Goal: Task Accomplishment & Management: Manage account settings

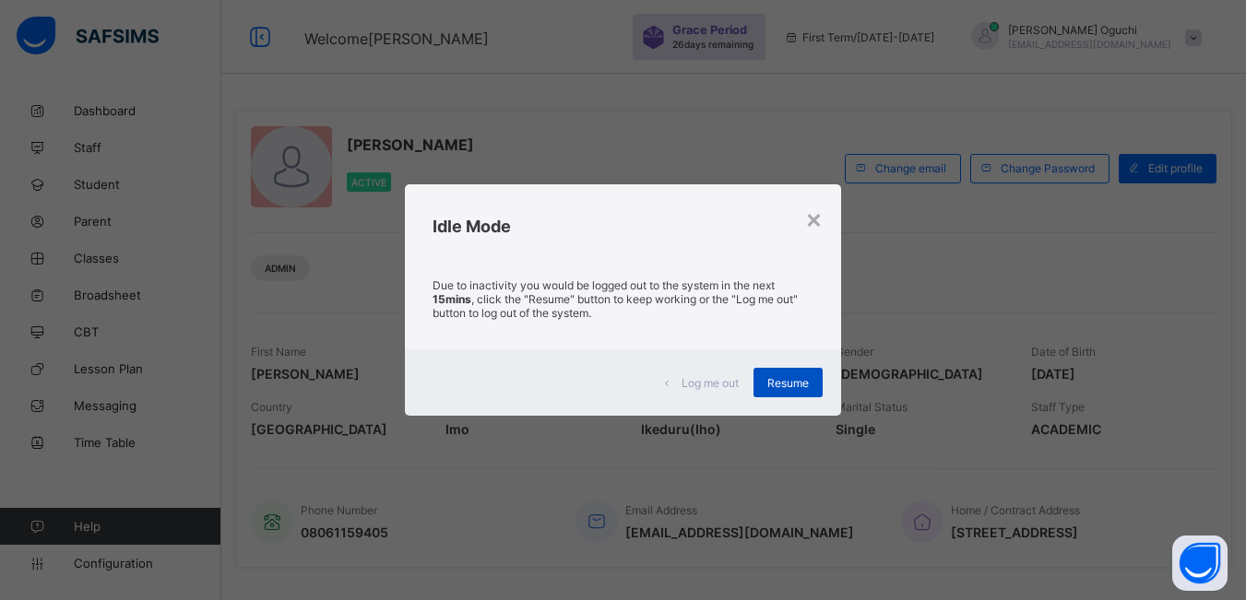
click at [786, 384] on span "Resume" at bounding box center [787, 383] width 41 height 14
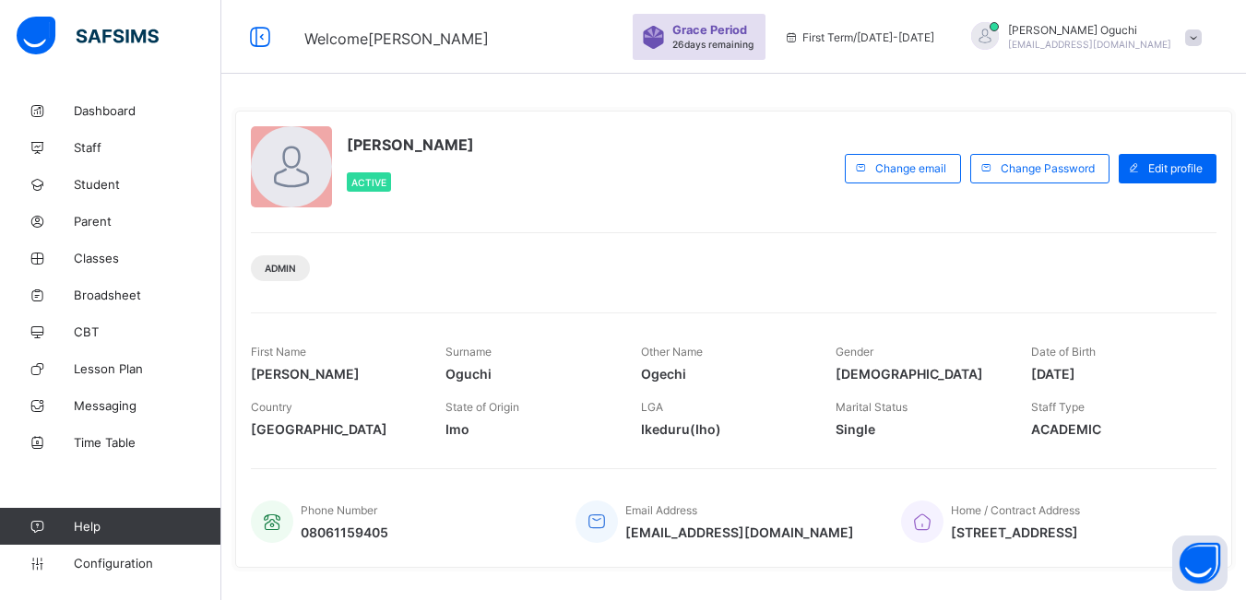
click at [786, 384] on div "Other Name [PERSON_NAME]" at bounding box center [724, 363] width 167 height 55
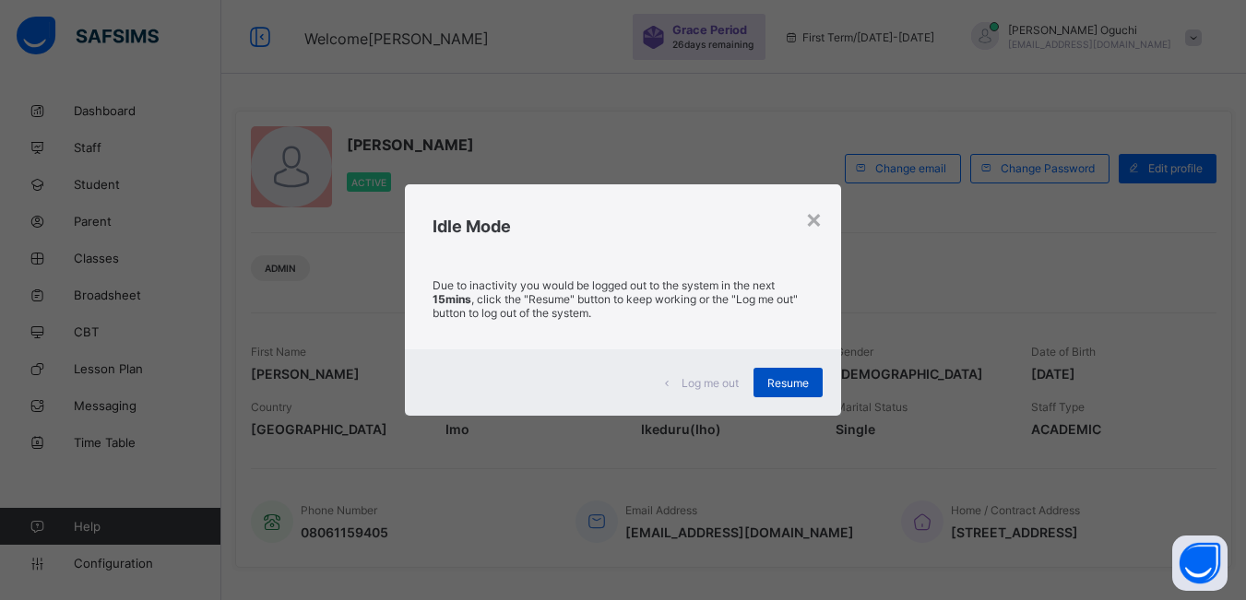
click at [781, 388] on span "Resume" at bounding box center [787, 383] width 41 height 14
click at [800, 381] on span "Resume" at bounding box center [787, 383] width 41 height 14
drag, startPoint x: 791, startPoint y: 384, endPoint x: 837, endPoint y: 367, distance: 49.0
click at [791, 377] on span "Resume" at bounding box center [787, 383] width 41 height 14
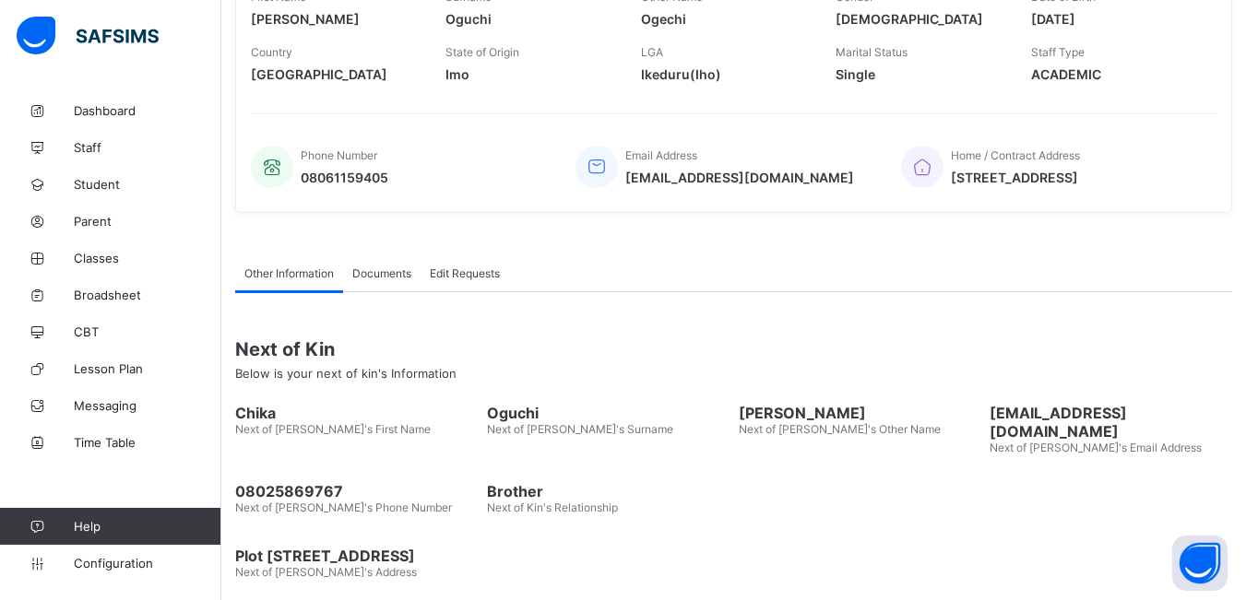
scroll to position [357, 0]
click at [105, 259] on span "Classes" at bounding box center [148, 258] width 148 height 15
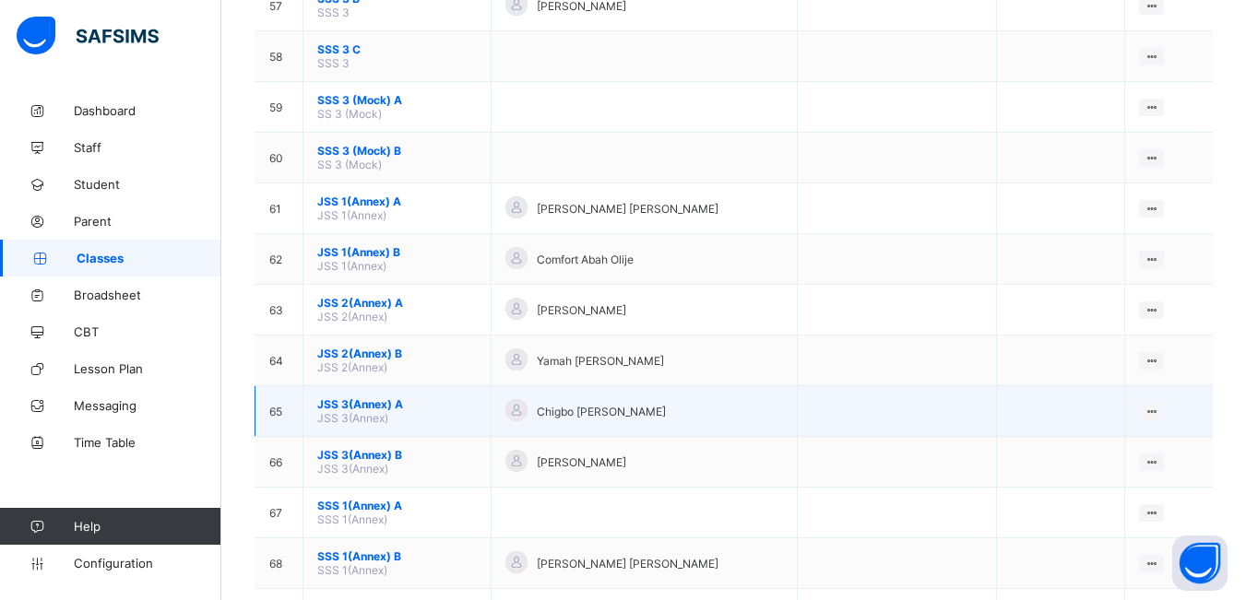
scroll to position [3043, 0]
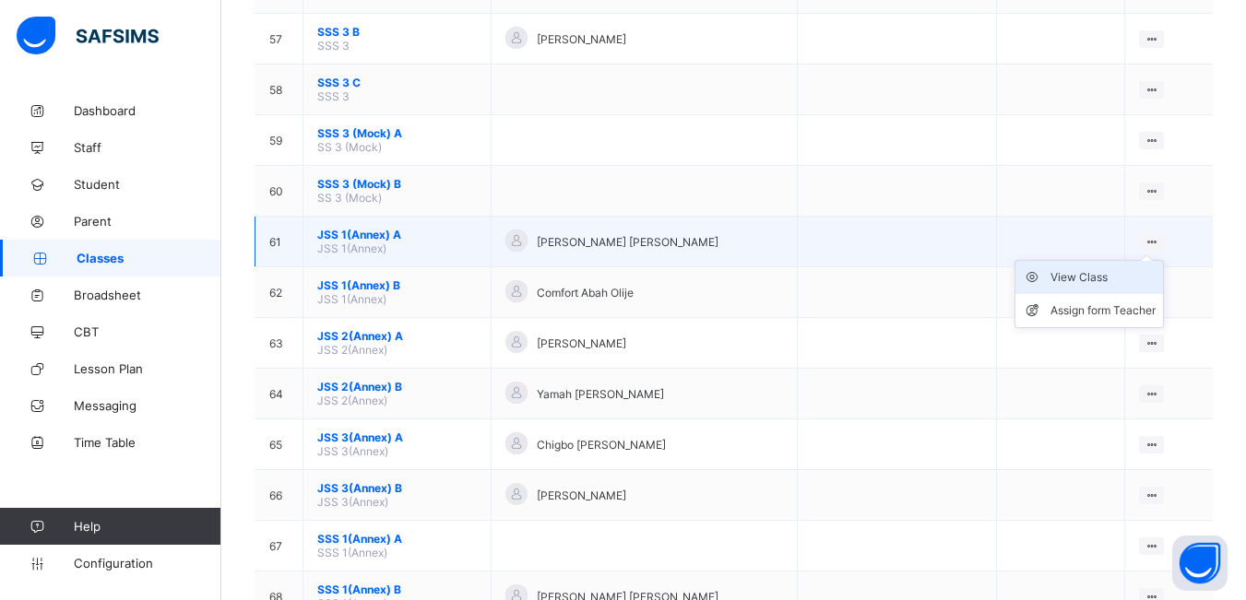
click at [1081, 276] on div "View Class" at bounding box center [1102, 277] width 105 height 18
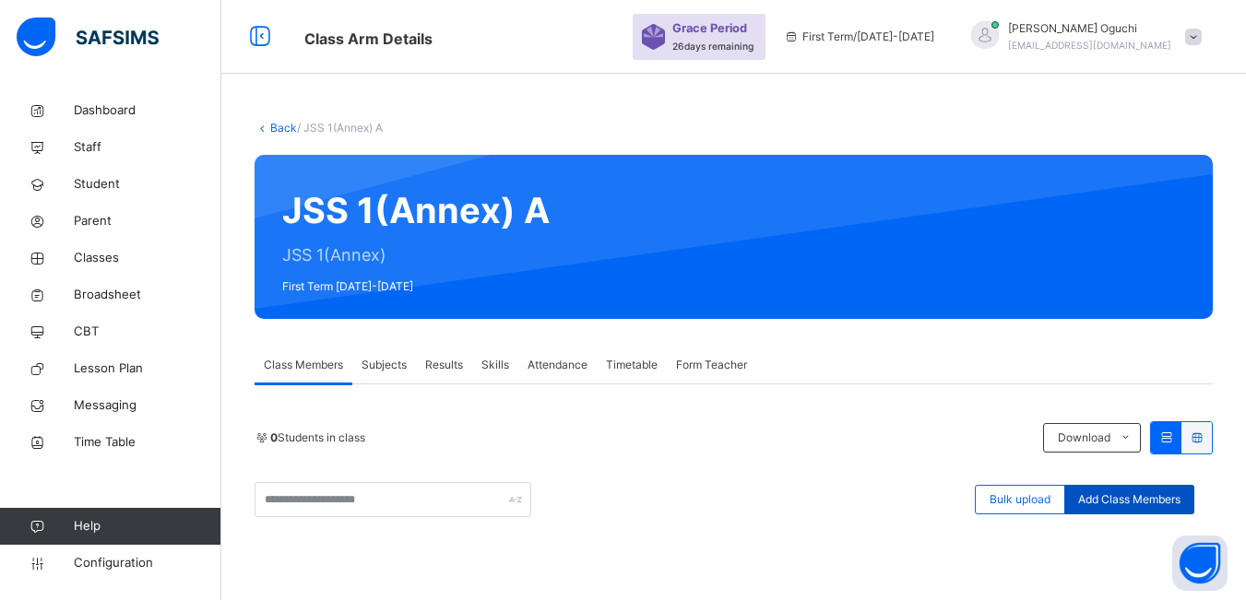
click at [1114, 494] on span "Add Class Members" at bounding box center [1129, 500] width 102 height 17
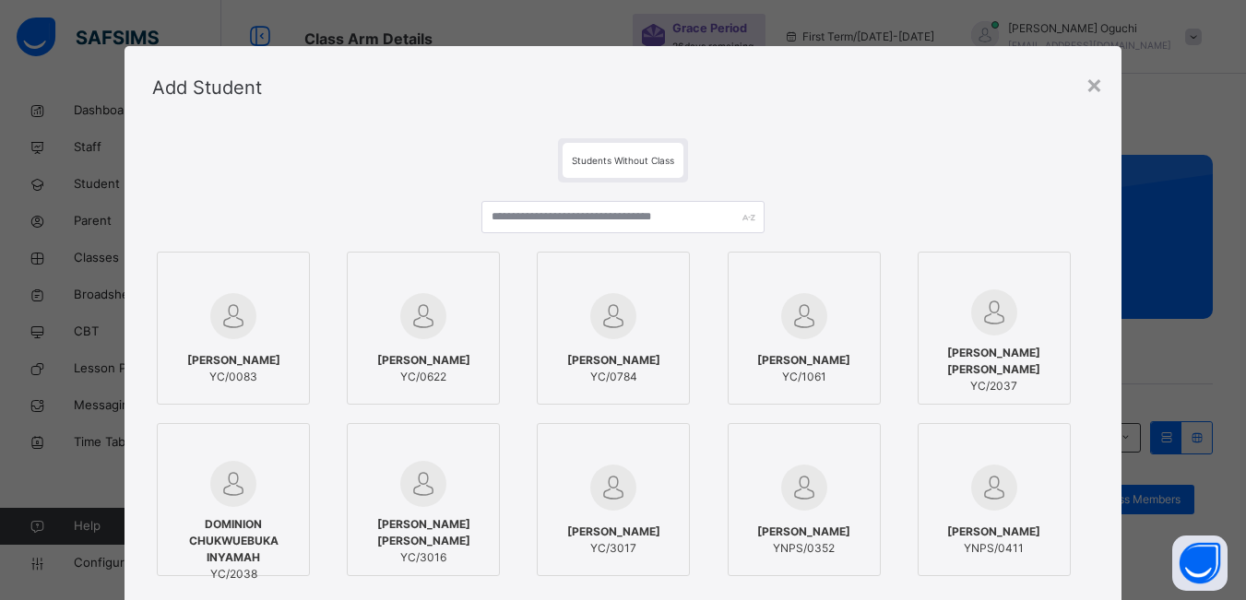
click at [1101, 81] on div "×" at bounding box center [1094, 84] width 18 height 39
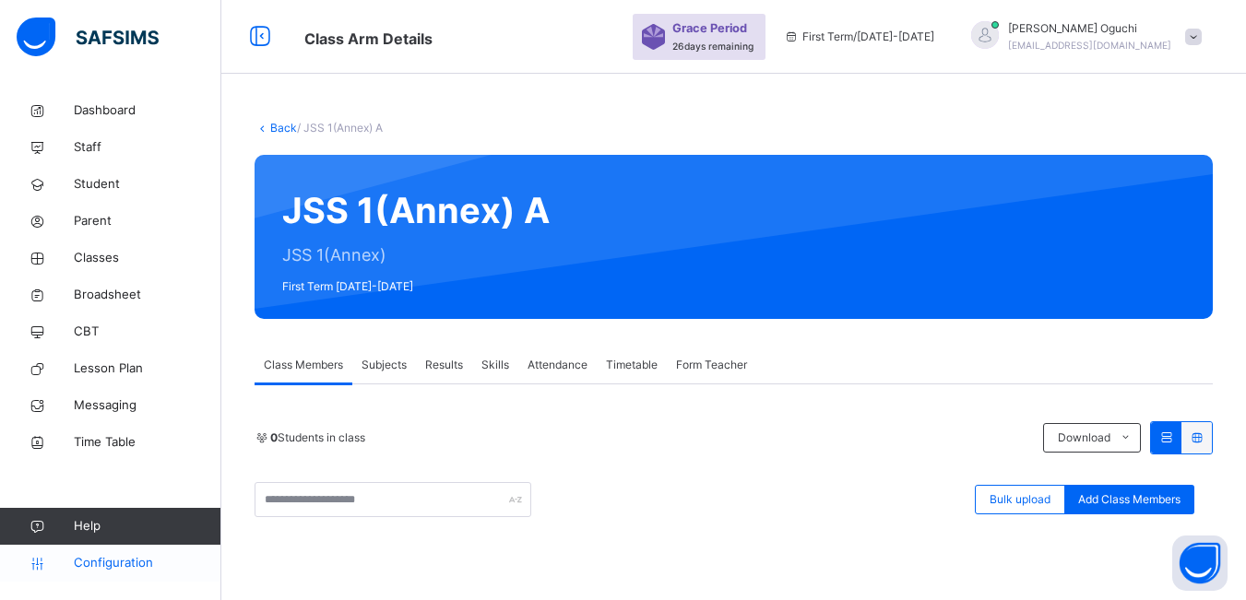
click at [110, 567] on span "Configuration" at bounding box center [147, 563] width 147 height 18
click at [111, 567] on span "Configuration" at bounding box center [147, 563] width 147 height 18
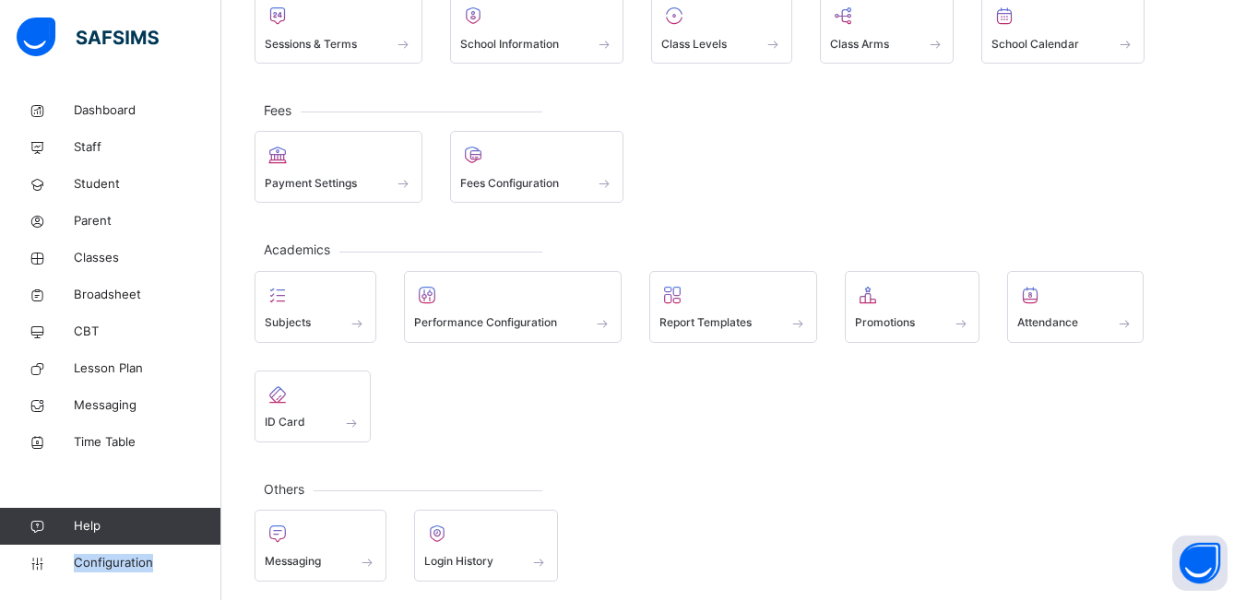
scroll to position [168, 0]
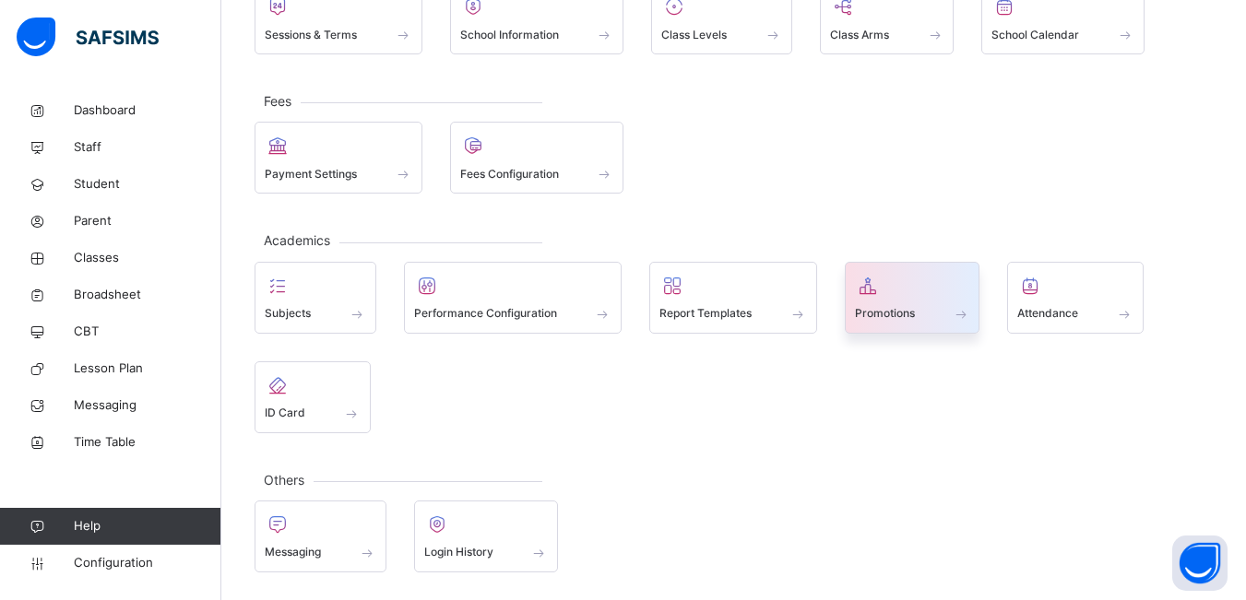
click at [903, 298] on div at bounding box center [912, 286] width 115 height 28
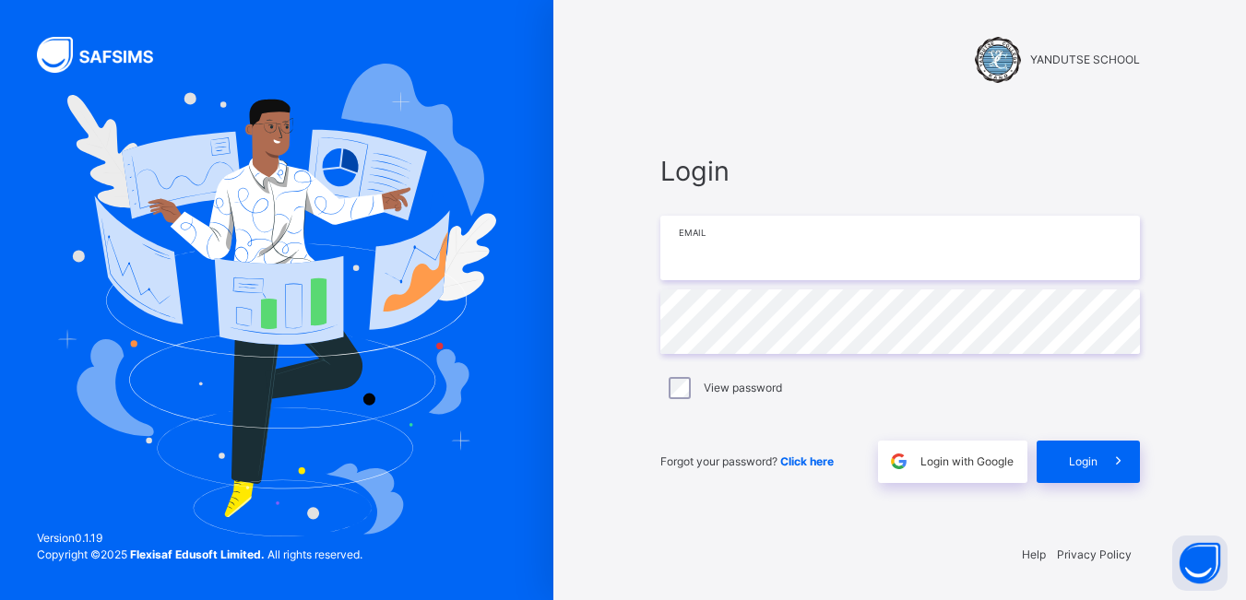
type input "**********"
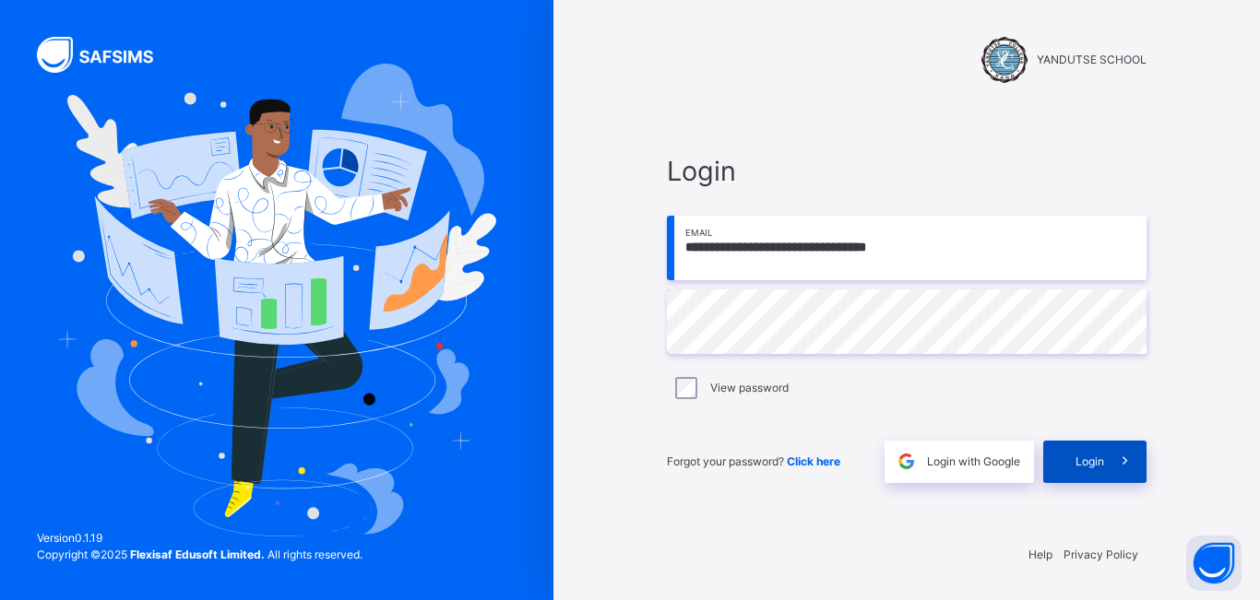
click at [1097, 462] on span "Login" at bounding box center [1089, 462] width 29 height 17
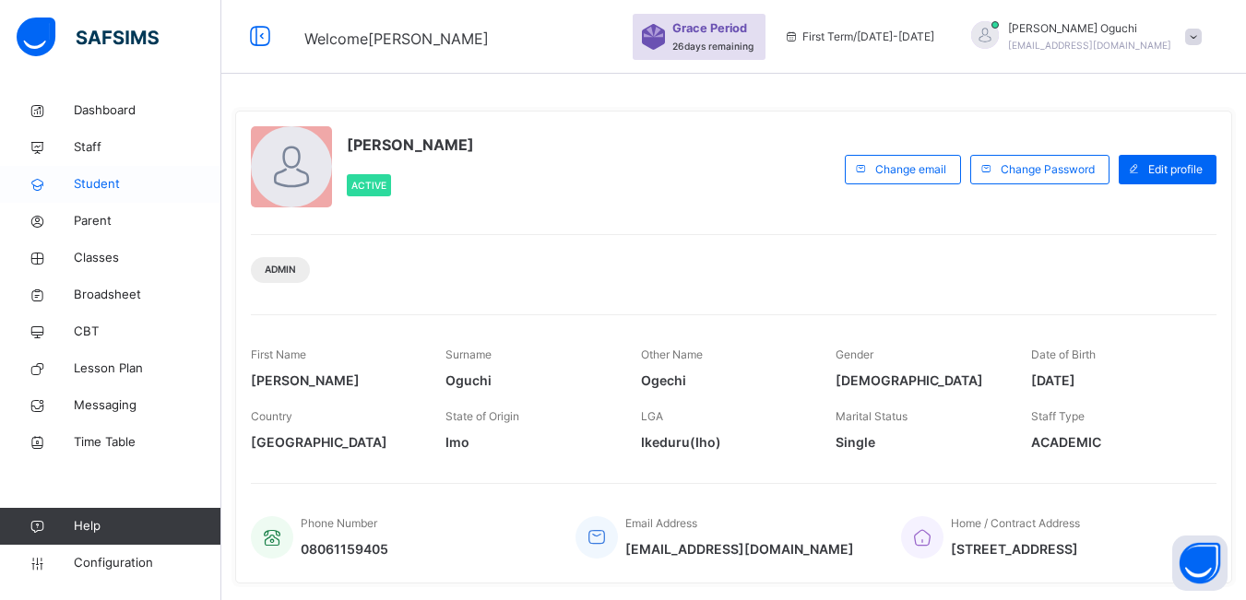
click at [110, 178] on span "Student" at bounding box center [148, 184] width 148 height 18
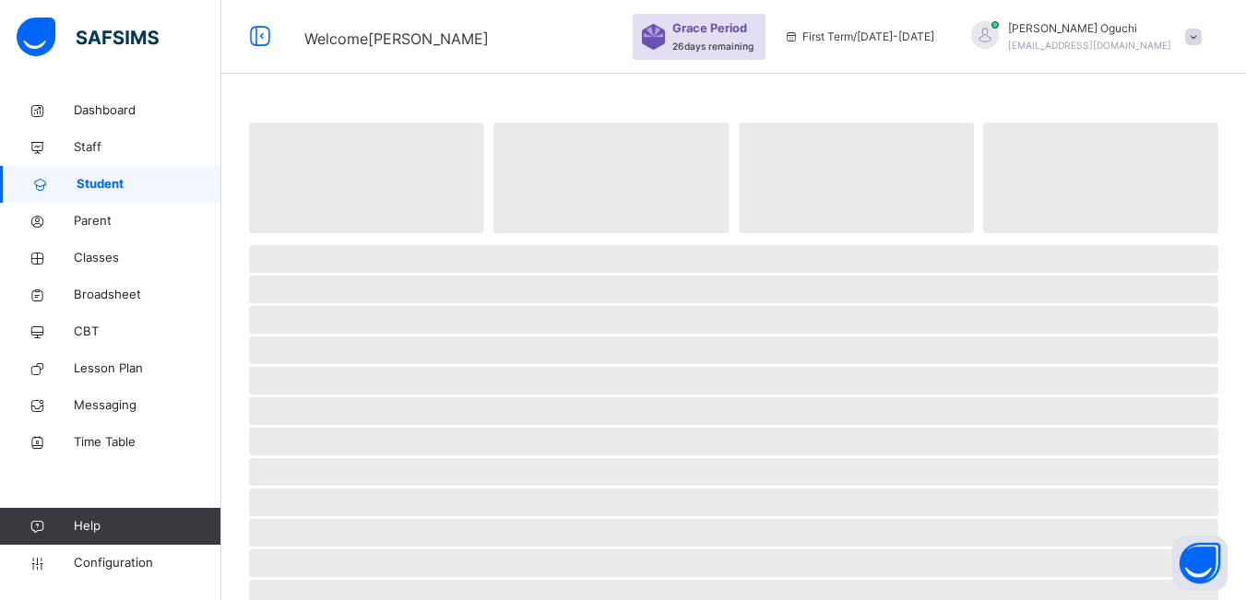
click at [110, 178] on span "Student" at bounding box center [149, 184] width 145 height 18
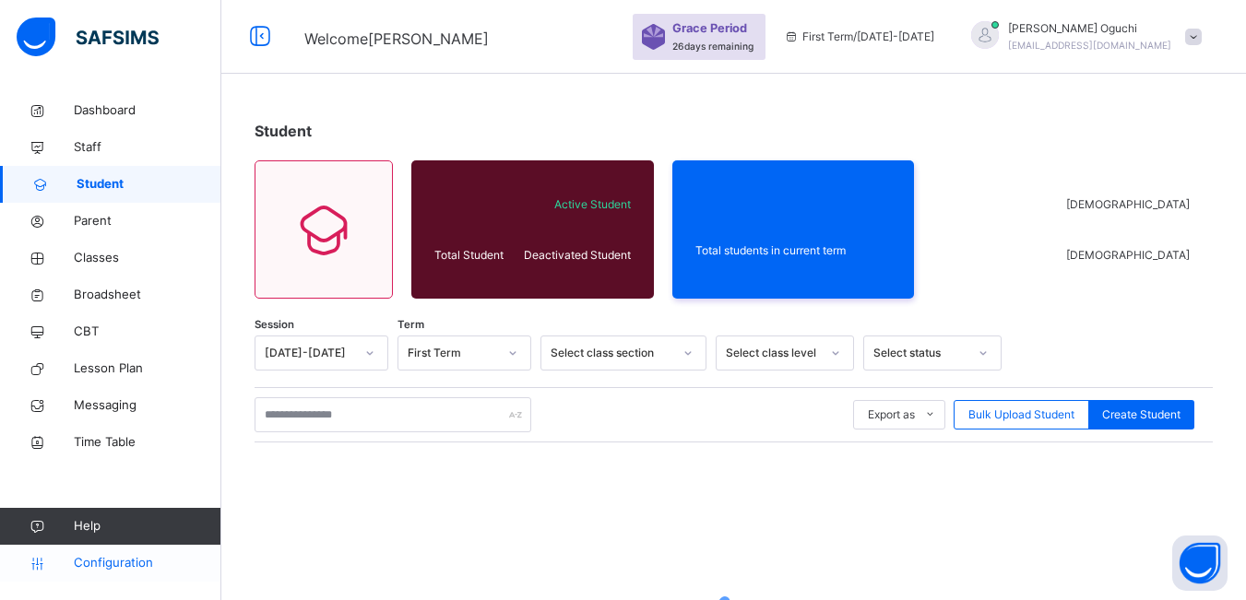
click at [138, 558] on span "Configuration" at bounding box center [147, 563] width 147 height 18
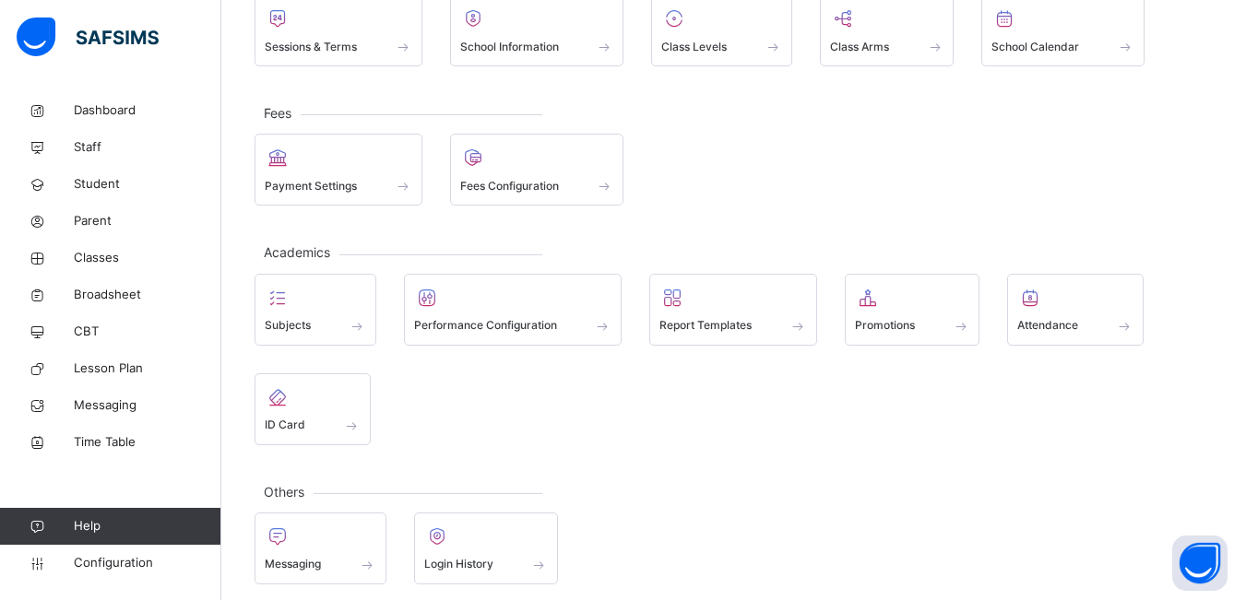
scroll to position [168, 0]
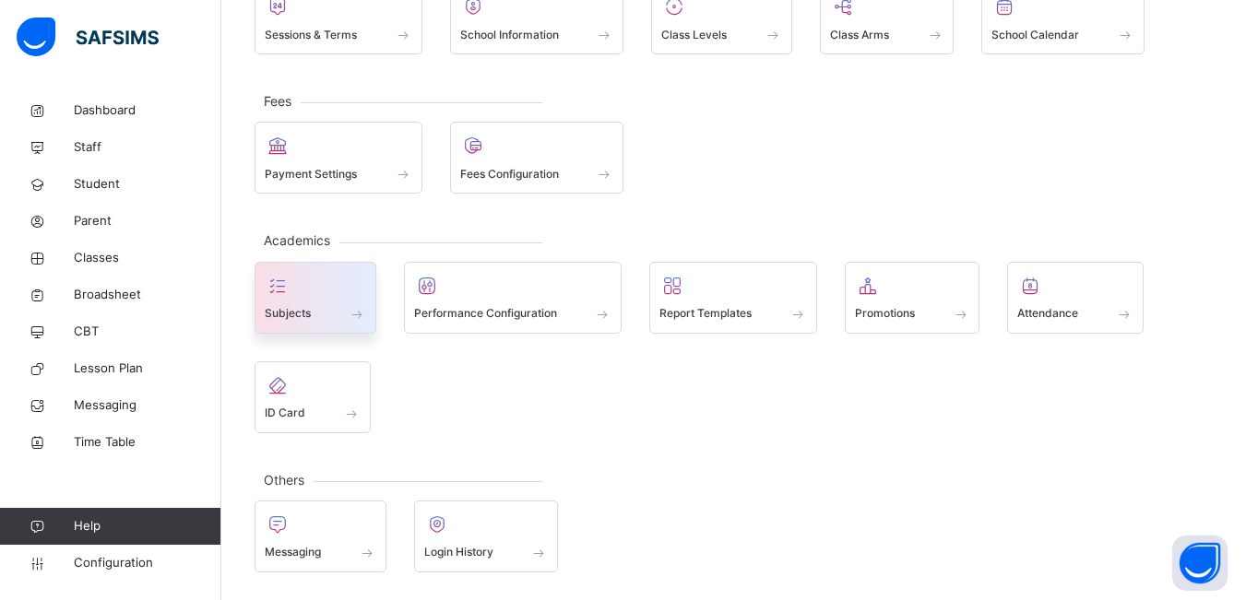
click at [337, 314] on div "Subjects" at bounding box center [315, 313] width 101 height 19
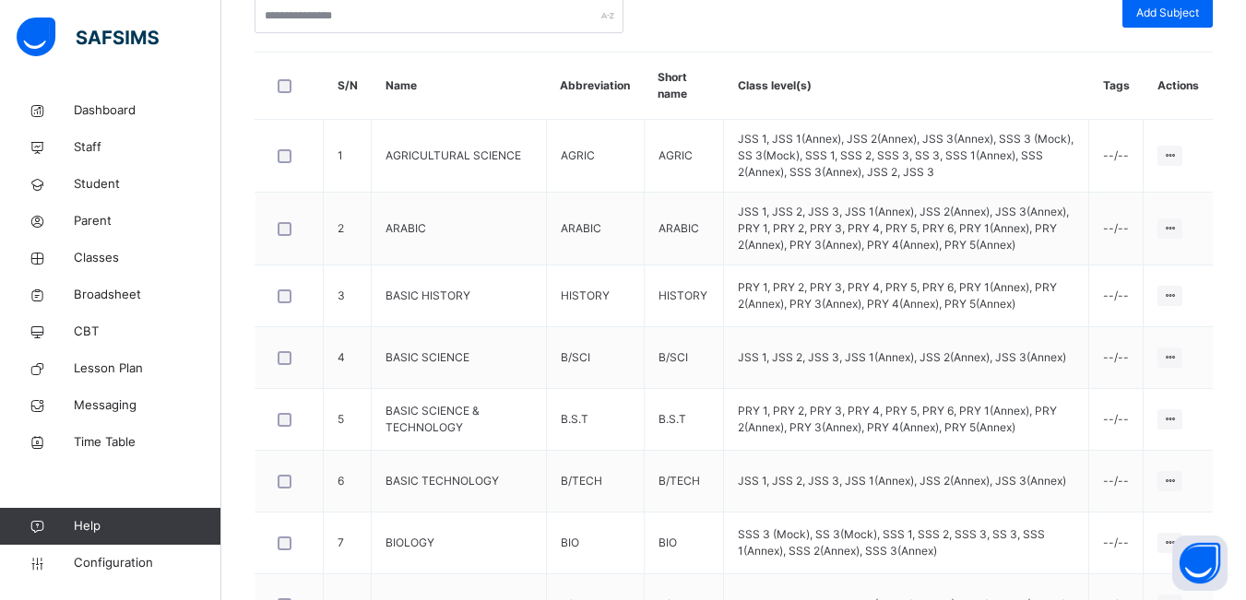
scroll to position [193, 0]
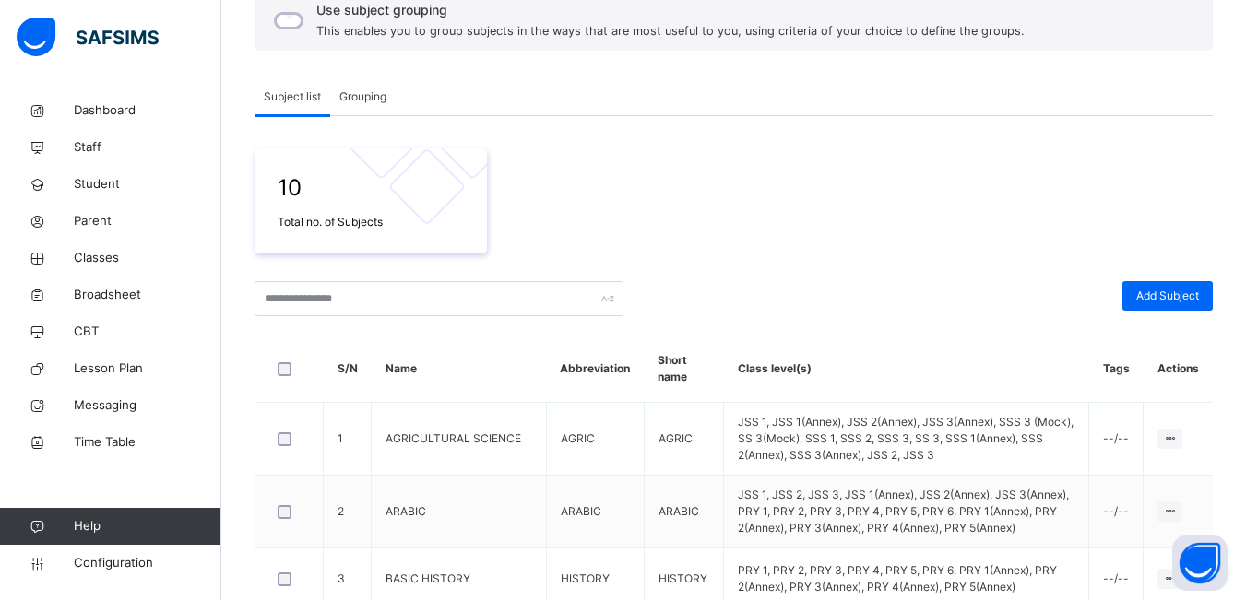
click at [368, 92] on span "Grouping" at bounding box center [362, 97] width 47 height 17
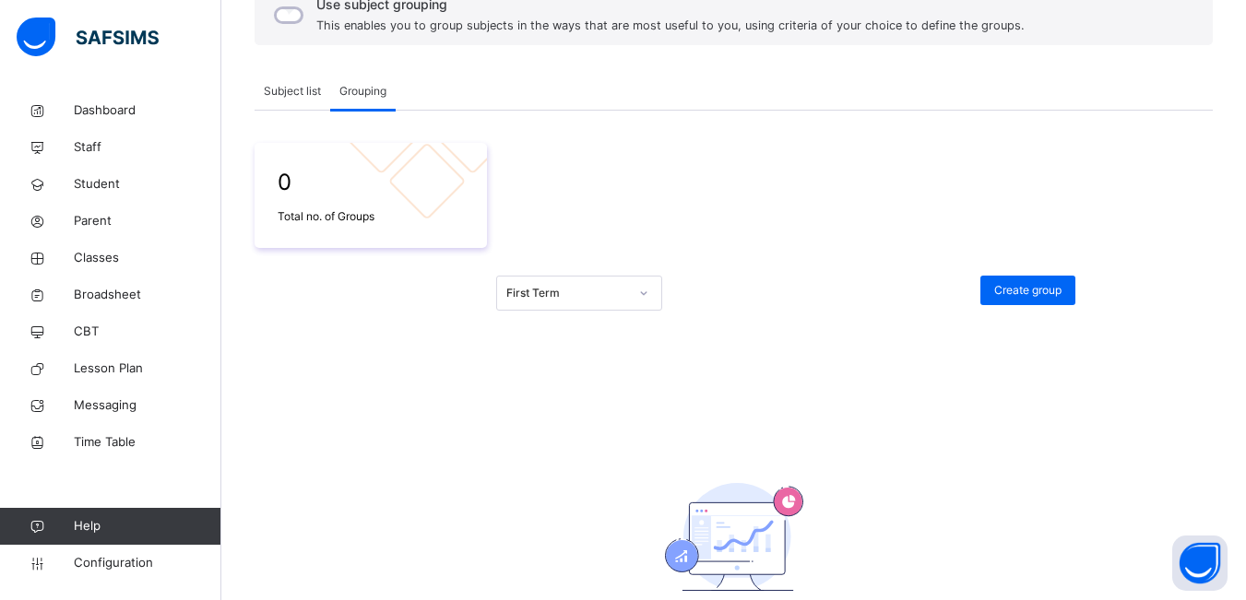
click at [654, 299] on div at bounding box center [643, 294] width 31 height 30
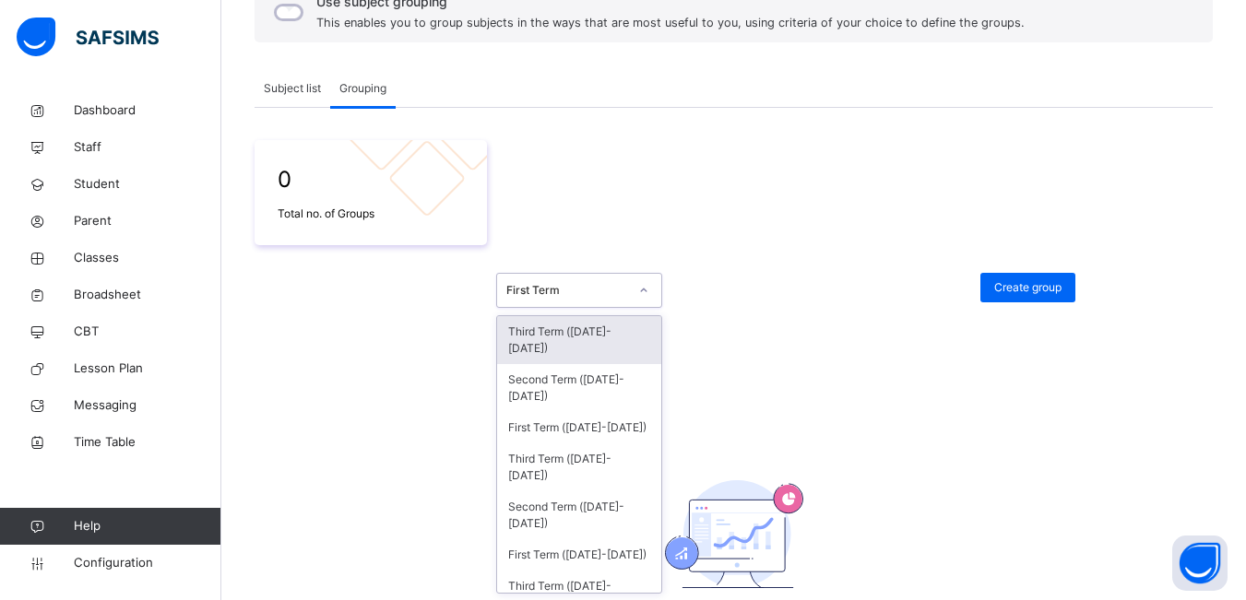
scroll to position [202, 0]
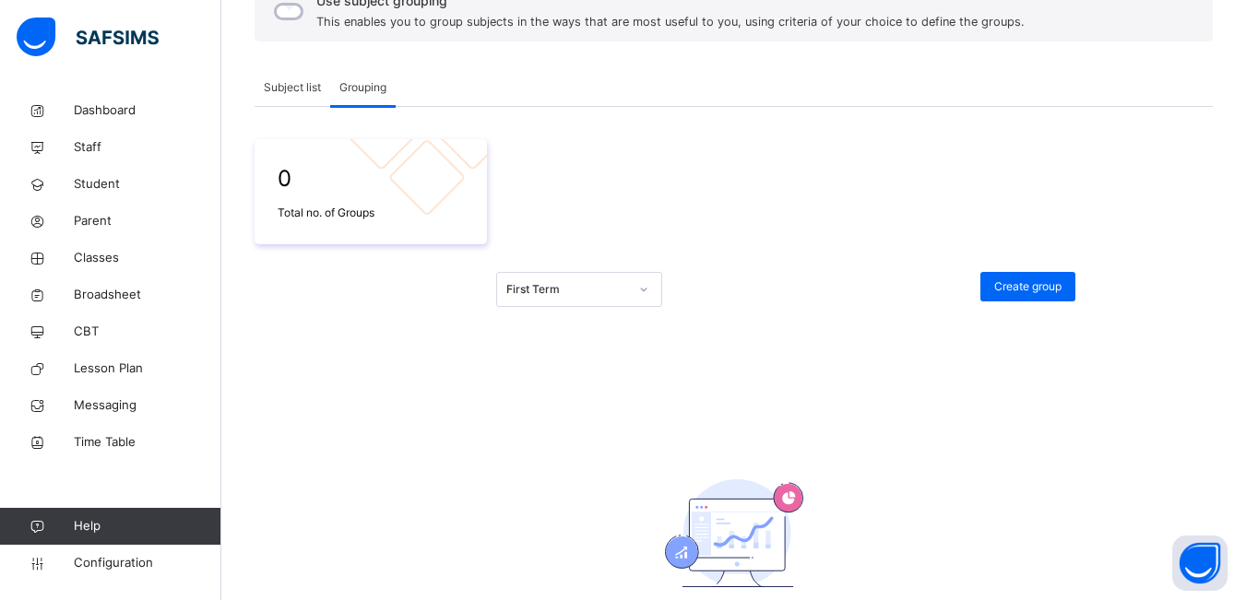
click at [712, 315] on div "0 Total no. of Groups First Term Create group There are currently no subjects G…" at bounding box center [734, 408] width 958 height 539
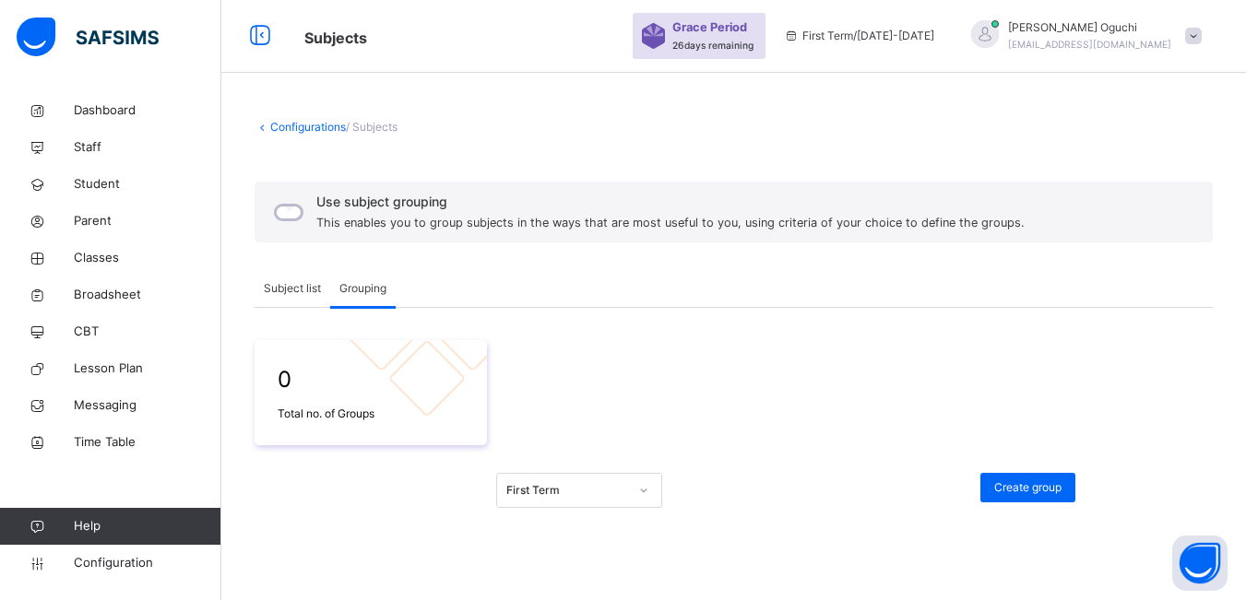
scroll to position [0, 0]
click at [374, 133] on span "/ Subjects" at bounding box center [372, 128] width 52 height 14
click at [301, 290] on span "Subject list" at bounding box center [292, 289] width 57 height 17
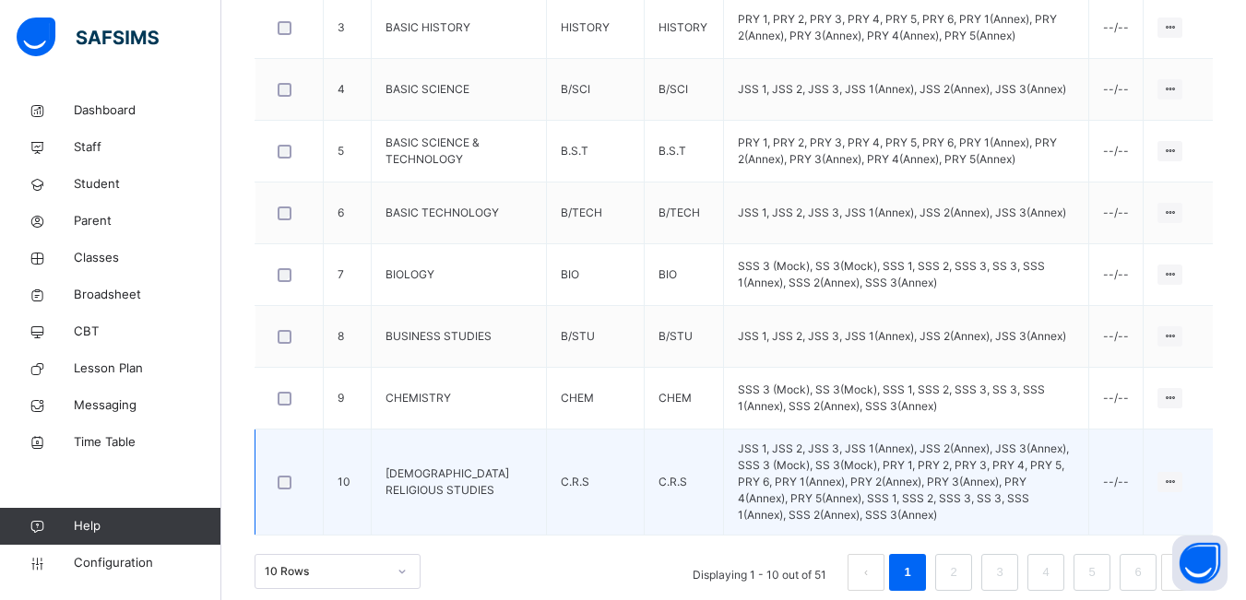
scroll to position [746, 0]
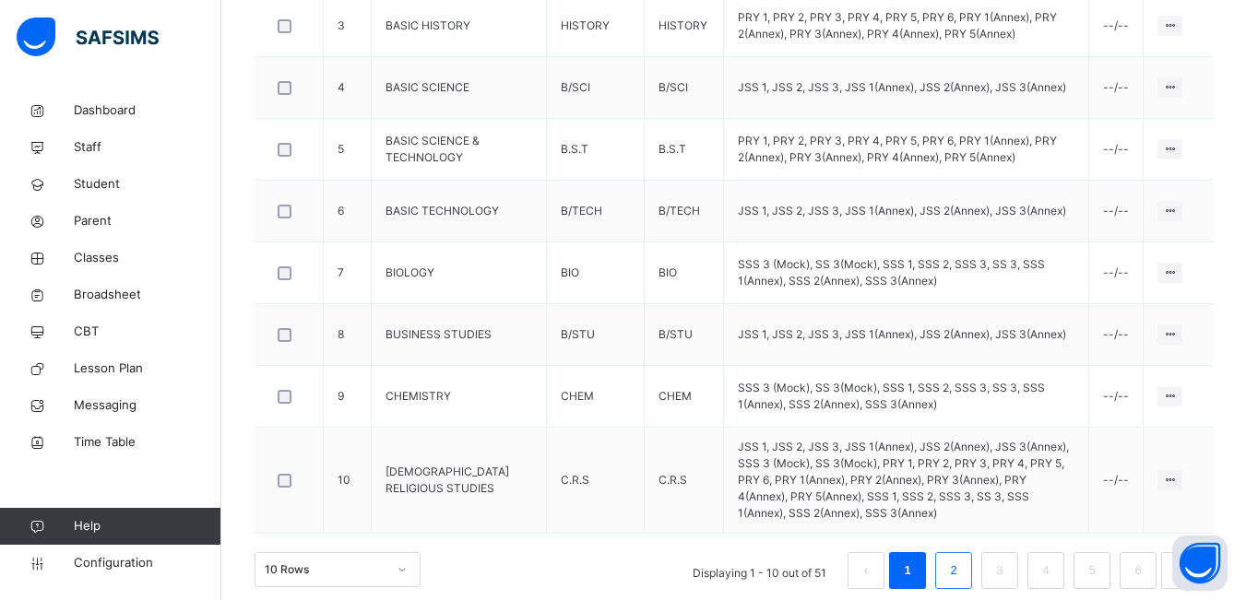
click at [961, 561] on link "2" at bounding box center [953, 571] width 18 height 24
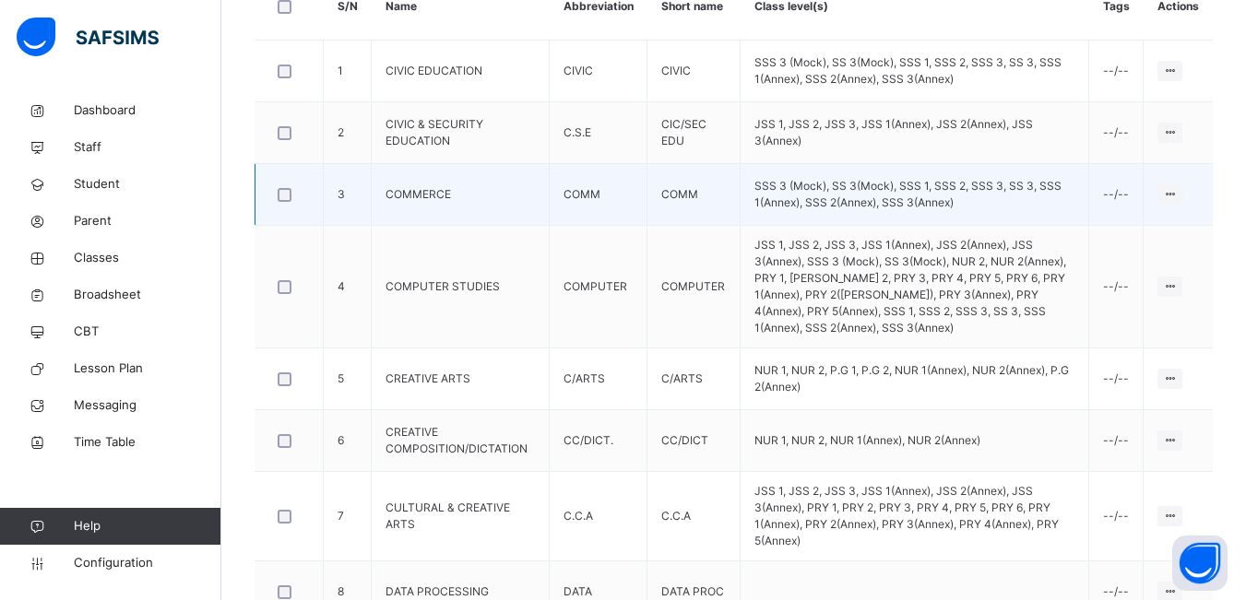
scroll to position [654, 0]
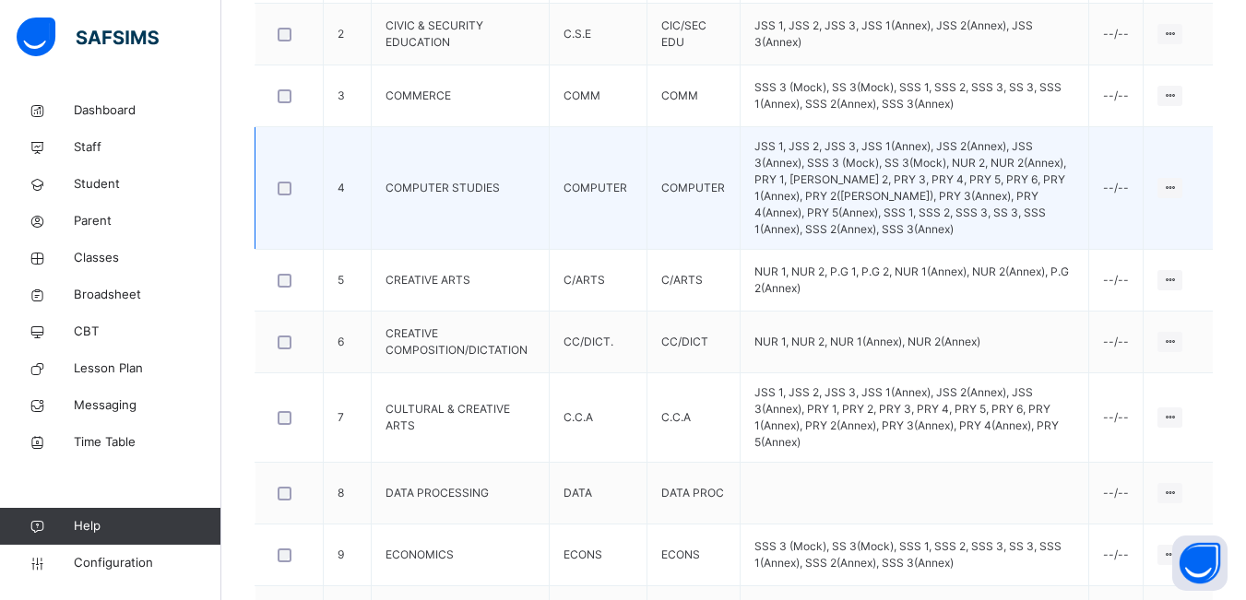
click at [974, 185] on td "JSS 1, JSS 2, JSS 3, JSS 1(Annex), JSS 2(Annex), JSS 3(Annex), SSS 3 (Mock), SS…" at bounding box center [915, 188] width 349 height 123
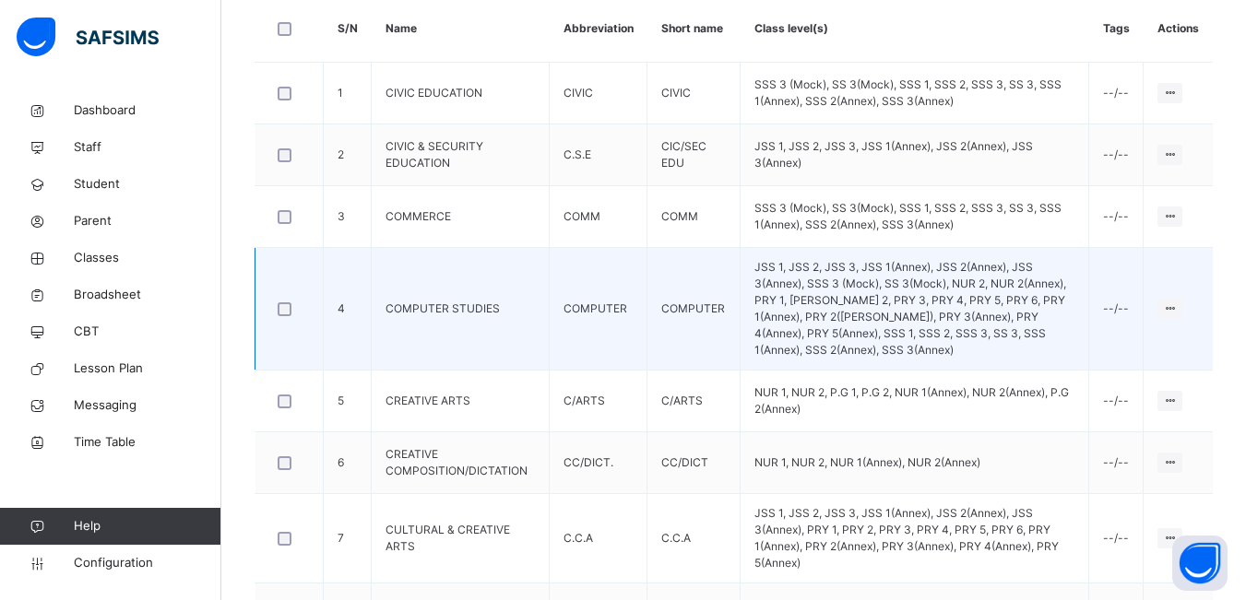
scroll to position [383, 0]
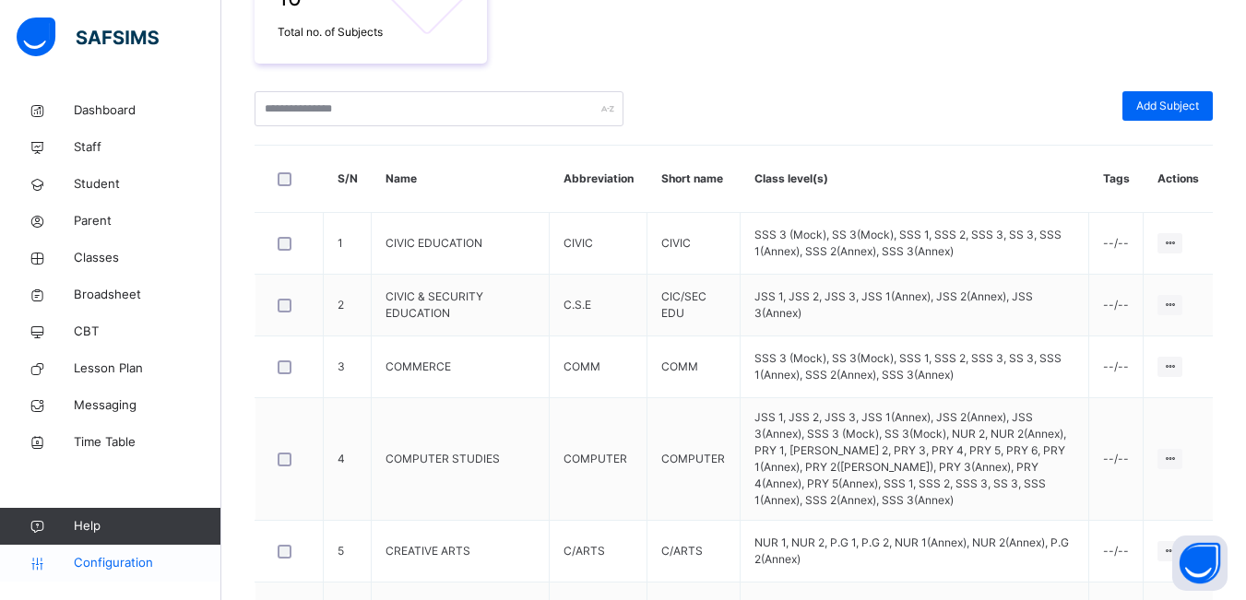
click at [105, 558] on span "Configuration" at bounding box center [147, 563] width 147 height 18
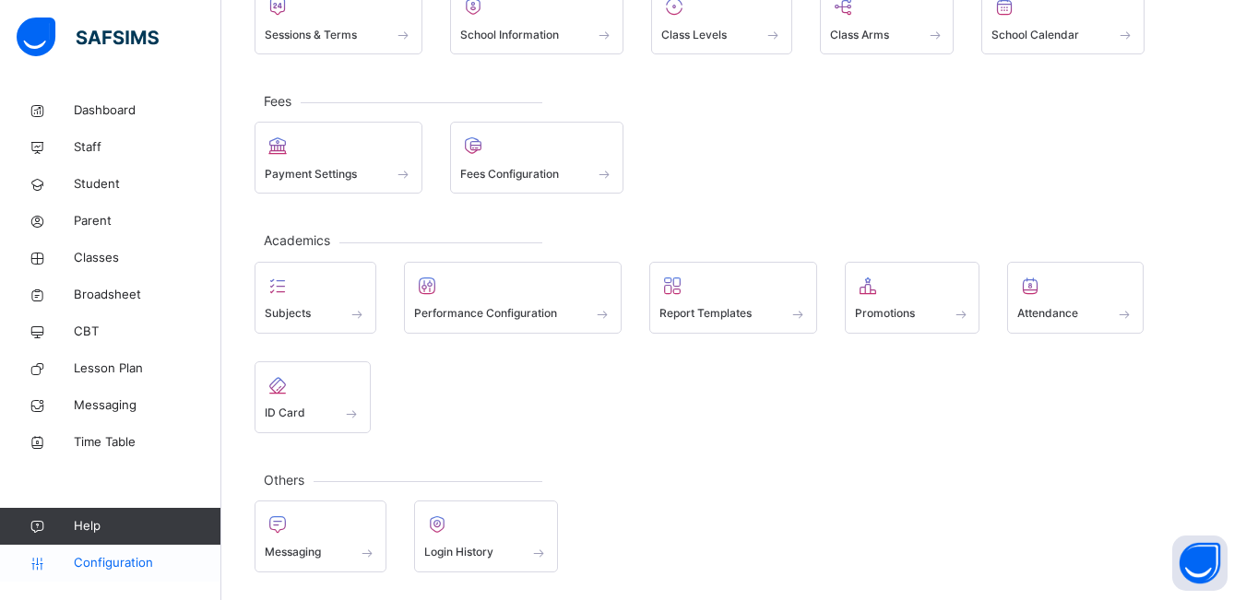
scroll to position [168, 0]
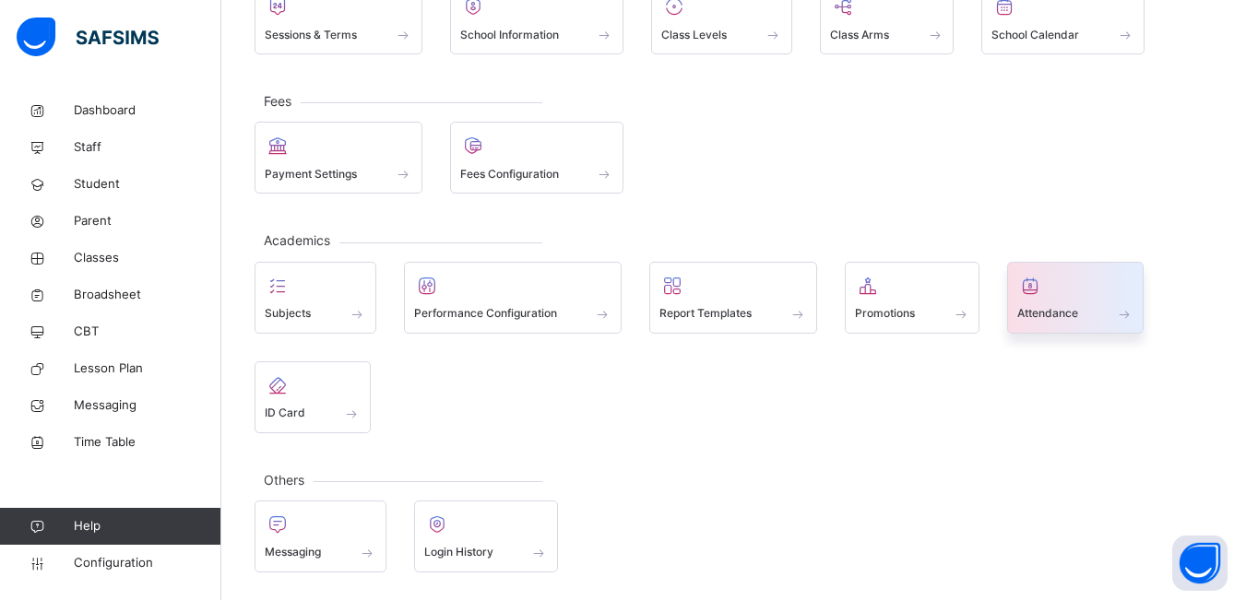
click at [1067, 300] on span at bounding box center [1075, 302] width 116 height 5
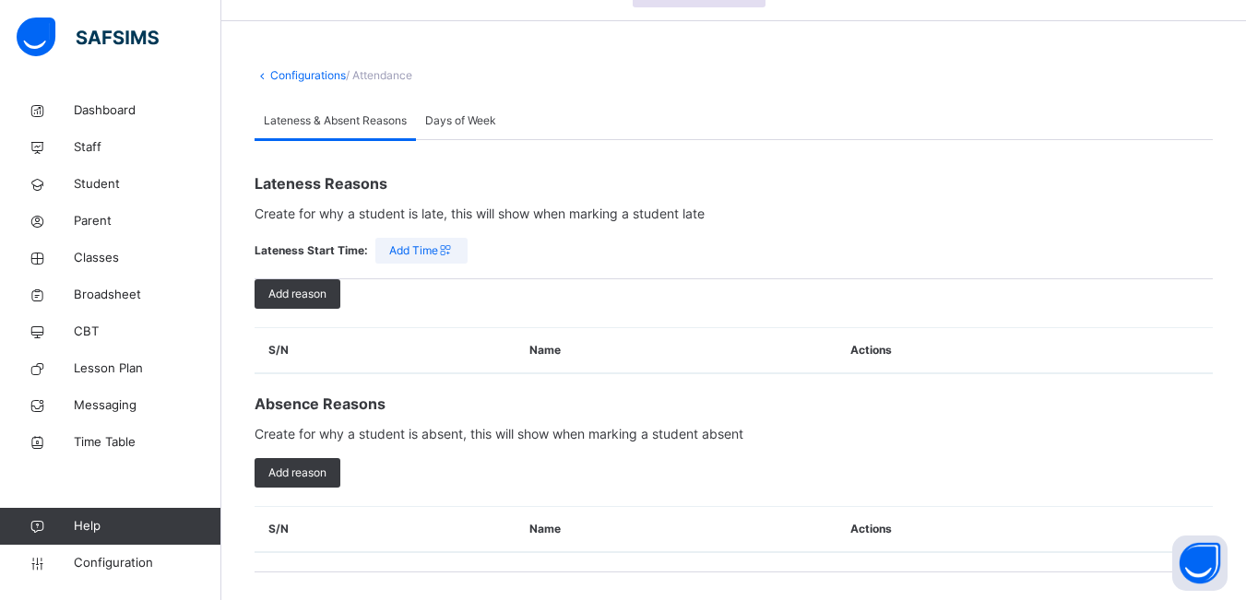
scroll to position [53, 0]
click at [144, 562] on span "Configuration" at bounding box center [147, 563] width 147 height 18
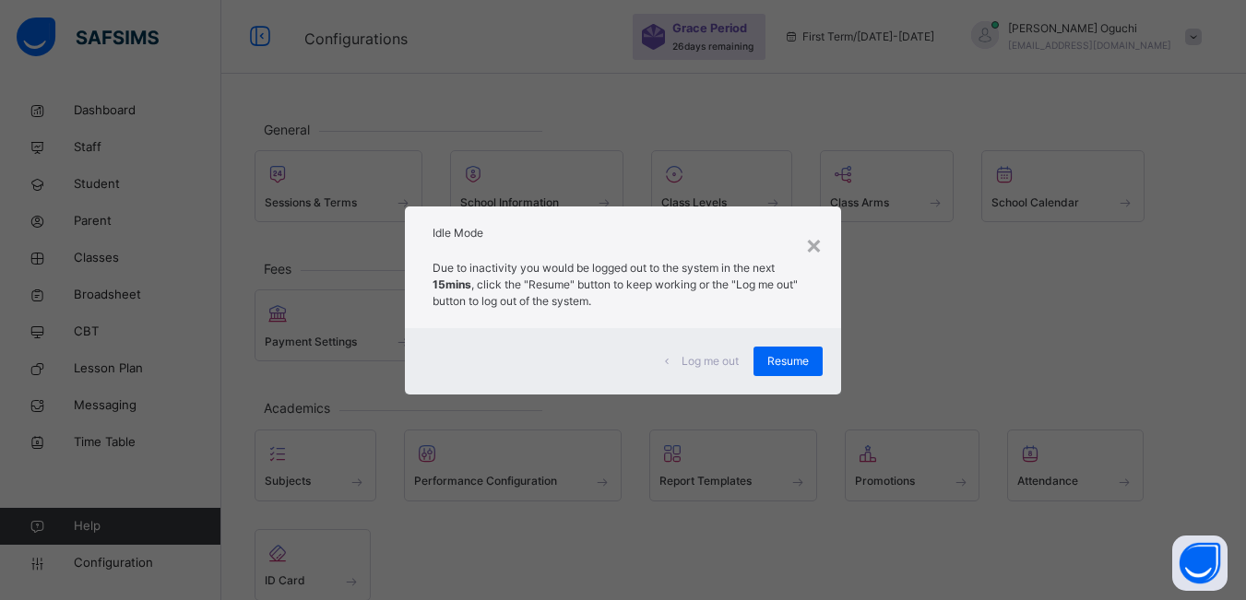
click at [797, 356] on span "Resume" at bounding box center [787, 361] width 41 height 17
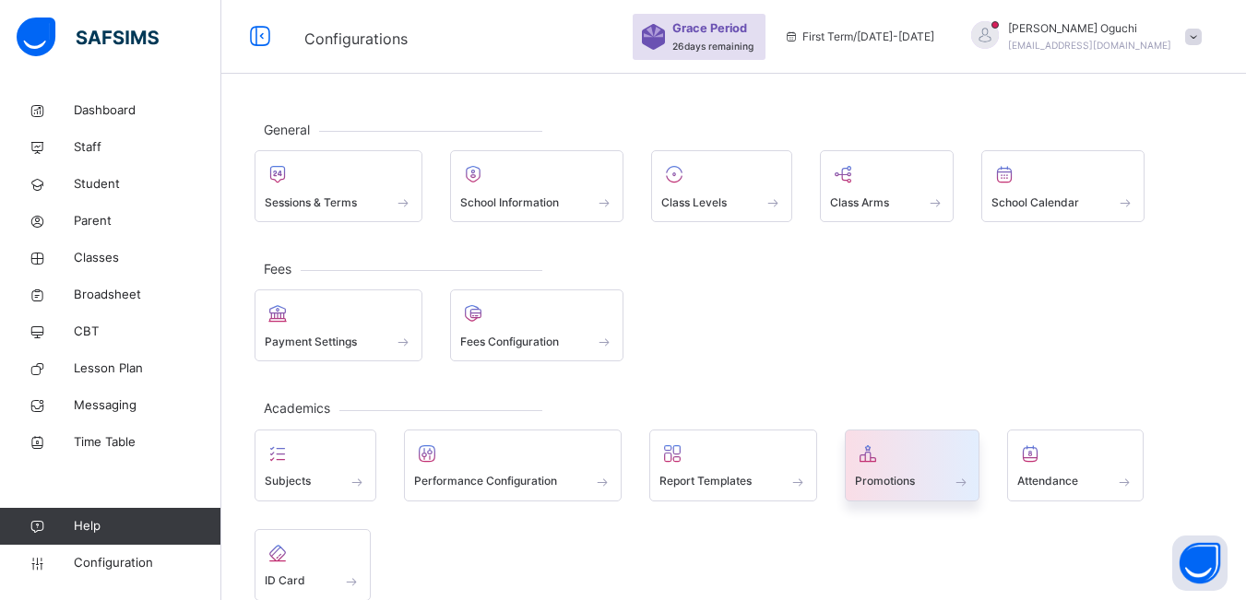
click at [935, 459] on div at bounding box center [912, 454] width 115 height 28
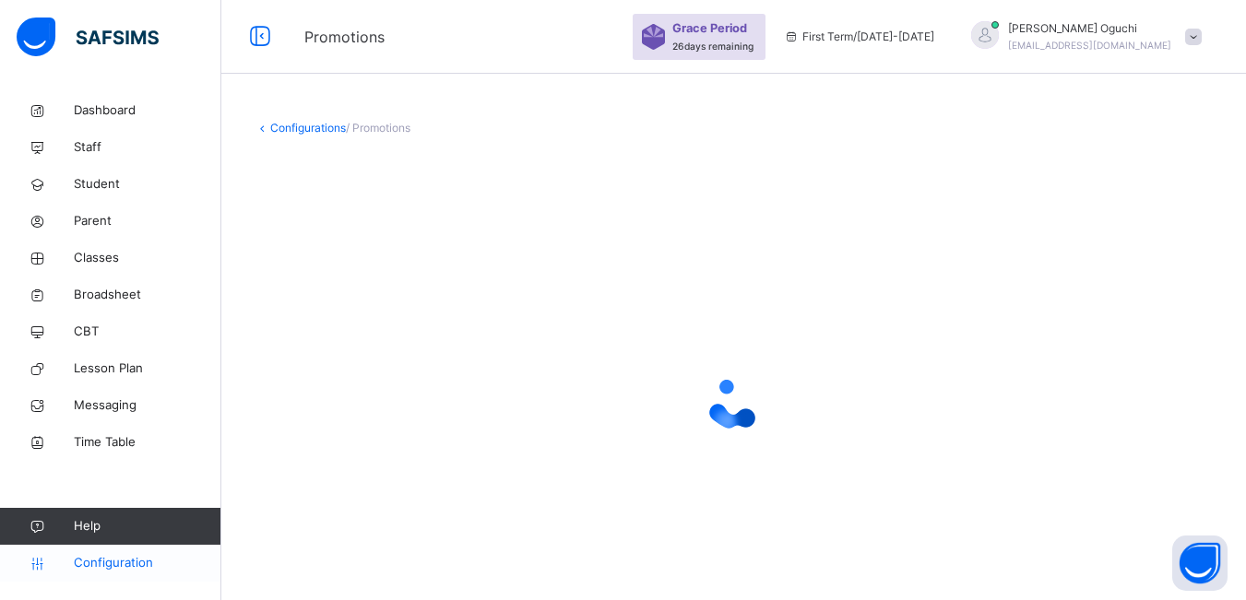
click at [136, 561] on span "Configuration" at bounding box center [147, 563] width 147 height 18
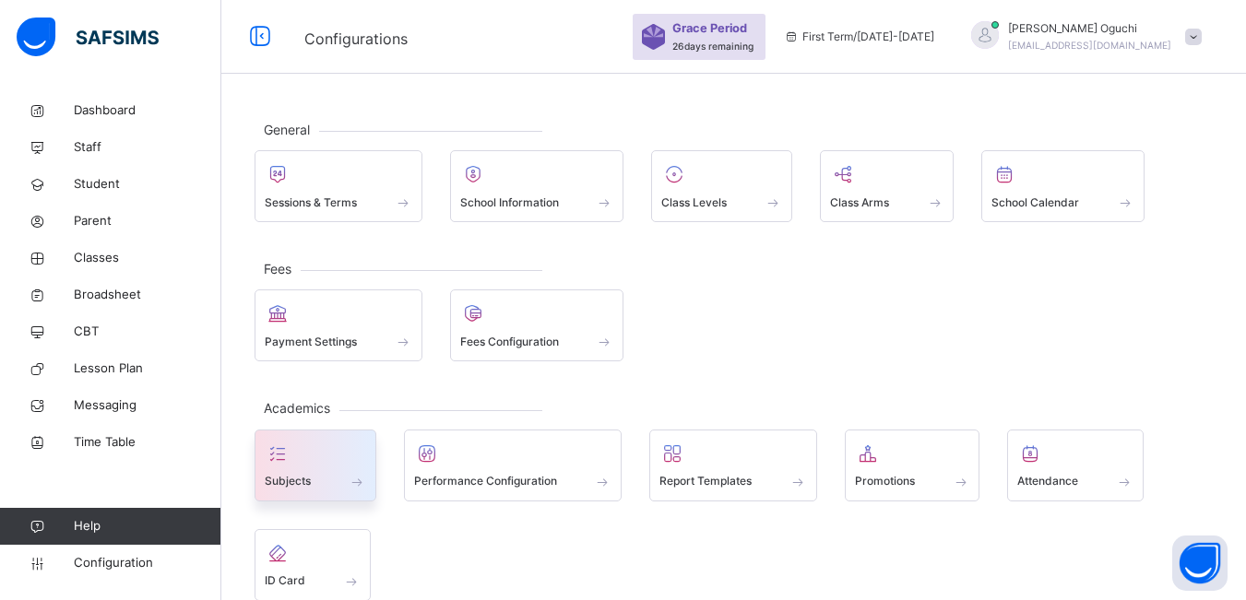
click at [343, 472] on div "Subjects" at bounding box center [315, 481] width 101 height 19
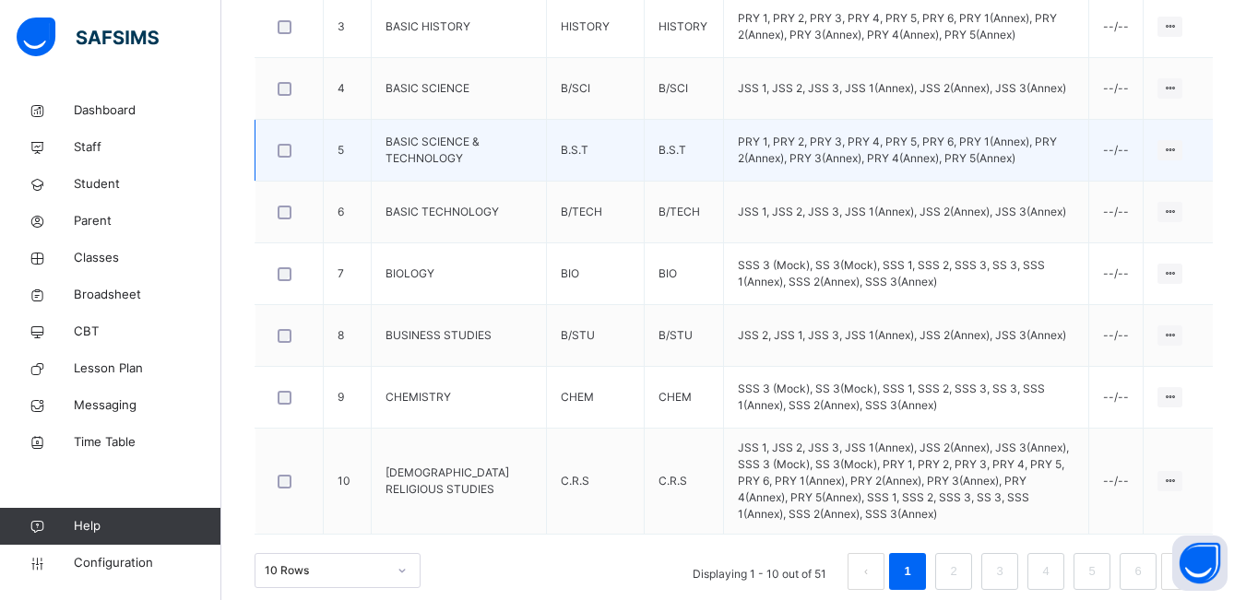
scroll to position [746, 0]
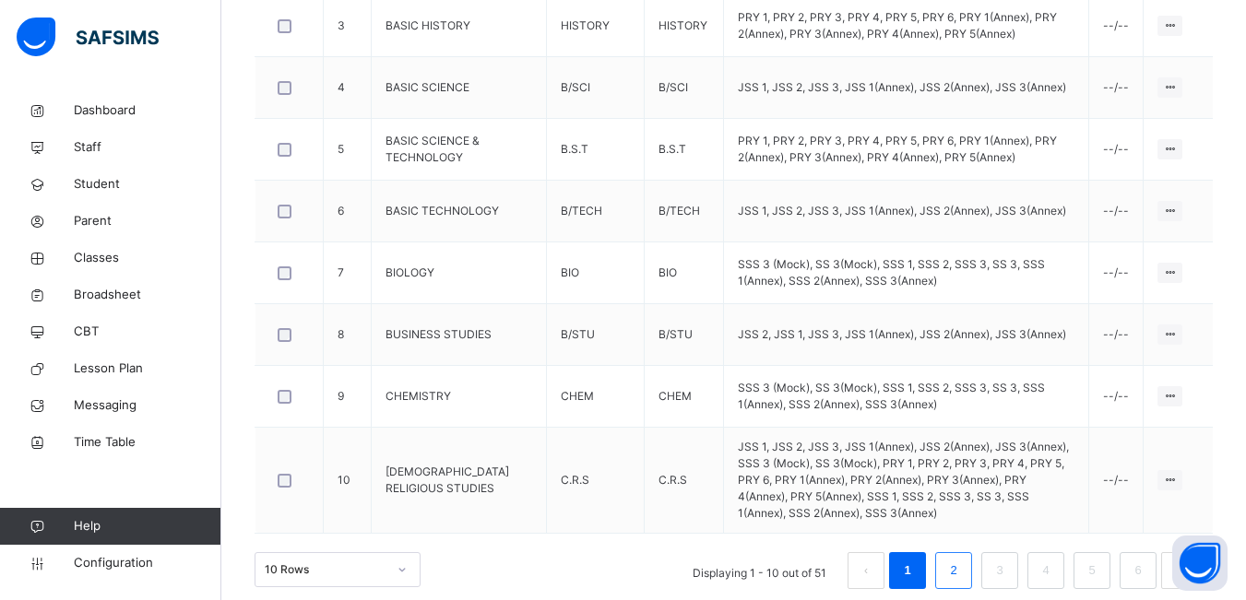
click at [962, 559] on link "2" at bounding box center [953, 571] width 18 height 24
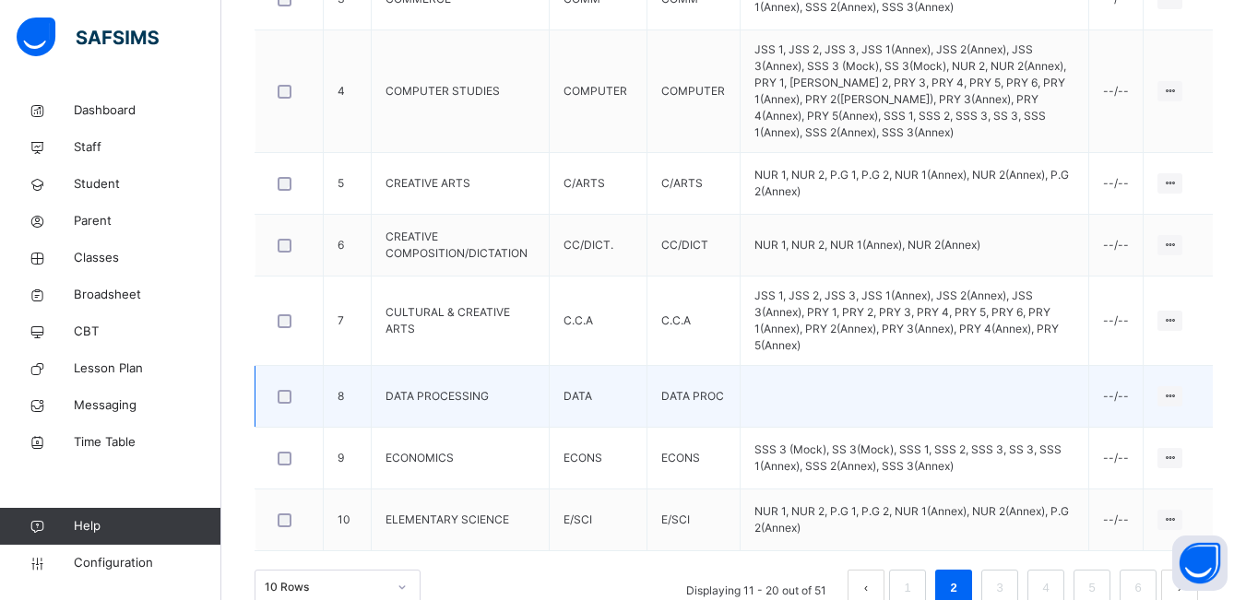
scroll to position [752, 0]
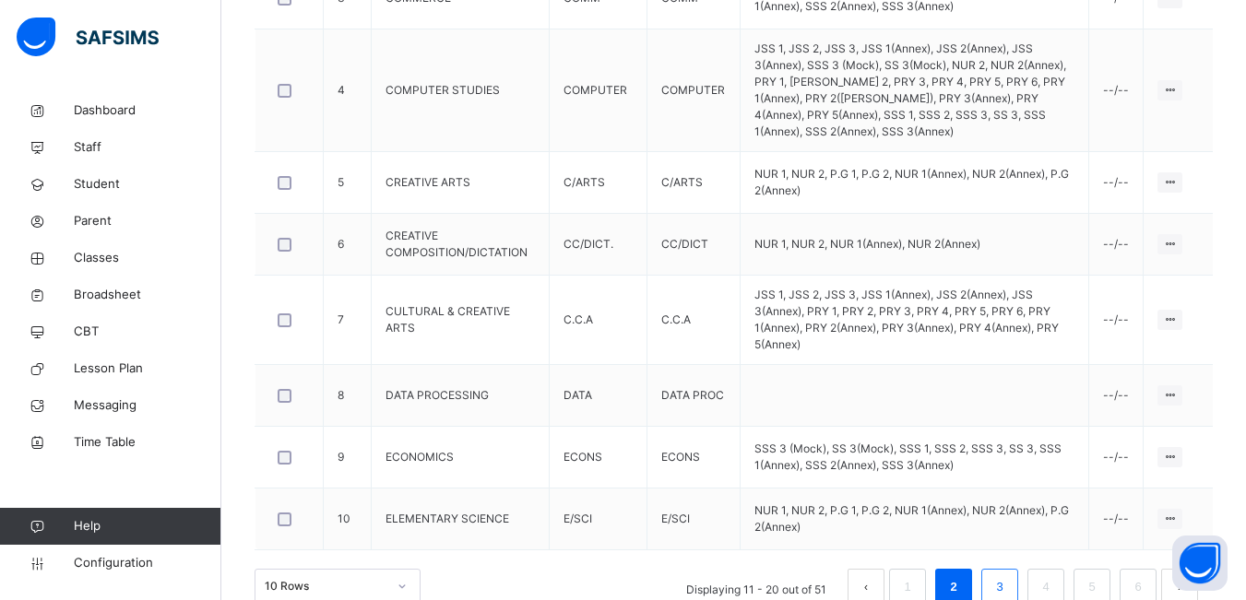
click at [1008, 575] on link "3" at bounding box center [999, 587] width 18 height 24
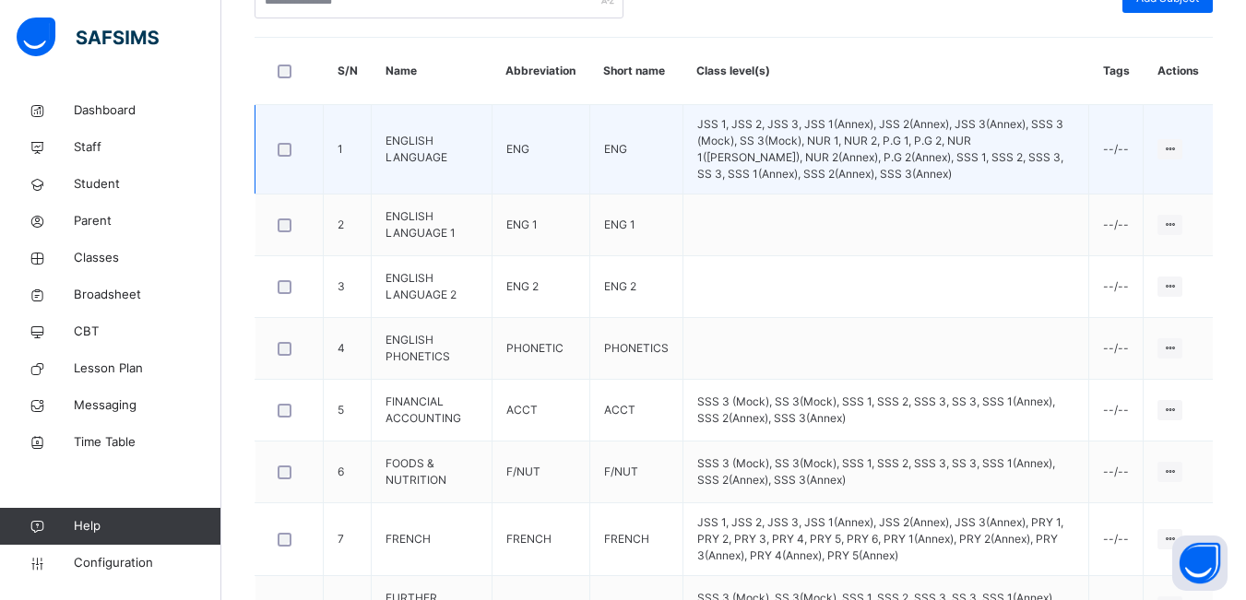
scroll to position [458, 0]
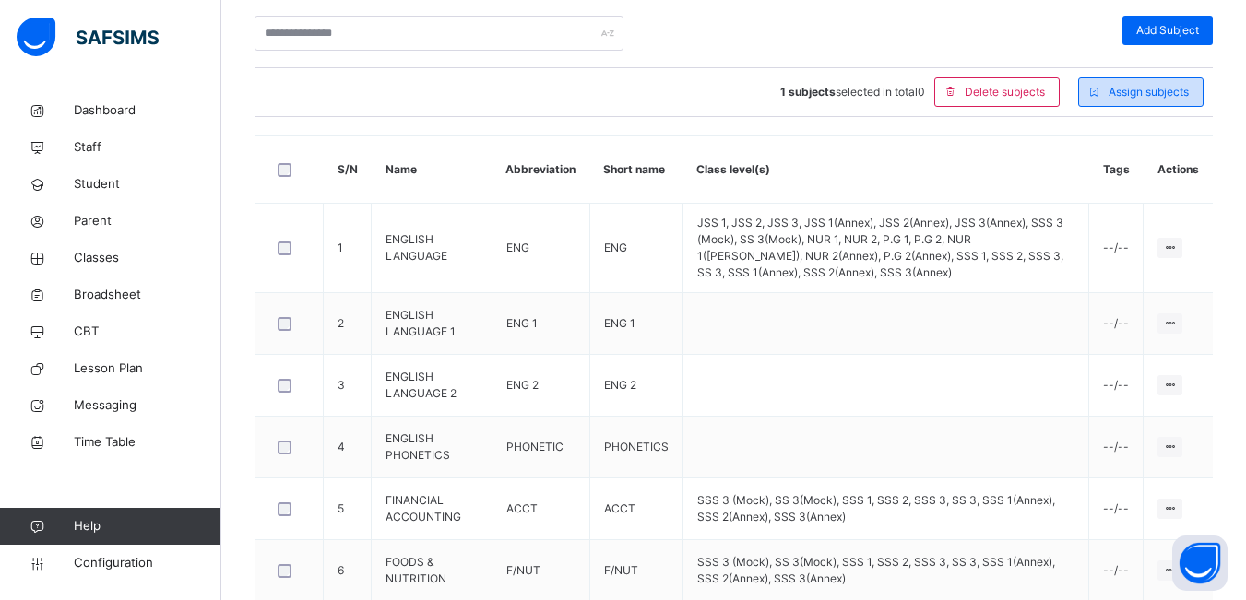
click at [1126, 89] on span "Assign subjects" at bounding box center [1148, 92] width 80 height 17
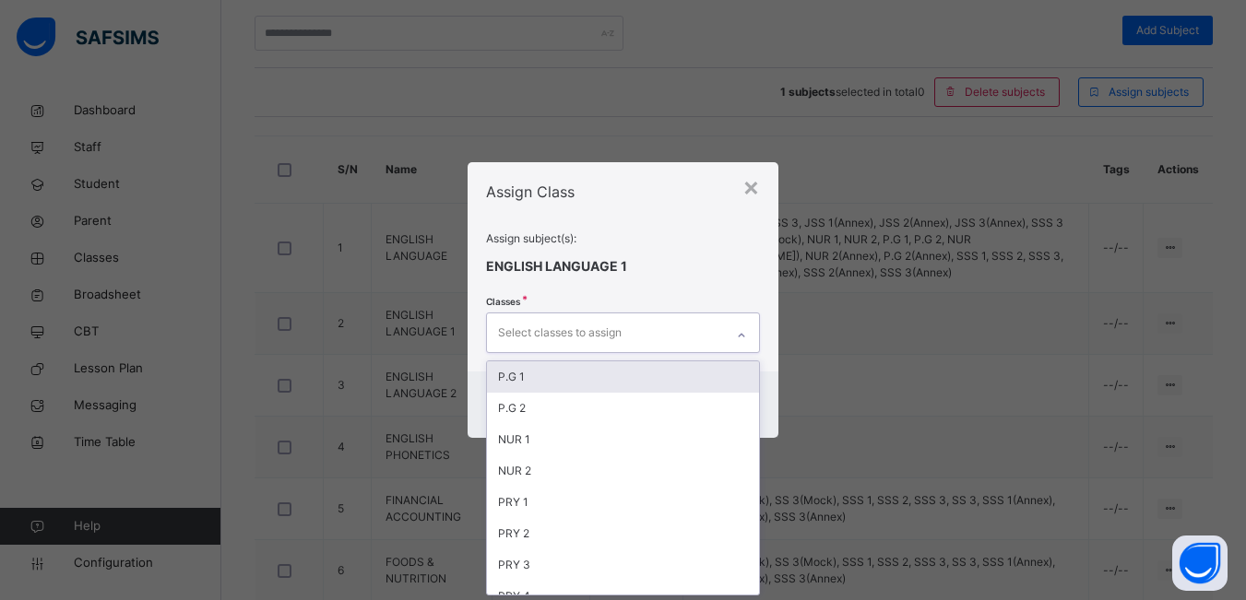
click at [598, 332] on div "Select classes to assign" at bounding box center [560, 332] width 124 height 35
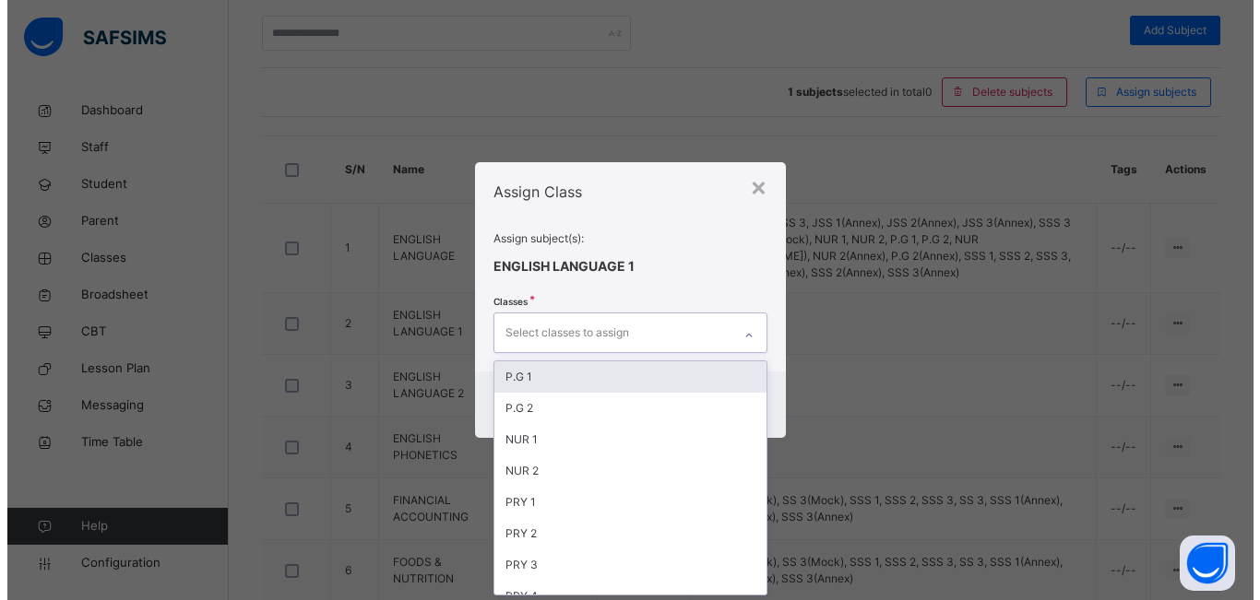
scroll to position [0, 0]
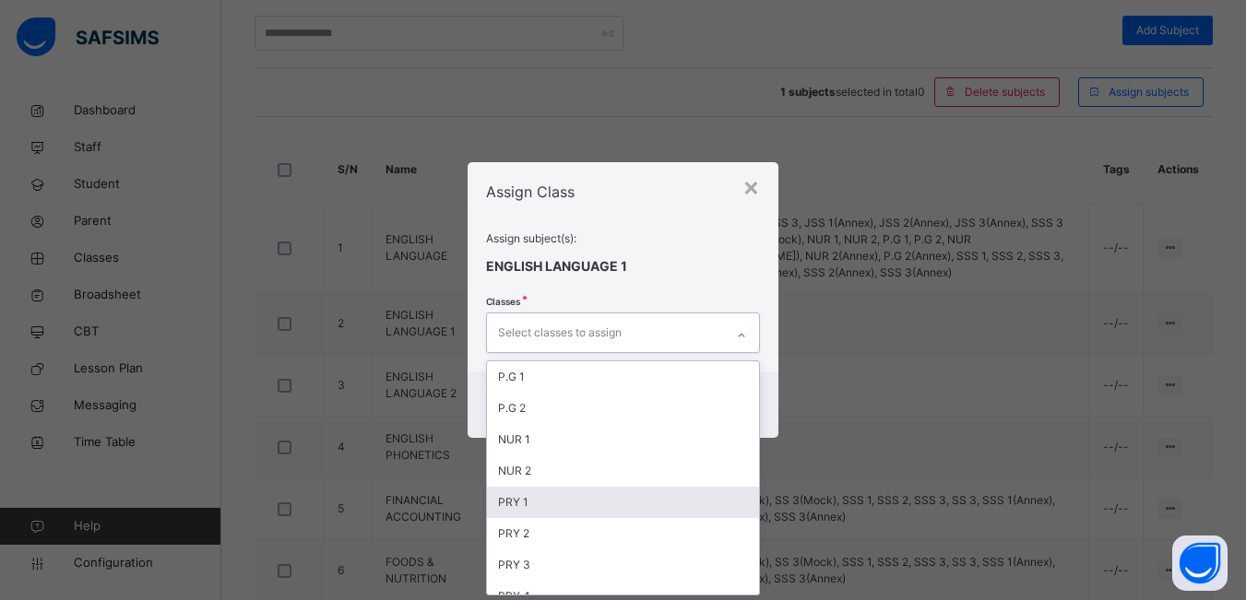
click at [604, 495] on div "PRY 1" at bounding box center [623, 502] width 273 height 31
click at [633, 504] on div "PRY 2" at bounding box center [630, 502] width 277 height 31
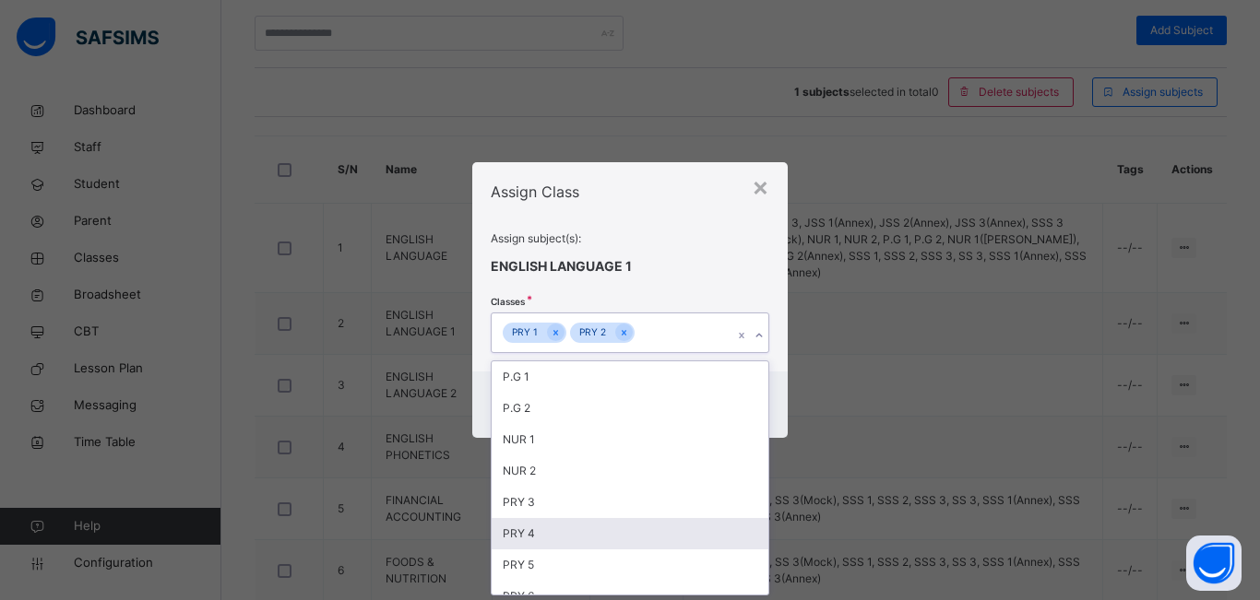
click at [631, 536] on div "PRY 4" at bounding box center [630, 533] width 277 height 31
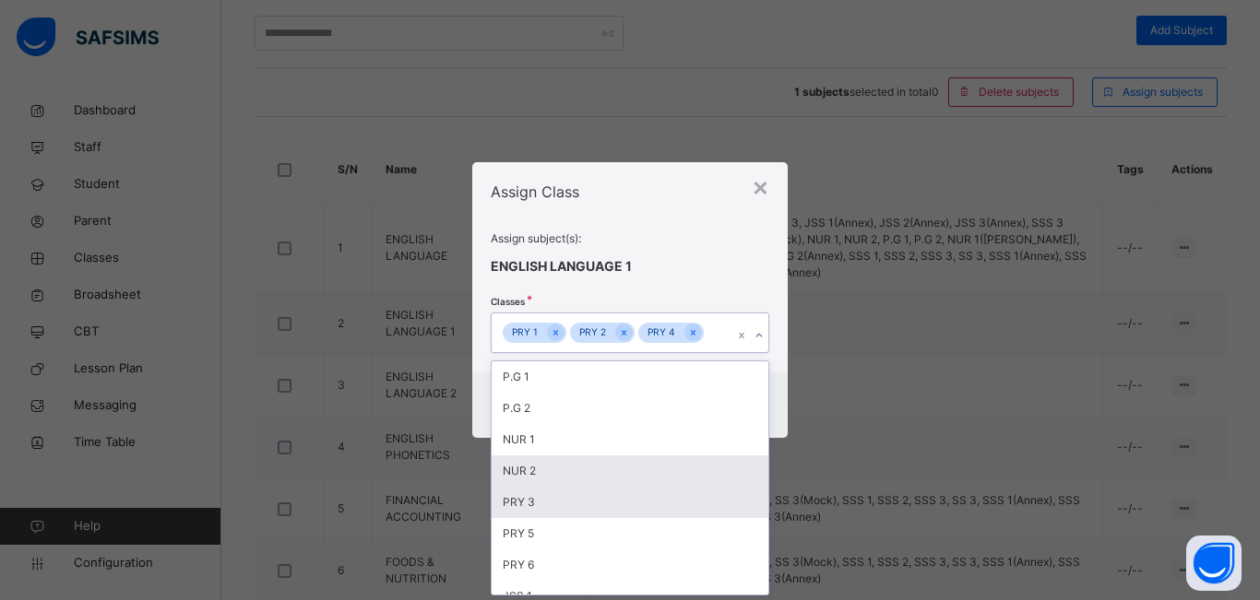
click at [594, 468] on div "NUR 2" at bounding box center [630, 471] width 277 height 31
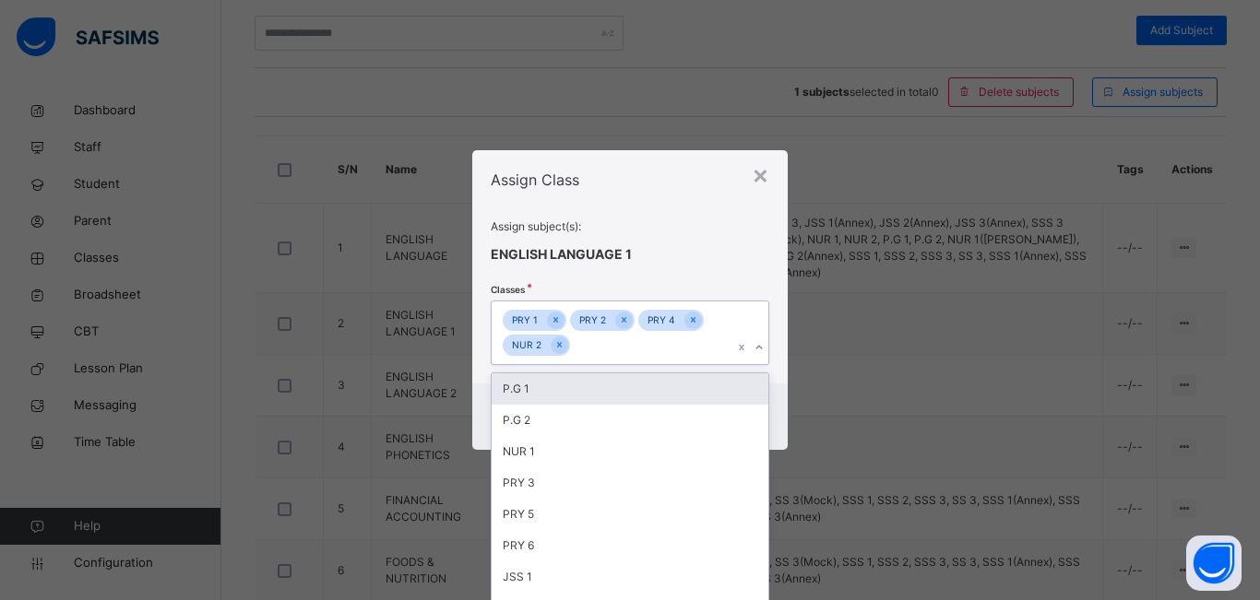
click at [554, 344] on icon at bounding box center [559, 344] width 10 height 13
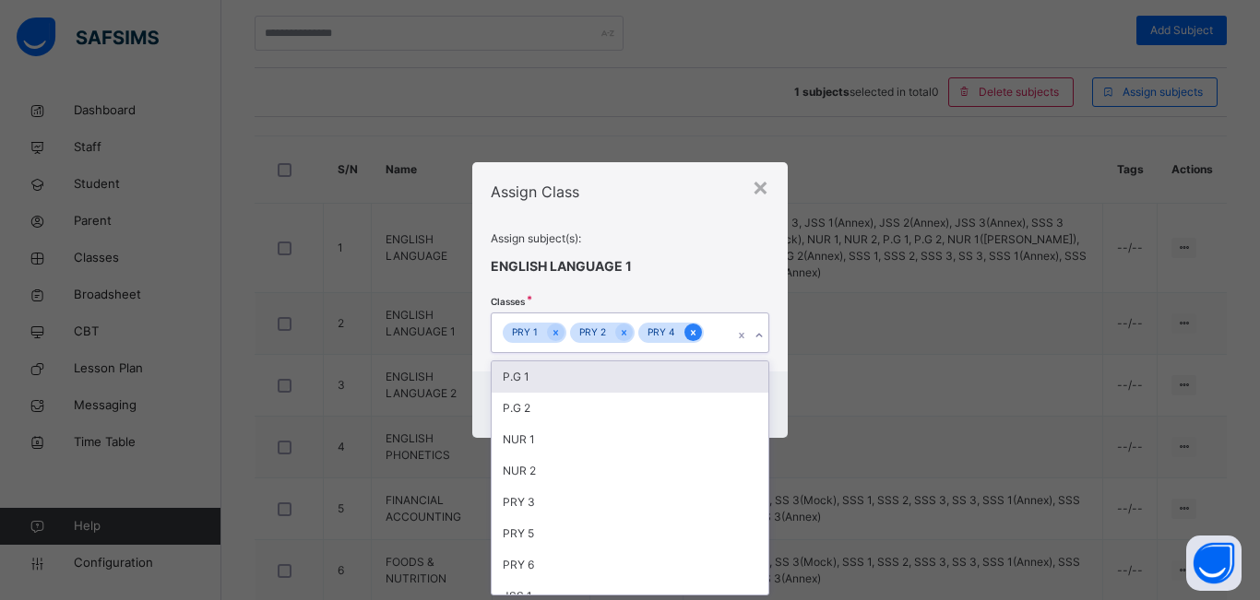
click at [693, 332] on icon at bounding box center [693, 333] width 5 height 6
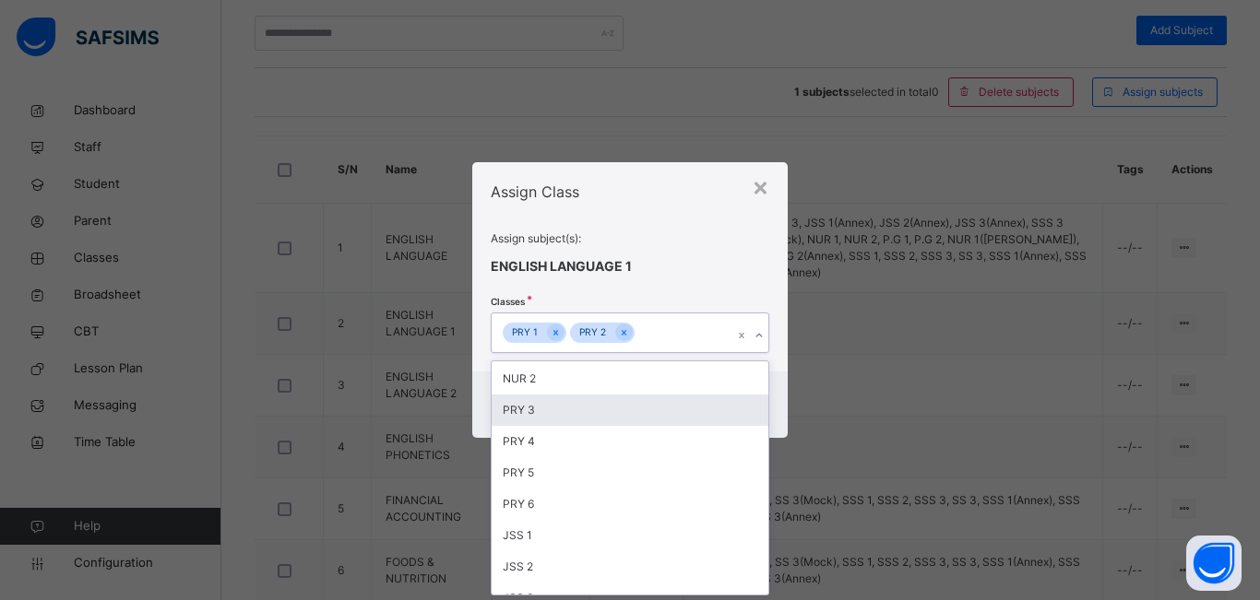
click at [568, 408] on div "PRY 3" at bounding box center [630, 410] width 277 height 31
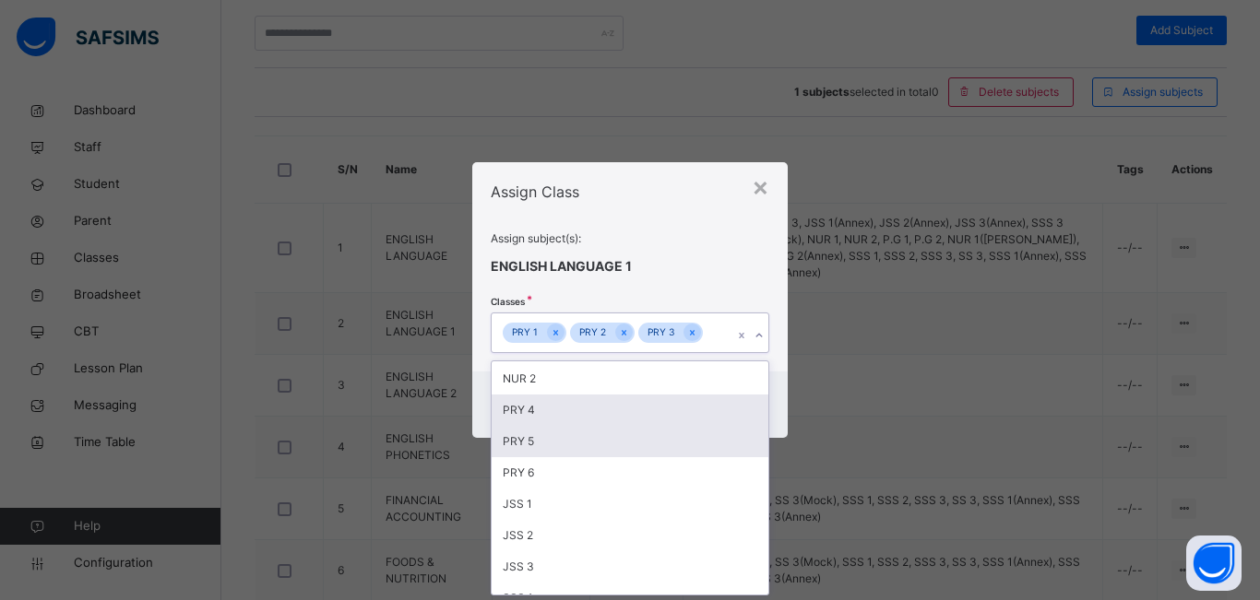
click at [561, 418] on div "PRY 4" at bounding box center [630, 410] width 277 height 31
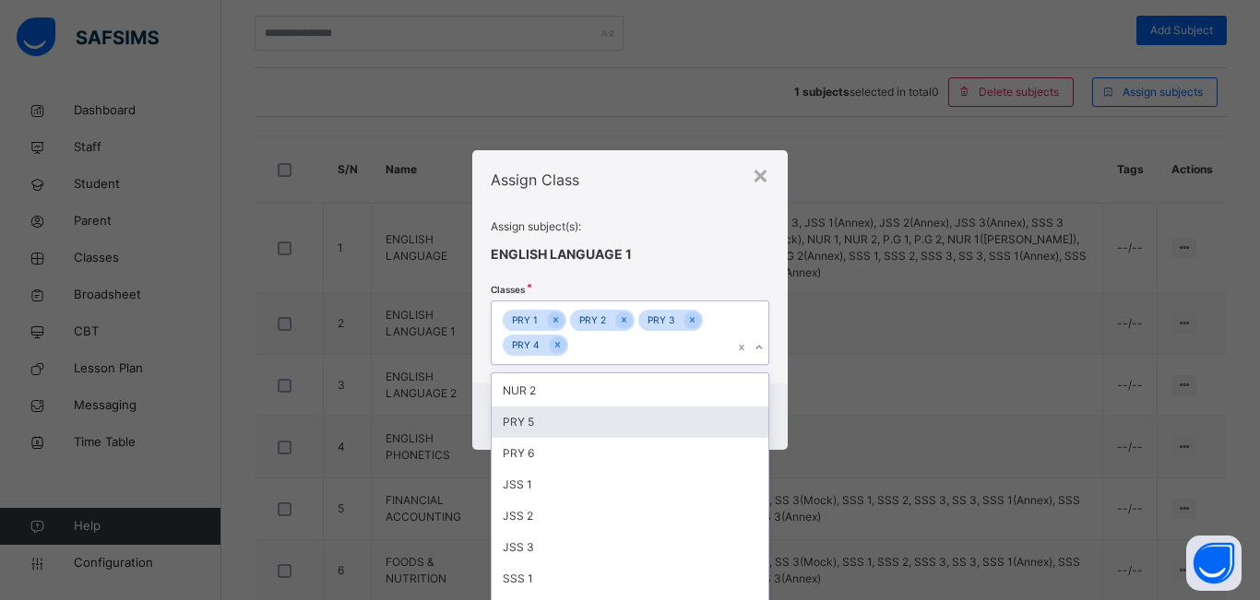
click at [569, 428] on div "PRY 5" at bounding box center [630, 422] width 277 height 31
click at [577, 430] on div "PRY 6" at bounding box center [630, 422] width 277 height 31
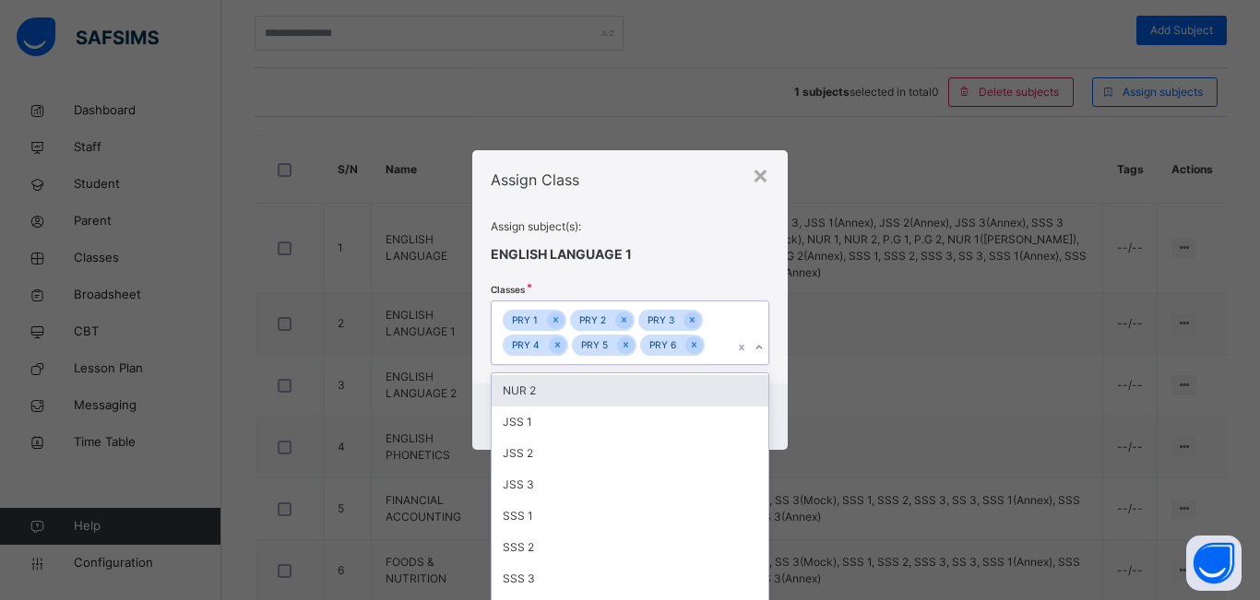
click at [721, 236] on span at bounding box center [630, 239] width 279 height 9
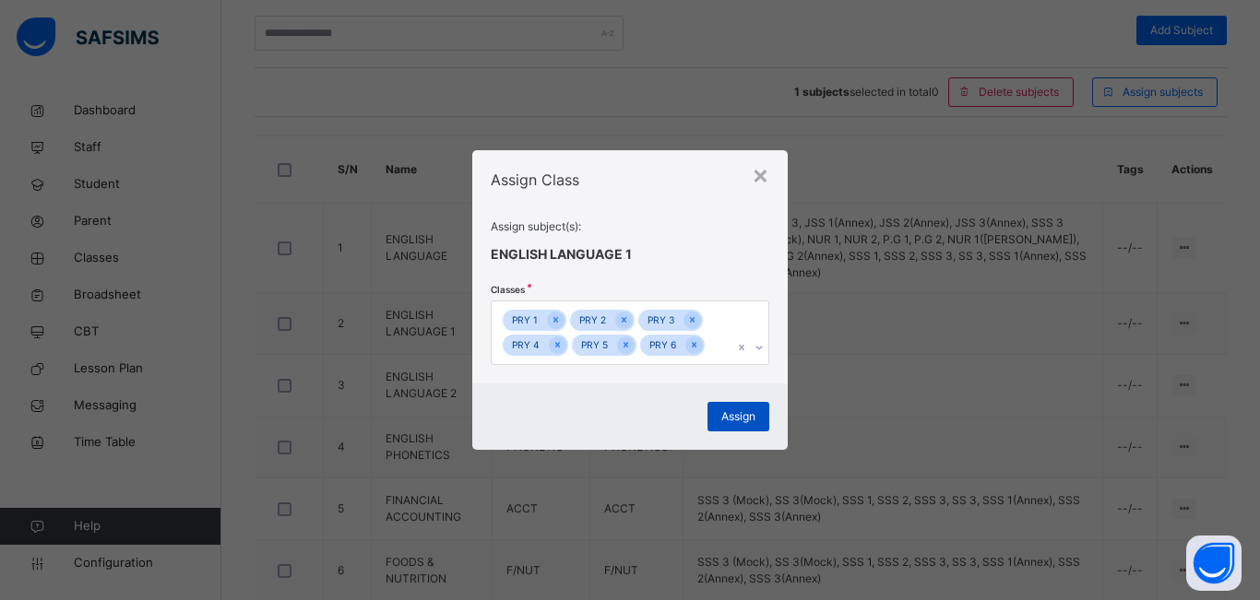
click at [737, 415] on span "Assign" at bounding box center [738, 417] width 34 height 17
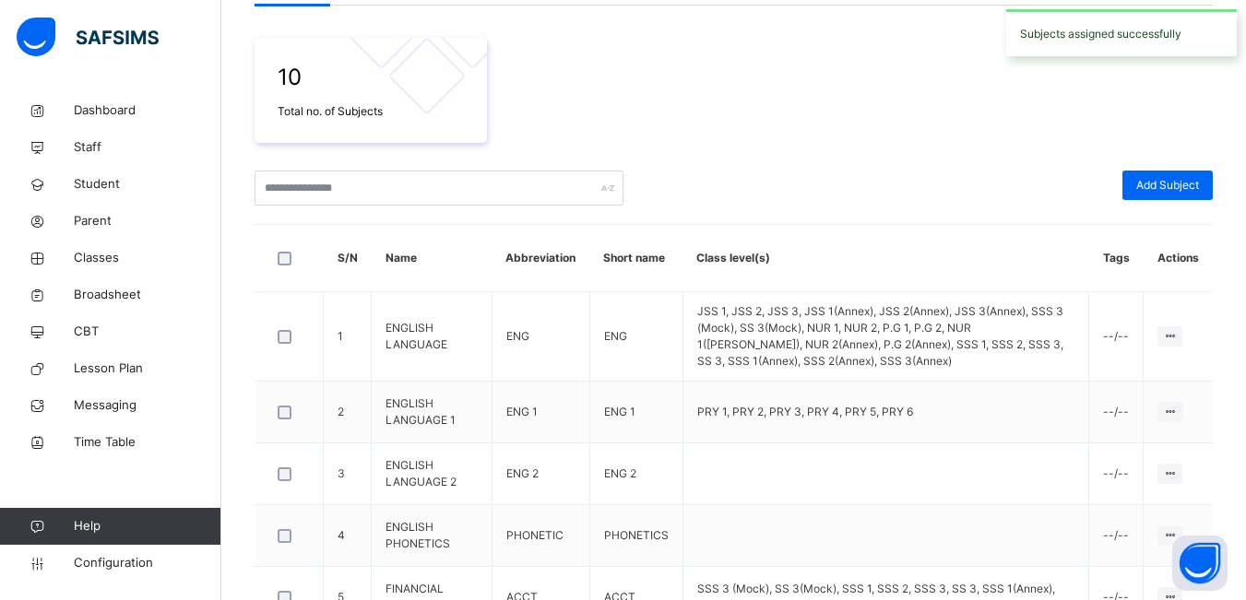
scroll to position [458, 0]
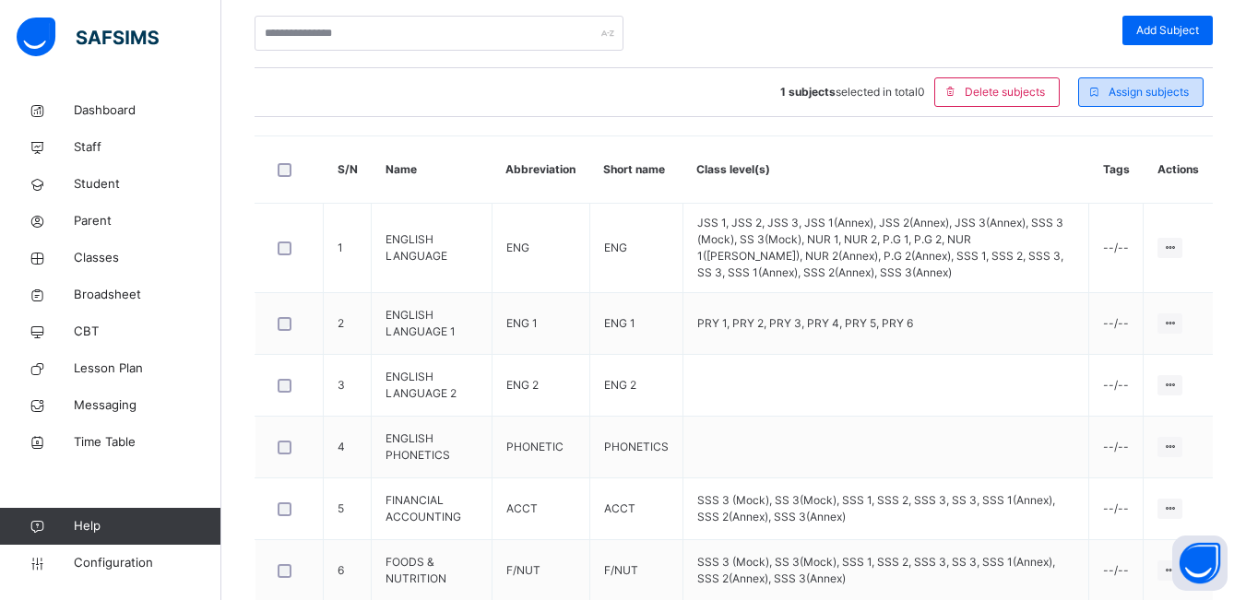
click at [1157, 85] on span "Assign subjects" at bounding box center [1148, 92] width 80 height 17
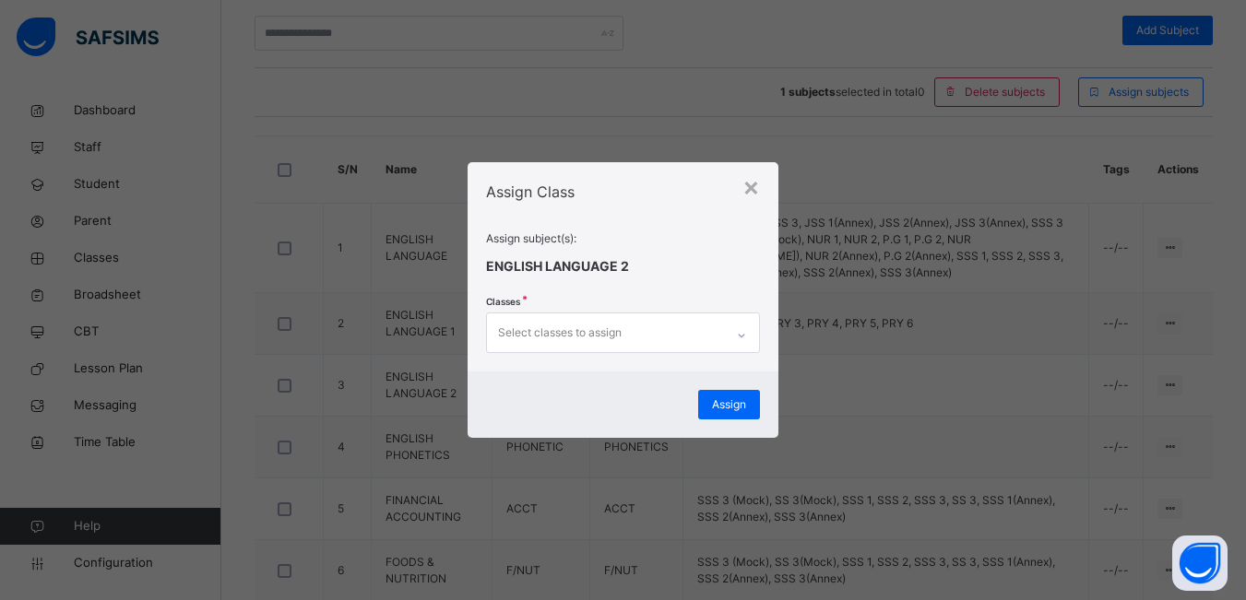
click at [639, 332] on div "Select classes to assign" at bounding box center [606, 333] width 238 height 39
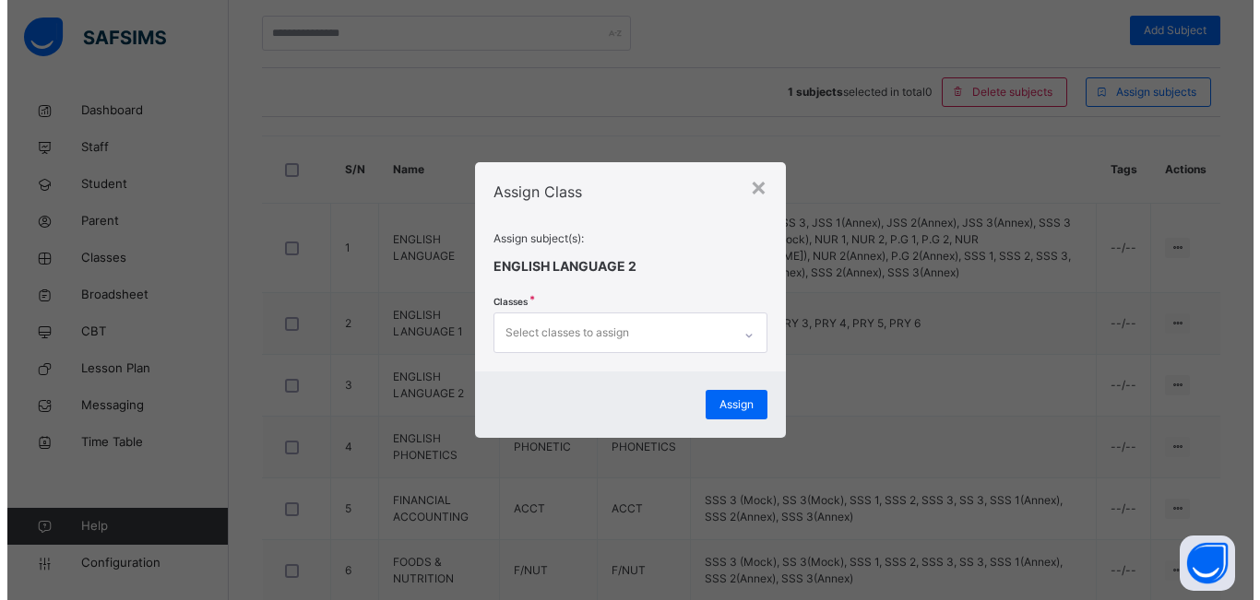
scroll to position [0, 0]
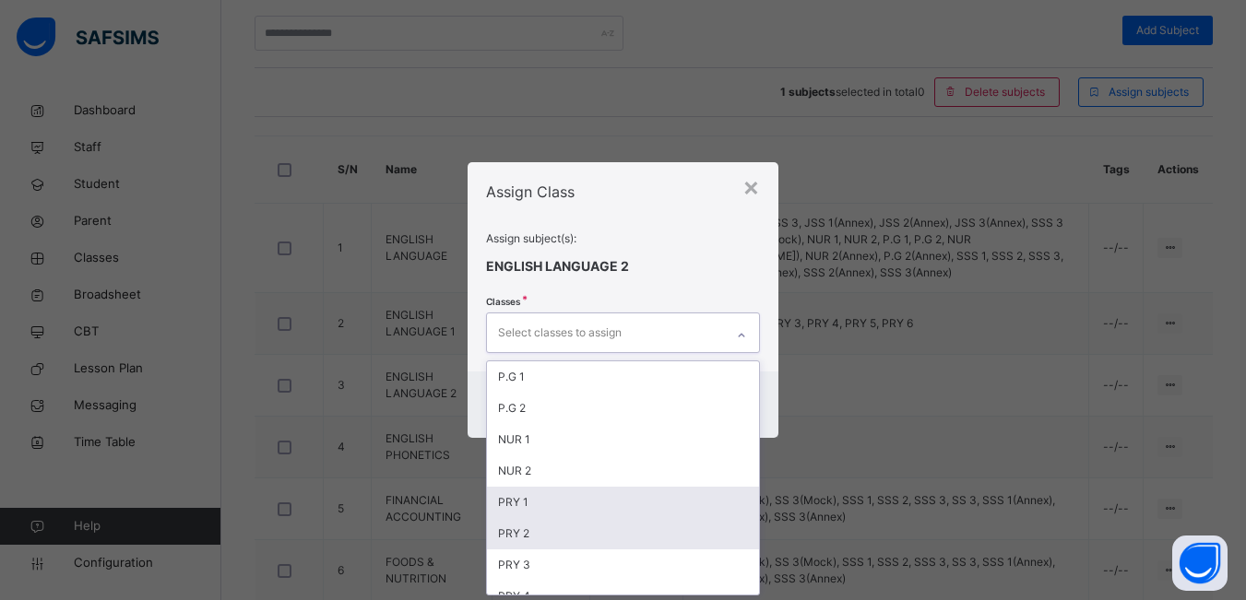
click at [572, 508] on div "PRY 1" at bounding box center [623, 502] width 273 height 31
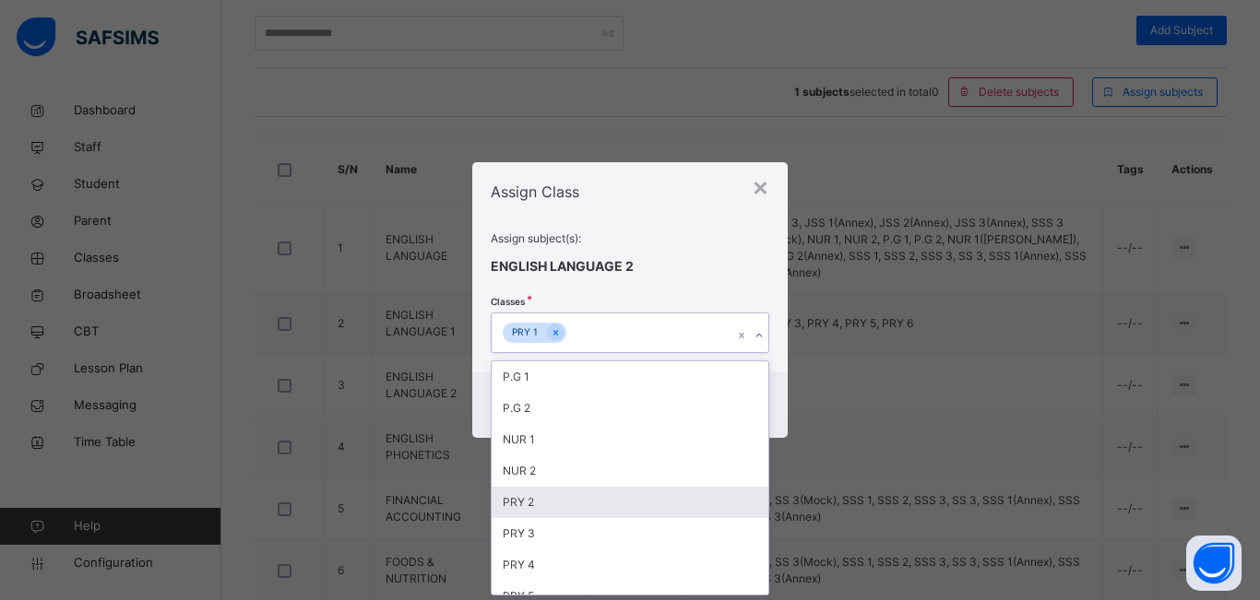
click at [580, 499] on div "PRY 2" at bounding box center [630, 502] width 277 height 31
click at [580, 499] on div "PRY 3" at bounding box center [630, 502] width 277 height 31
click at [580, 499] on div "PRY 4" at bounding box center [630, 502] width 277 height 31
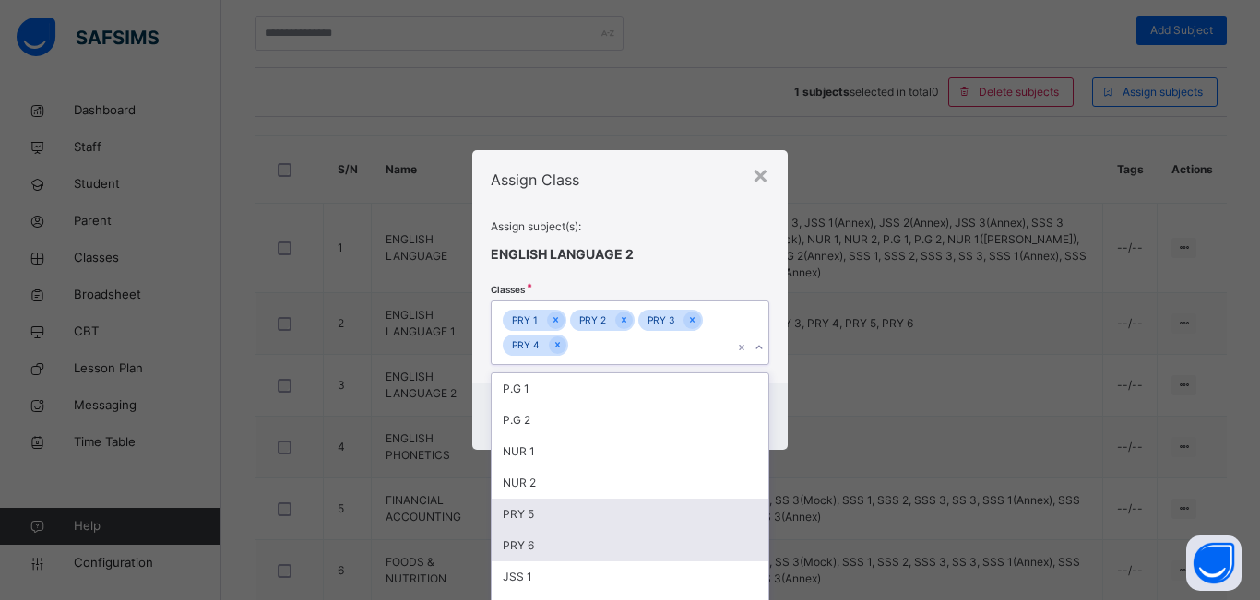
click at [574, 516] on div "PRY 5" at bounding box center [630, 514] width 277 height 31
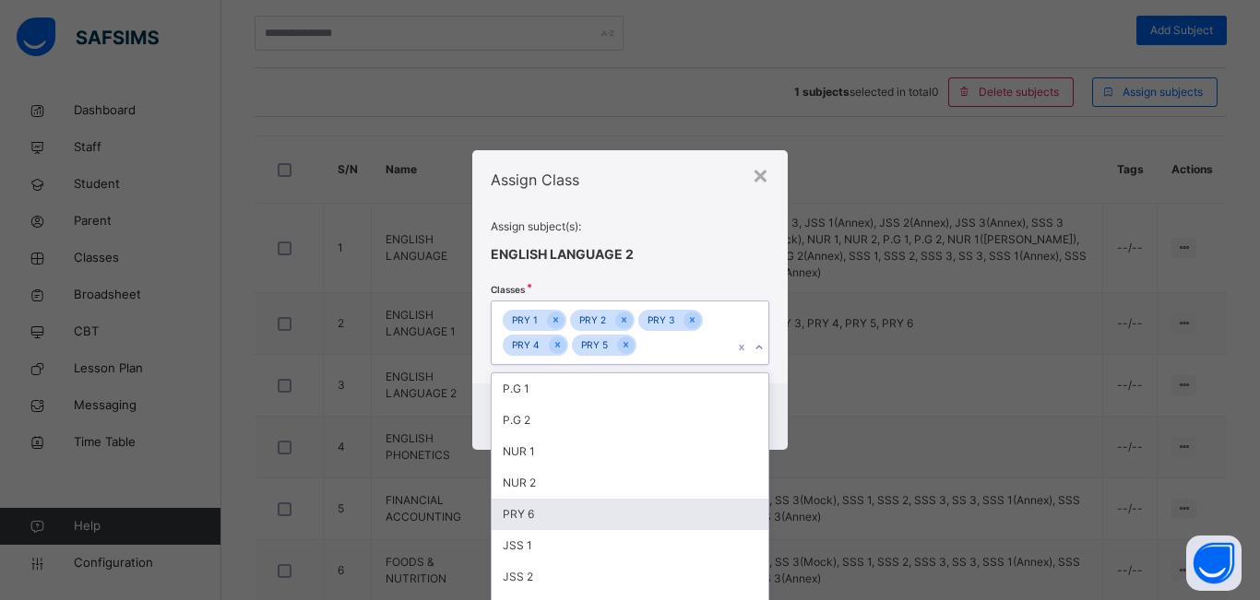
click at [574, 516] on div "PRY 6" at bounding box center [630, 514] width 277 height 31
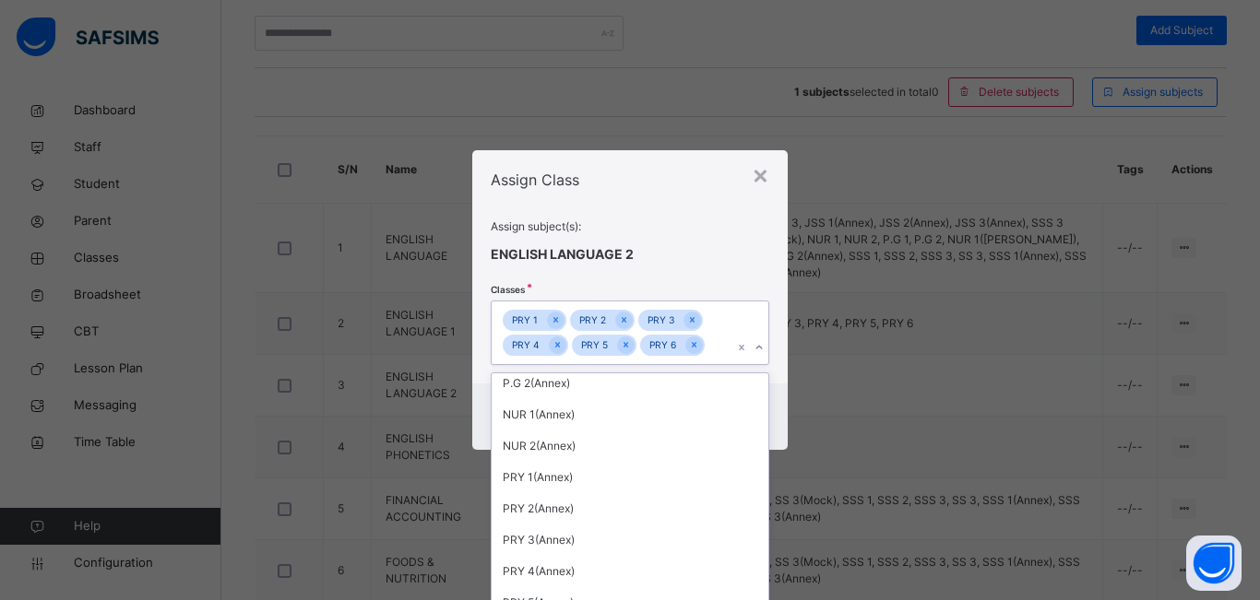
scroll to position [613, 0]
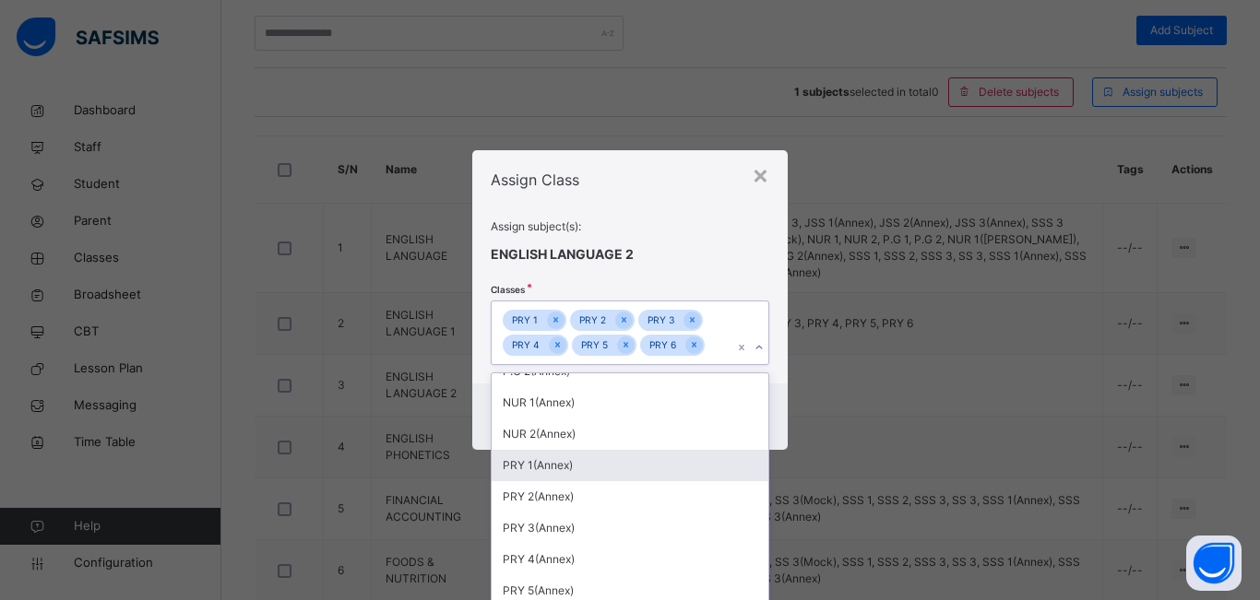
click at [585, 462] on div "PRY 1(Annex)" at bounding box center [630, 465] width 277 height 31
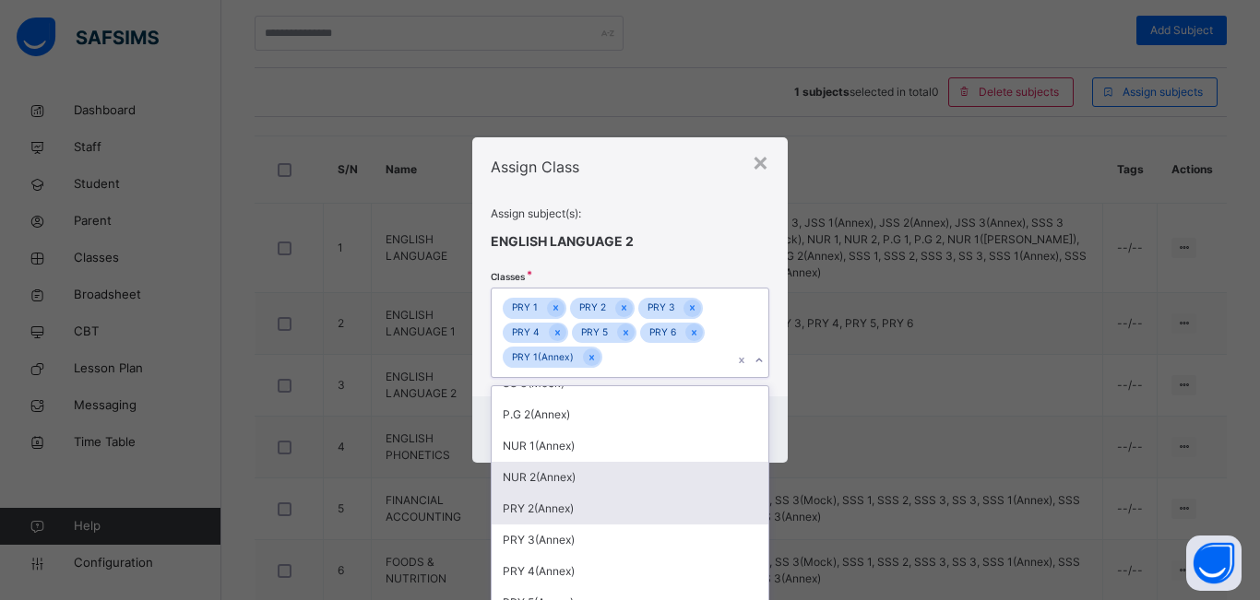
click at [576, 508] on div "PRY 2(Annex)" at bounding box center [630, 508] width 277 height 31
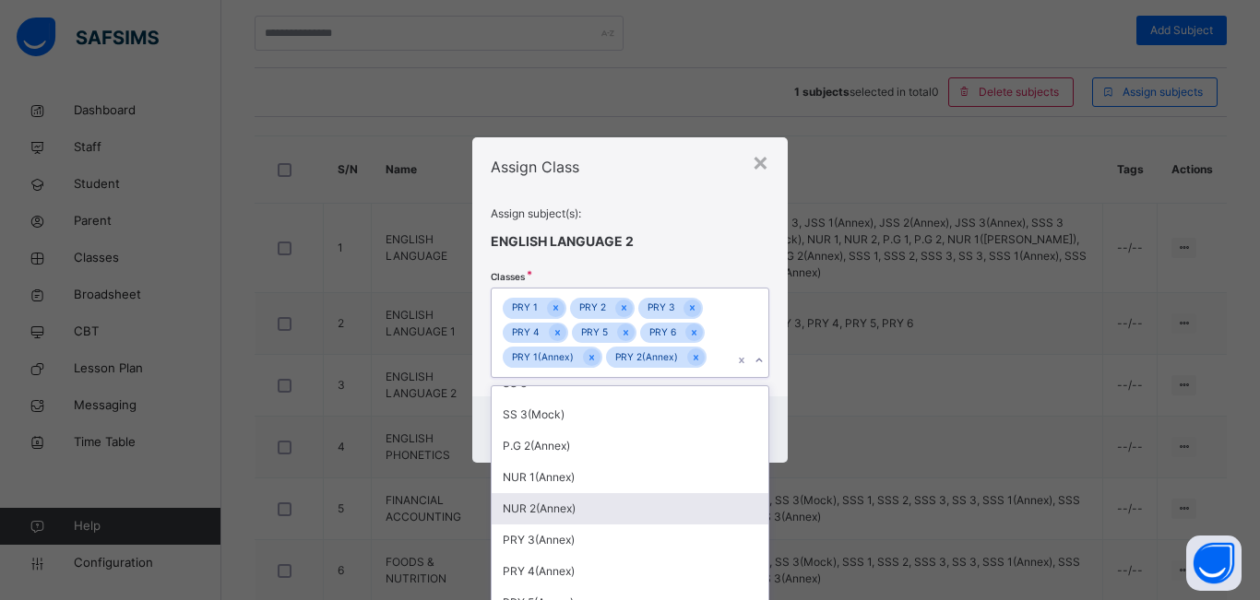
scroll to position [551, 0]
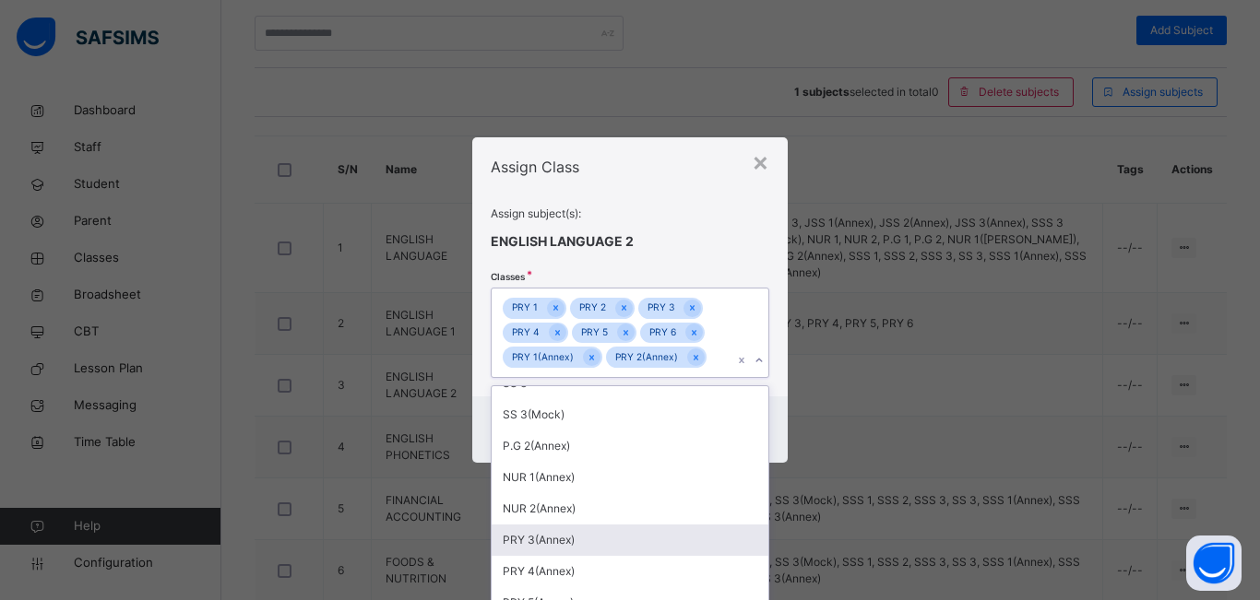
click at [586, 542] on div "PRY 3(Annex)" at bounding box center [630, 540] width 277 height 31
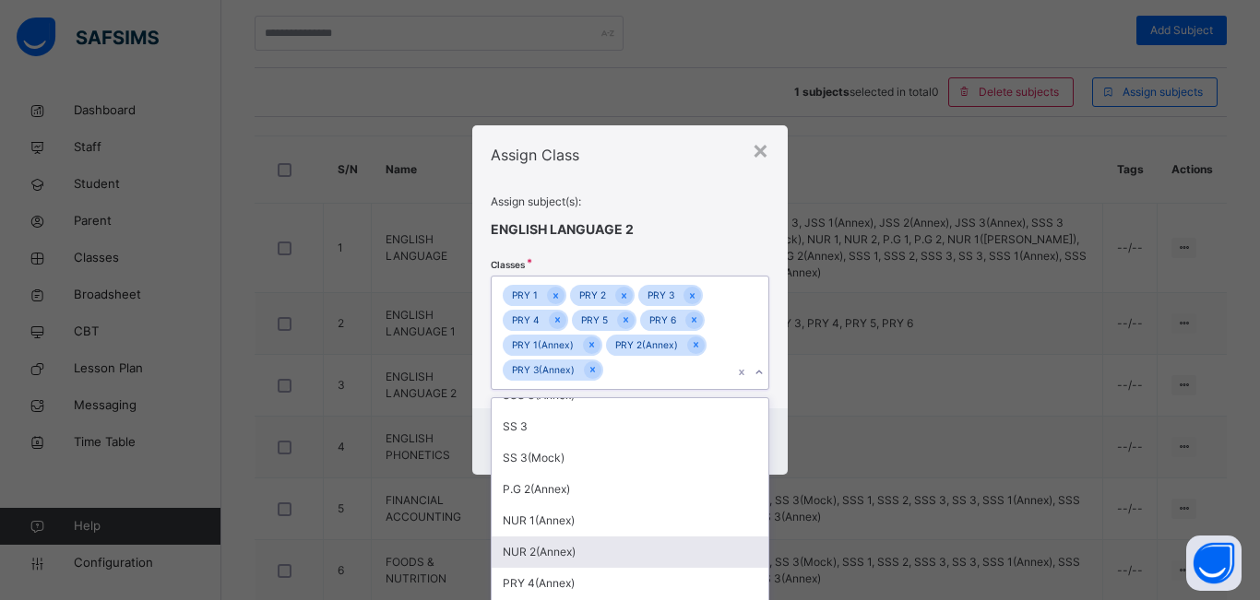
scroll to position [520, 0]
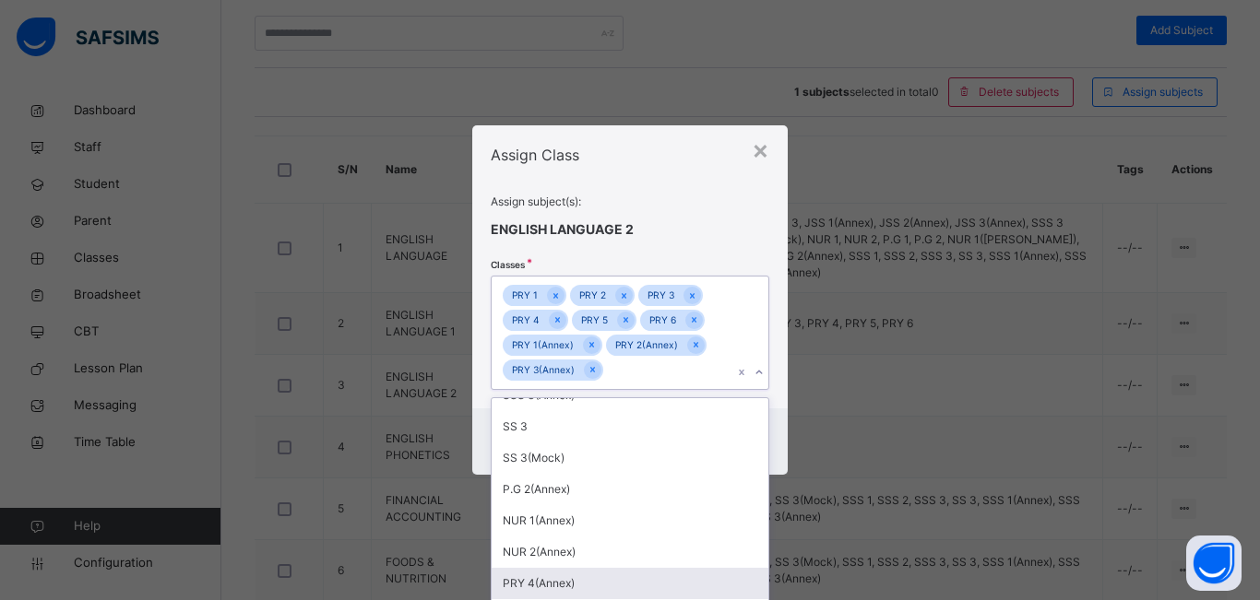
click at [584, 579] on div "PRY 4(Annex)" at bounding box center [630, 583] width 277 height 31
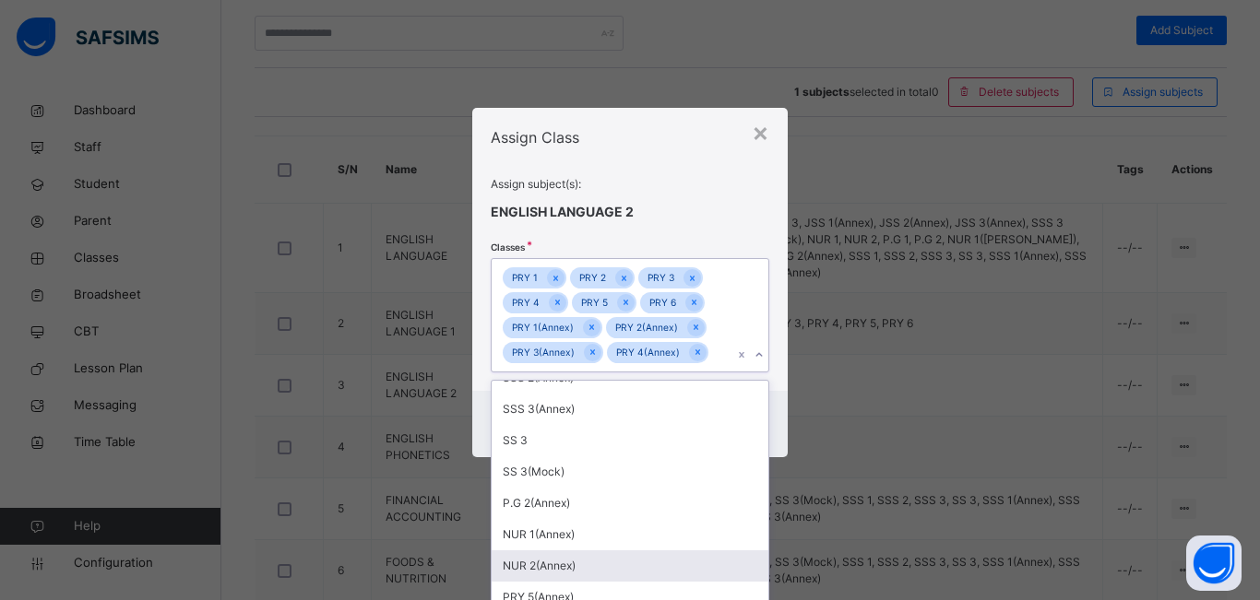
scroll to position [32, 0]
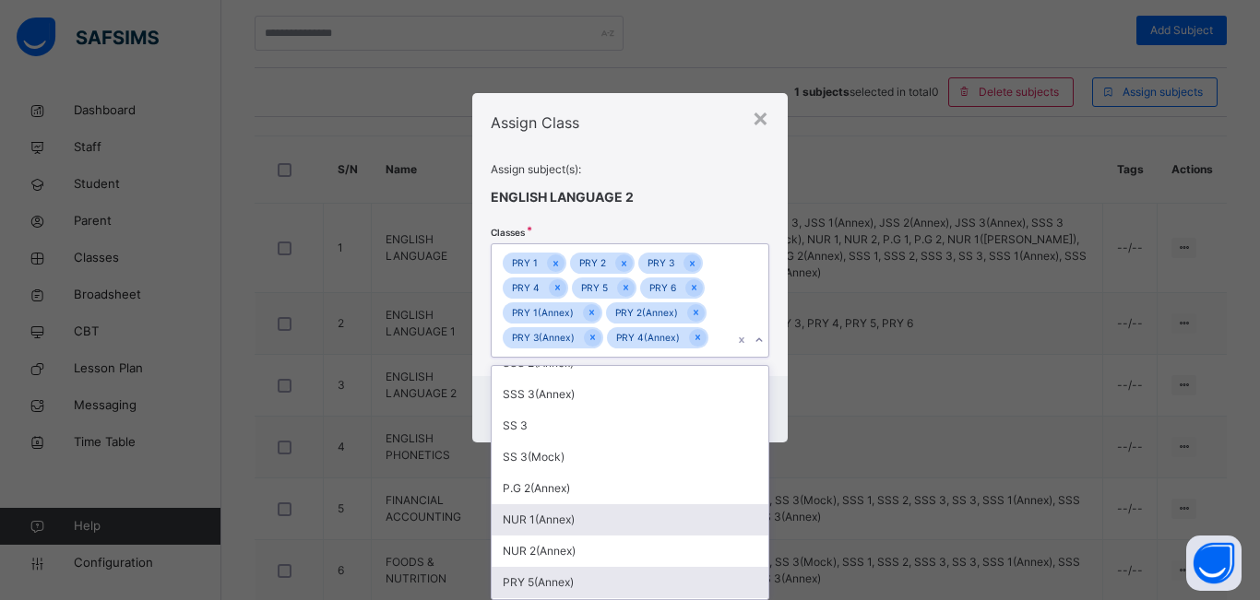
click at [549, 585] on div "PRY 5(Annex)" at bounding box center [630, 582] width 277 height 31
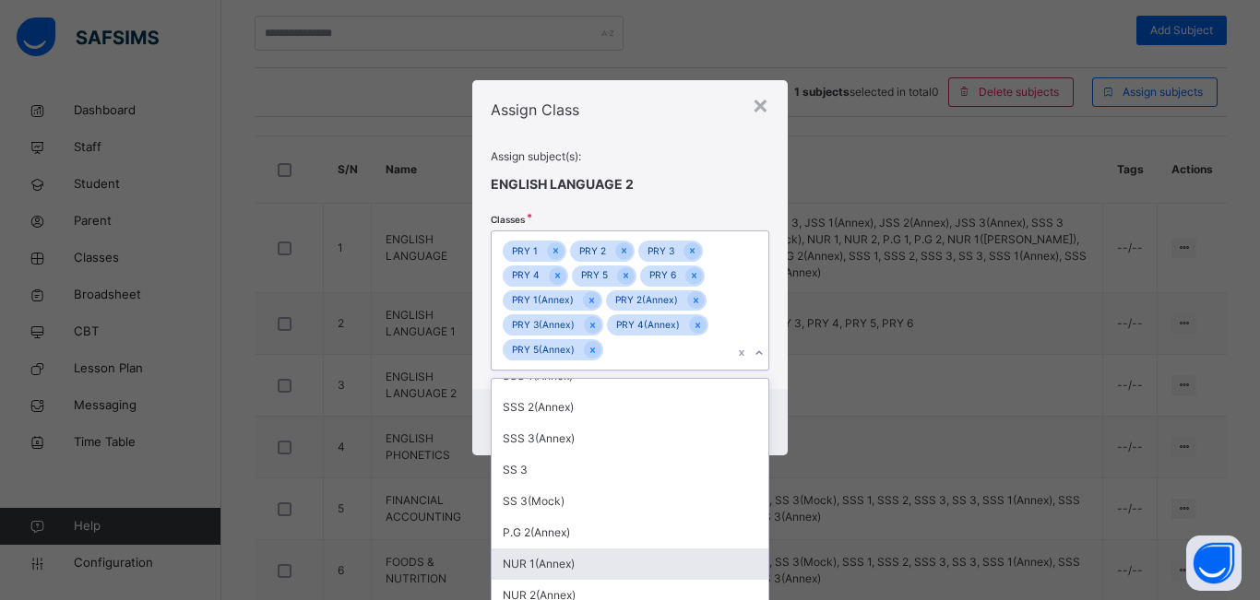
scroll to position [19, 0]
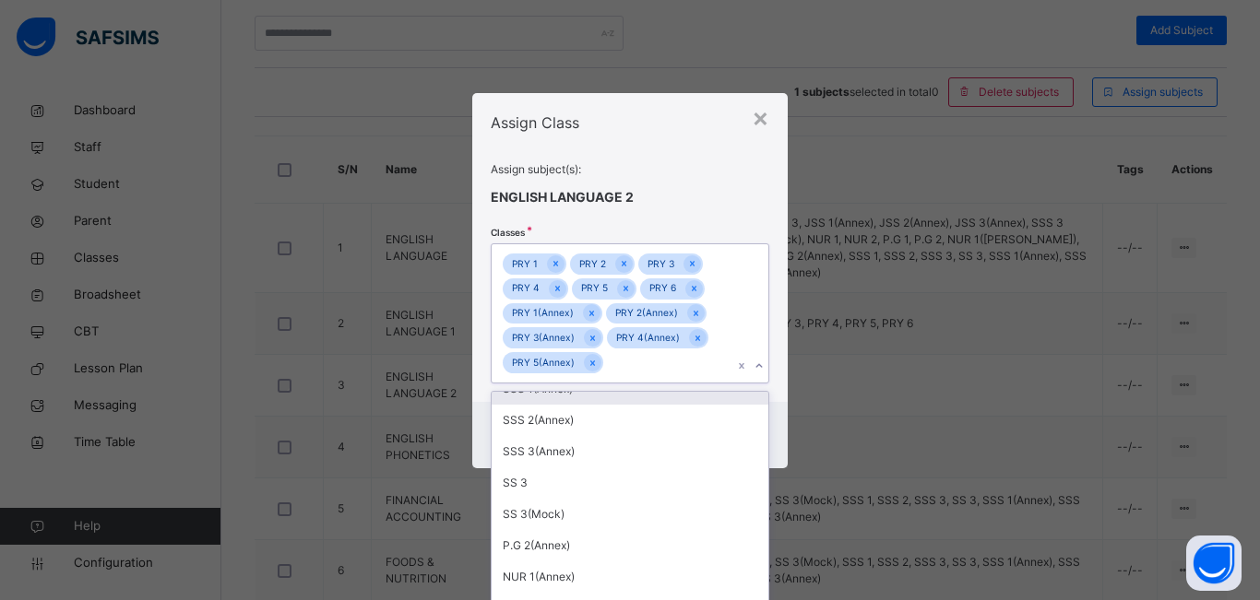
click at [723, 188] on div "Assign subject(s): ENGLISH LANGUAGE 2 Classes option PRY 5(Annex), selected. op…" at bounding box center [630, 271] width 279 height 221
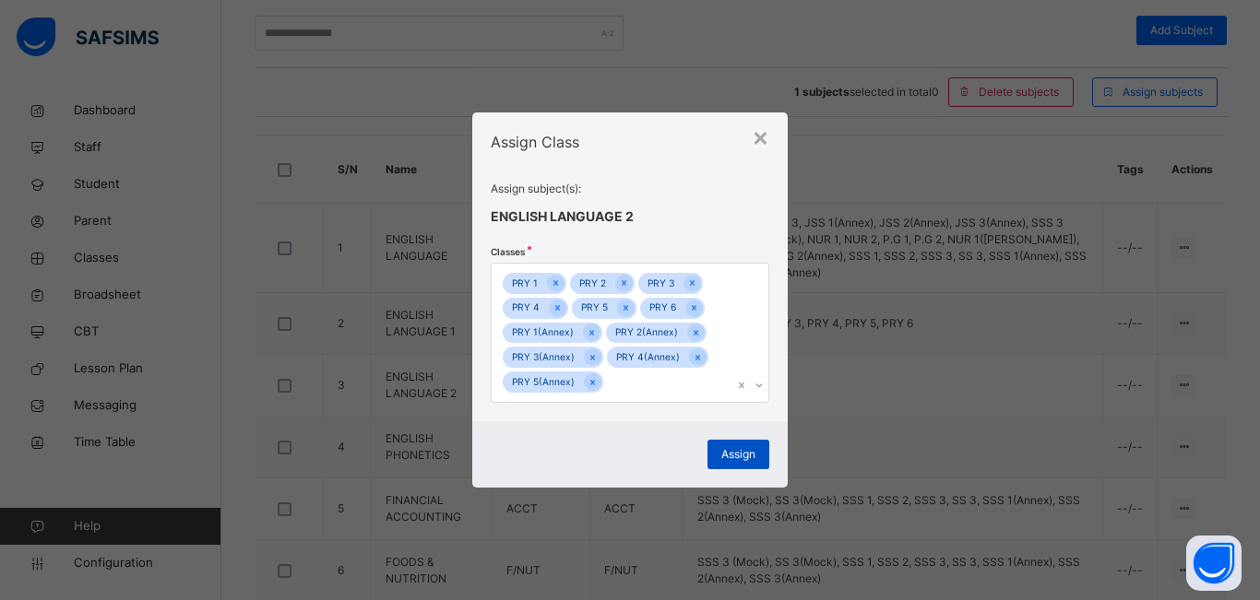
click at [746, 451] on span "Assign" at bounding box center [738, 454] width 34 height 17
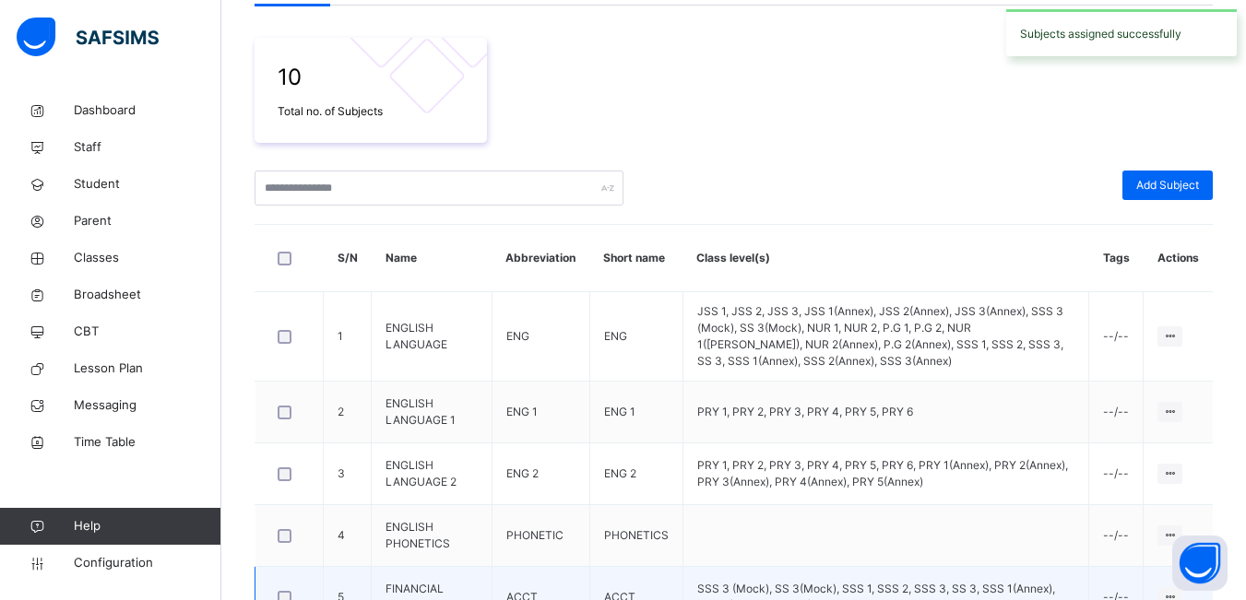
scroll to position [458, 0]
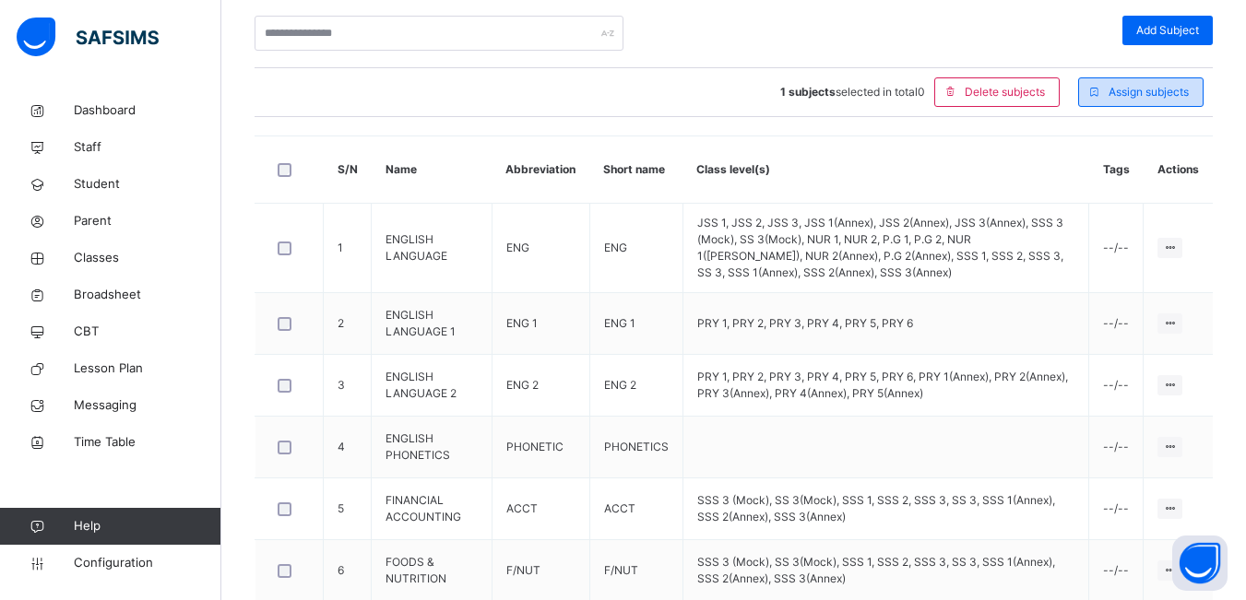
click at [1183, 106] on div "Assign subjects" at bounding box center [1140, 92] width 125 height 30
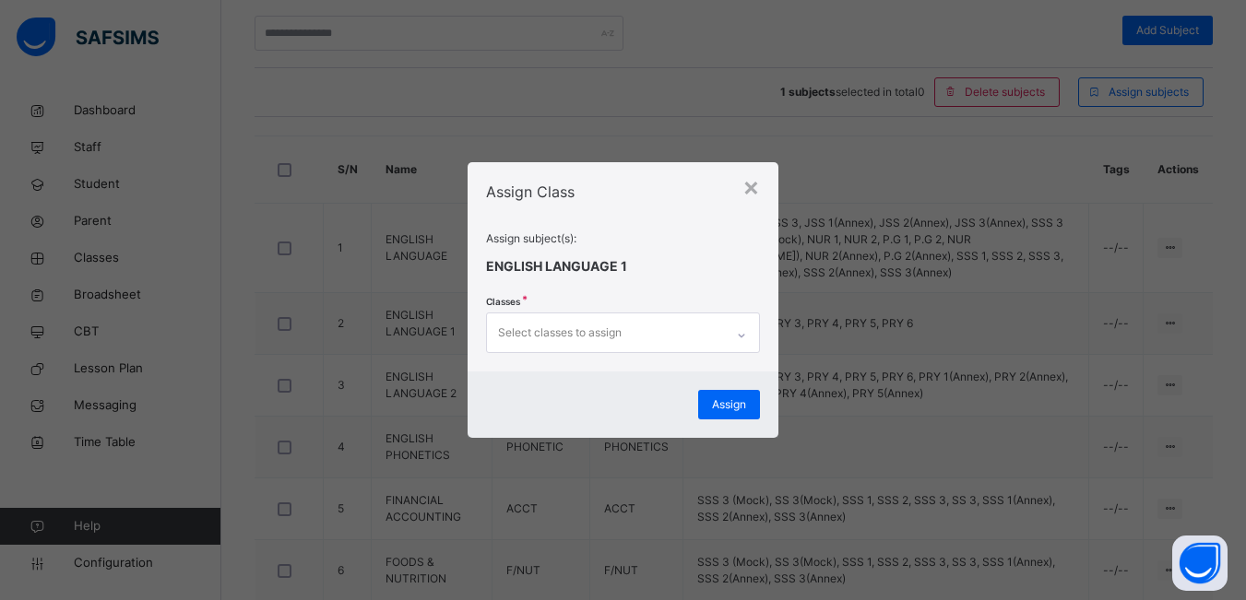
click at [656, 336] on div "Select classes to assign" at bounding box center [606, 333] width 238 height 39
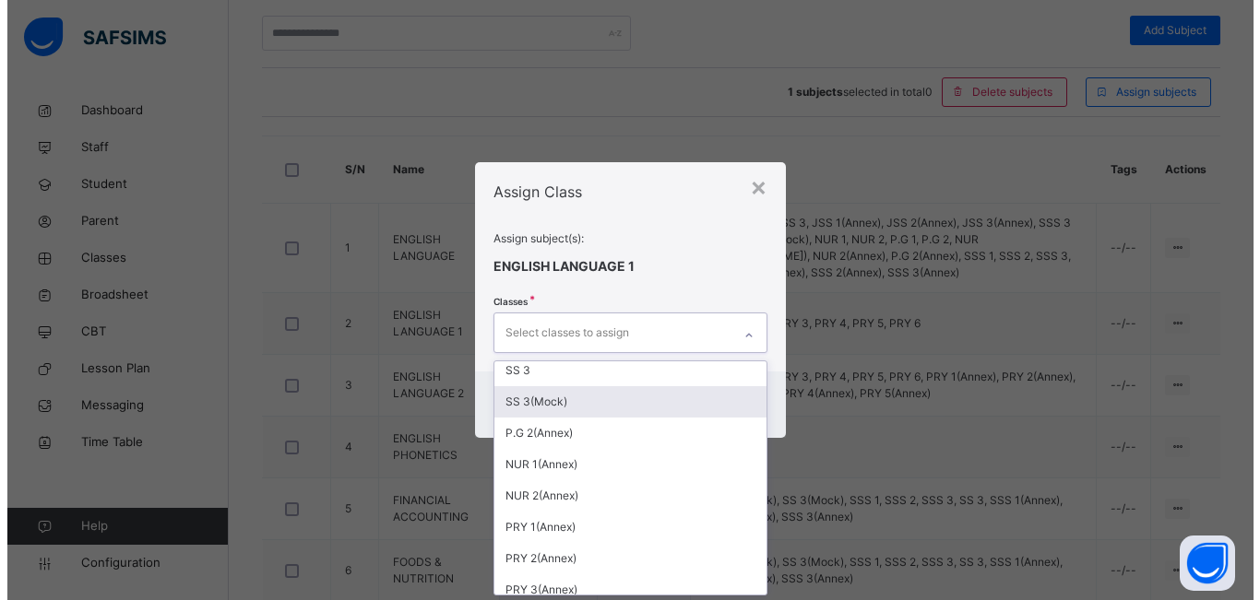
scroll to position [802, 0]
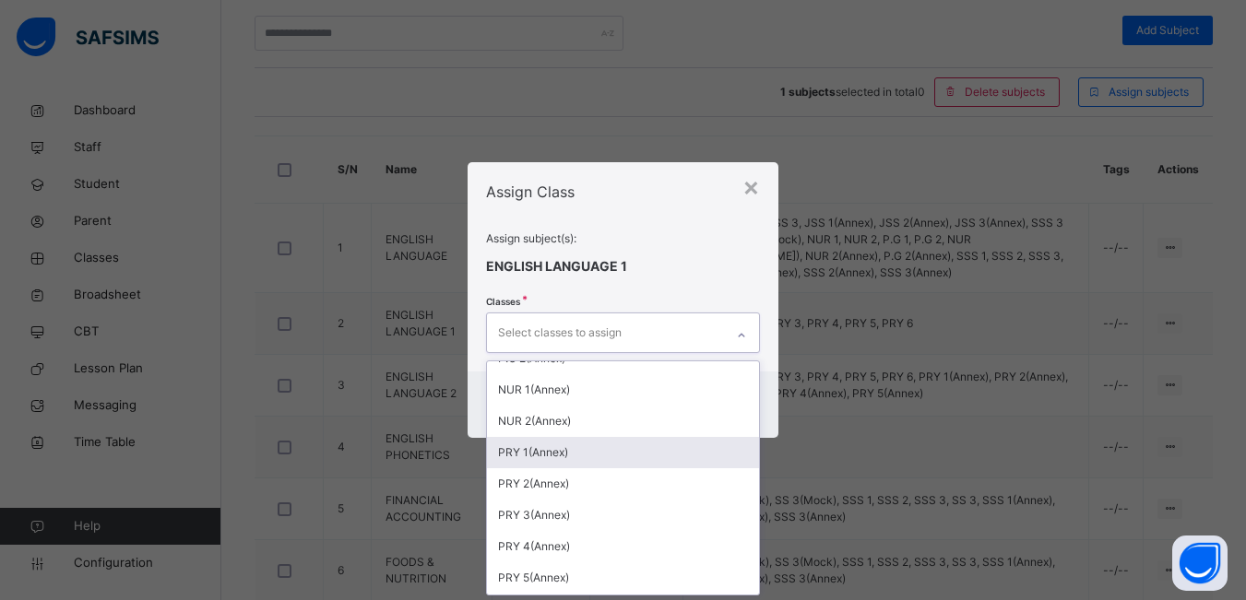
click at [570, 460] on div "PRY 1(Annex)" at bounding box center [623, 452] width 273 height 31
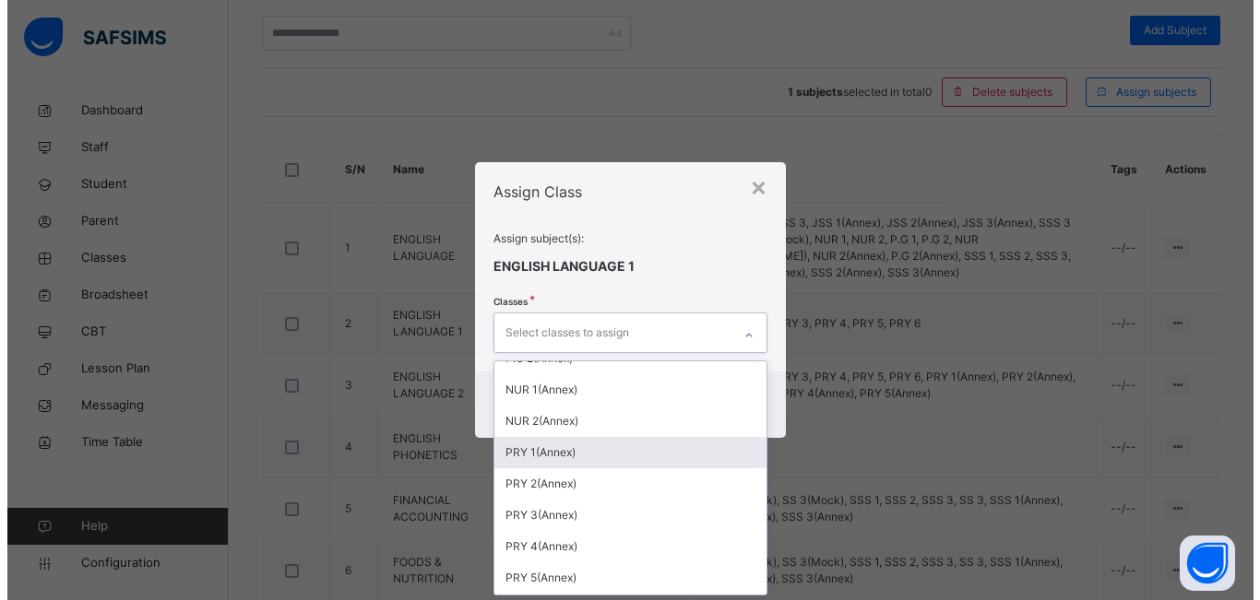
scroll to position [771, 0]
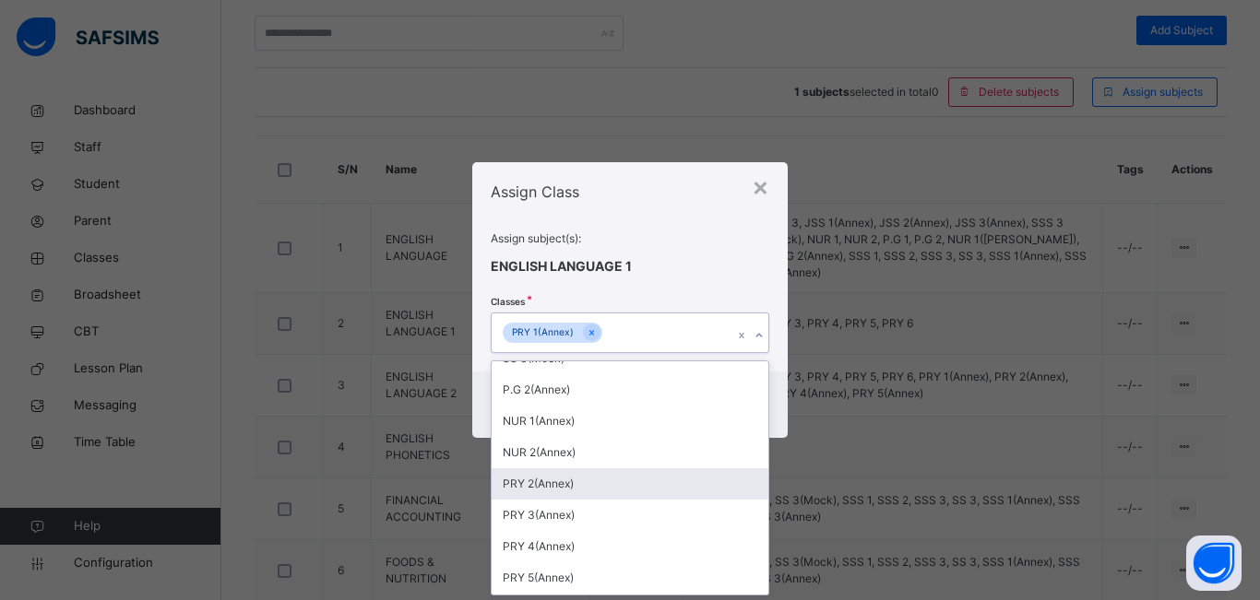
click at [563, 482] on div "PRY 2(Annex)" at bounding box center [630, 483] width 277 height 31
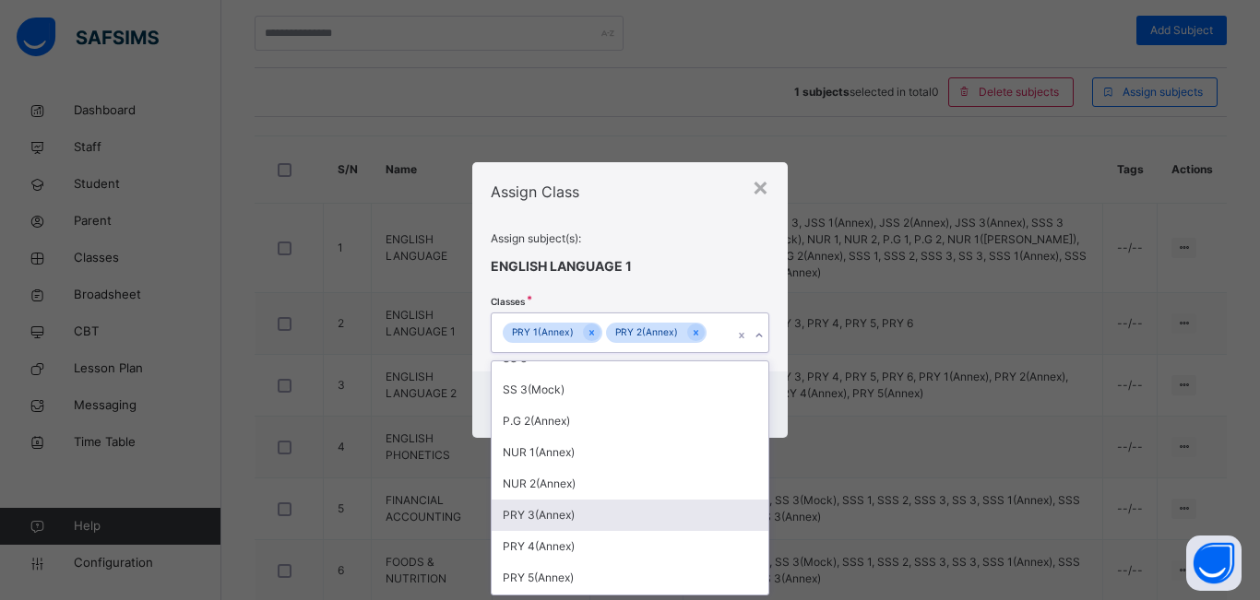
click at [562, 514] on div "PRY 3(Annex)" at bounding box center [630, 515] width 277 height 31
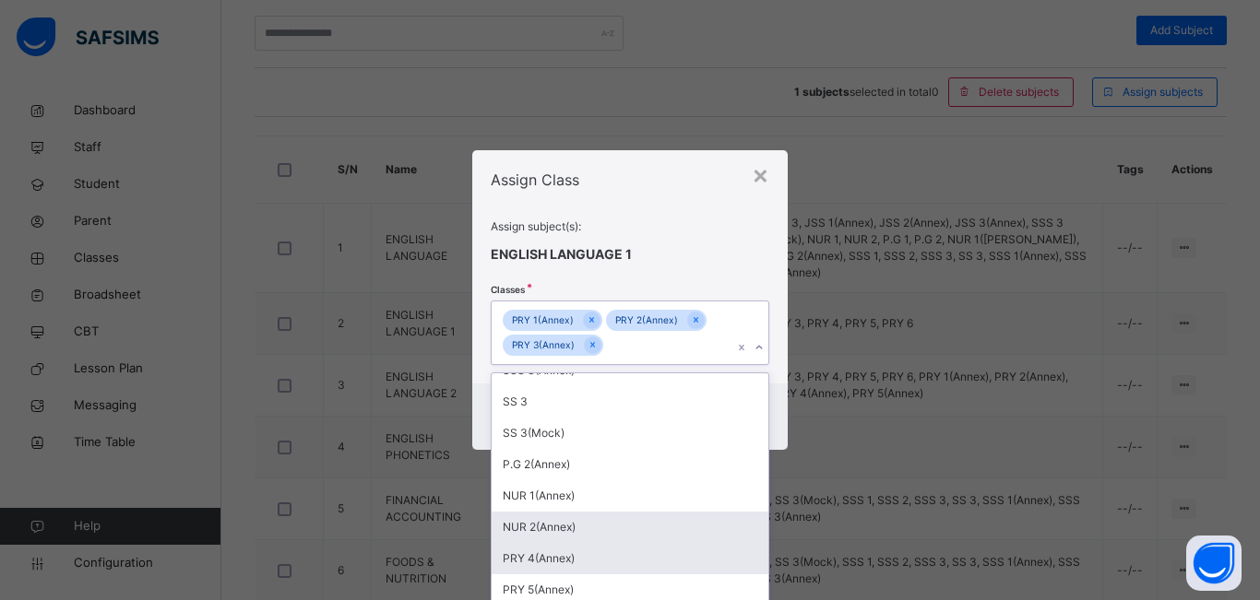
click at [552, 563] on div "PRY 4(Annex)" at bounding box center [630, 558] width 277 height 31
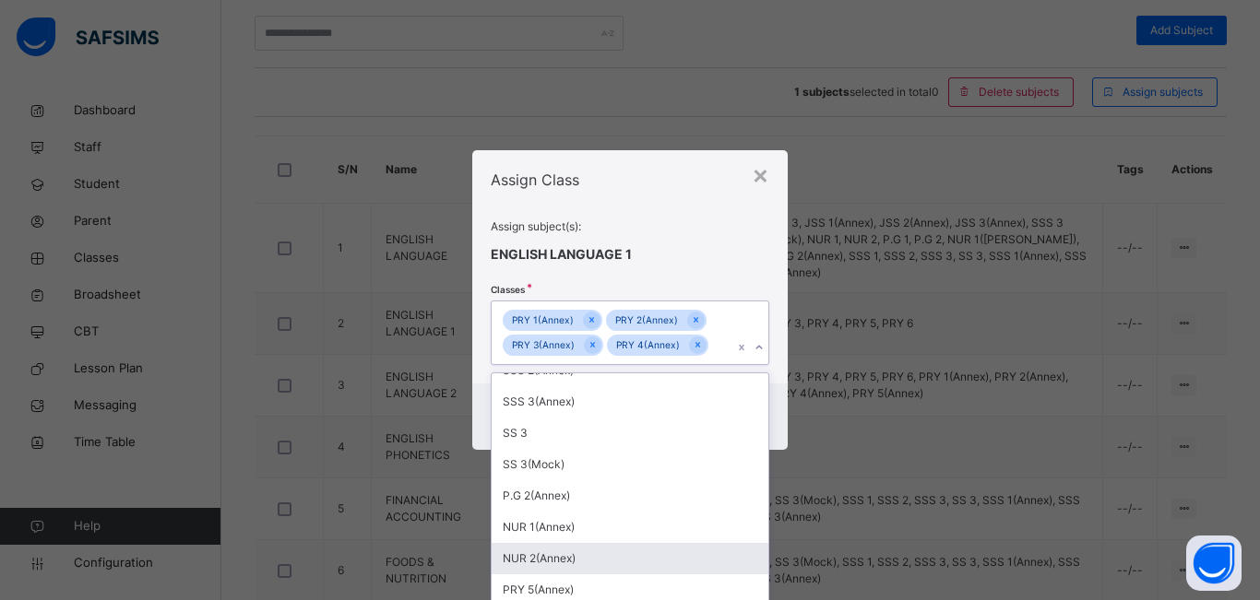
scroll to position [677, 0]
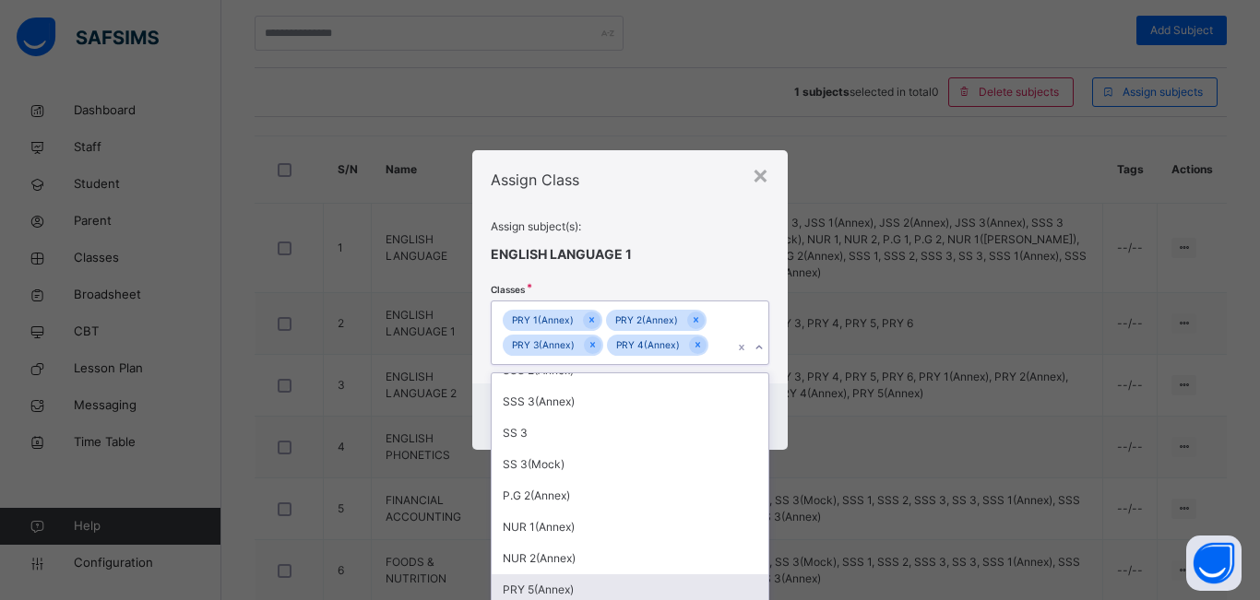
click at [555, 588] on div "PRY 5(Annex)" at bounding box center [630, 590] width 277 height 31
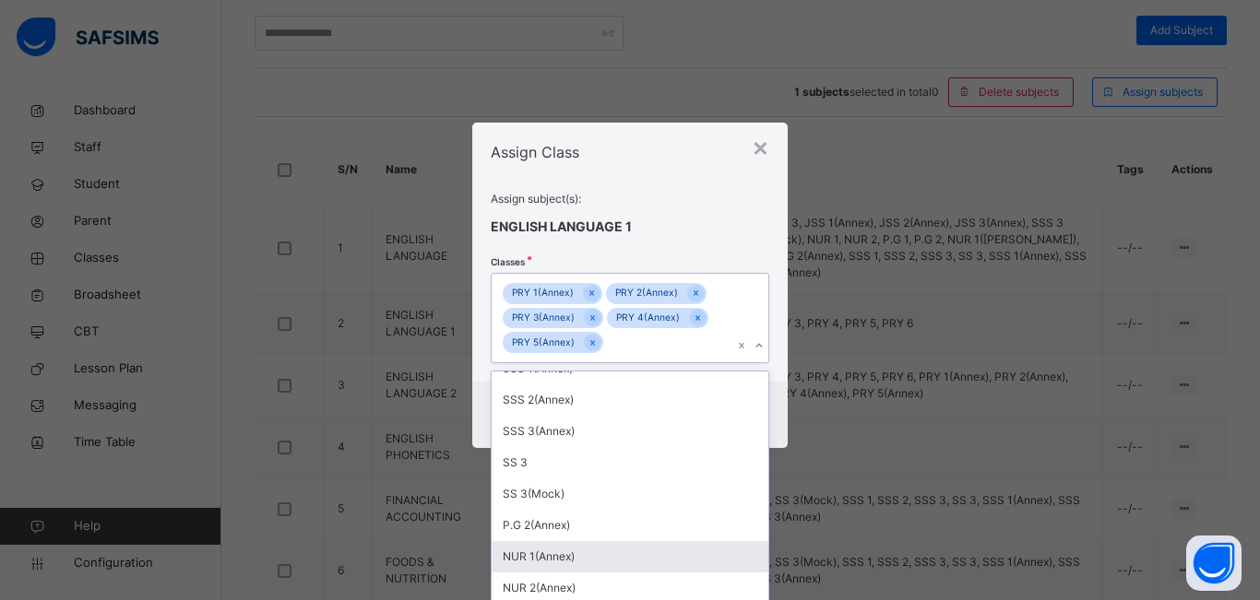
scroll to position [19, 0]
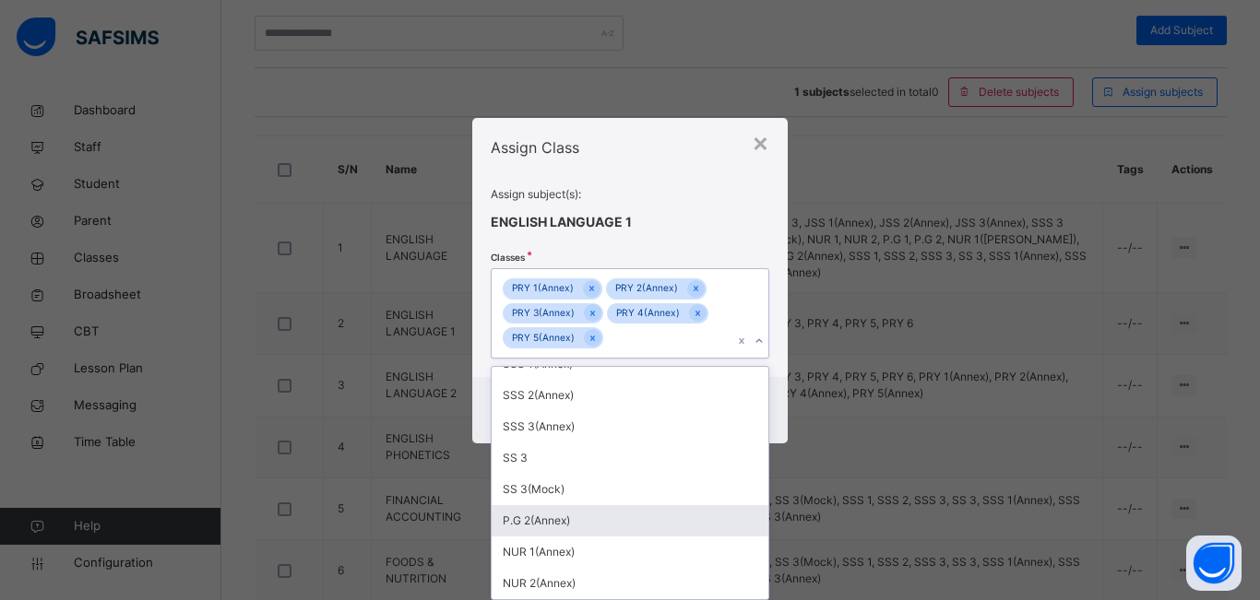
click at [652, 165] on div "Assign Class Assign subject(s): ENGLISH LANGUAGE 1 Classes option PRY 5(Annex),…" at bounding box center [629, 247] width 315 height 259
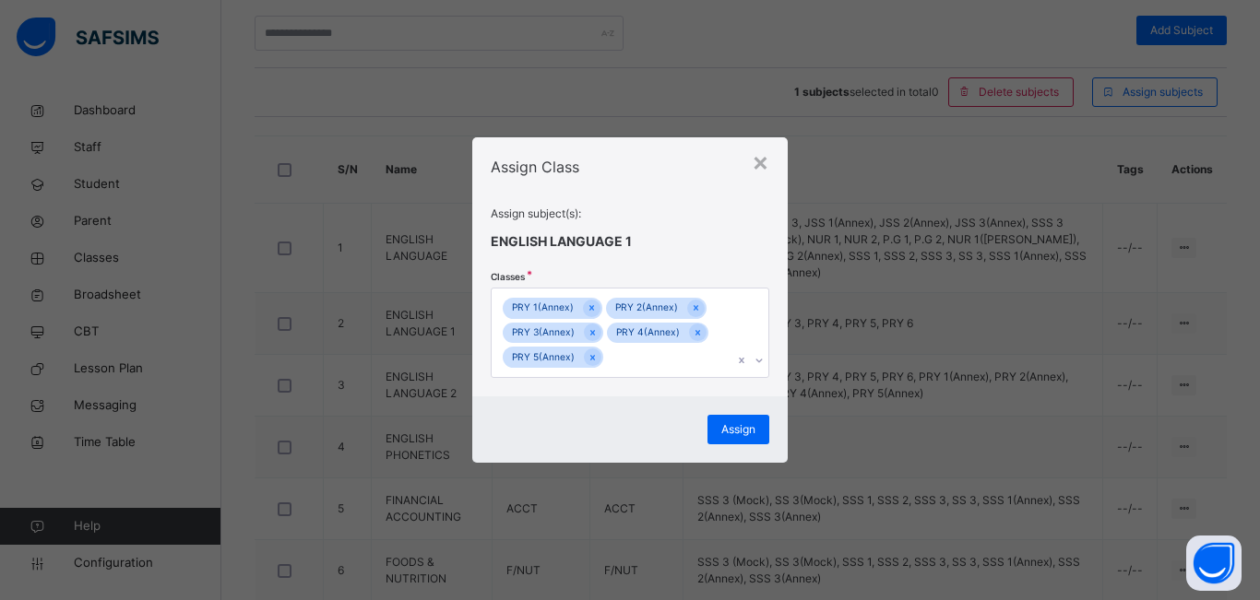
scroll to position [0, 0]
click at [721, 422] on span "Assign" at bounding box center [738, 429] width 34 height 17
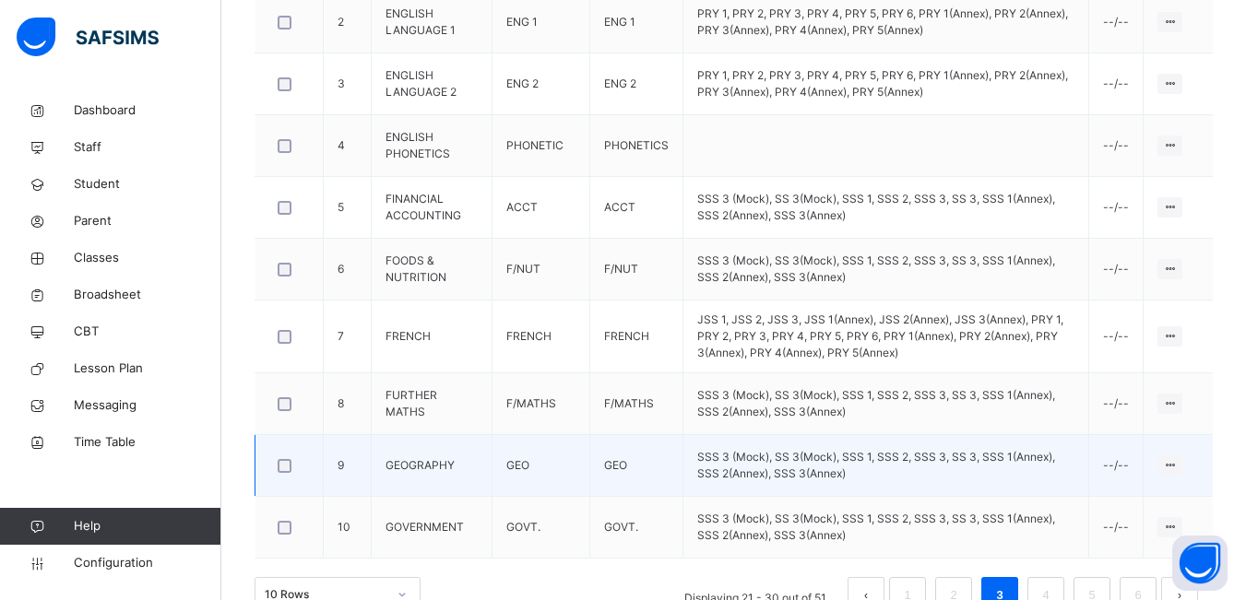
scroll to position [735, 0]
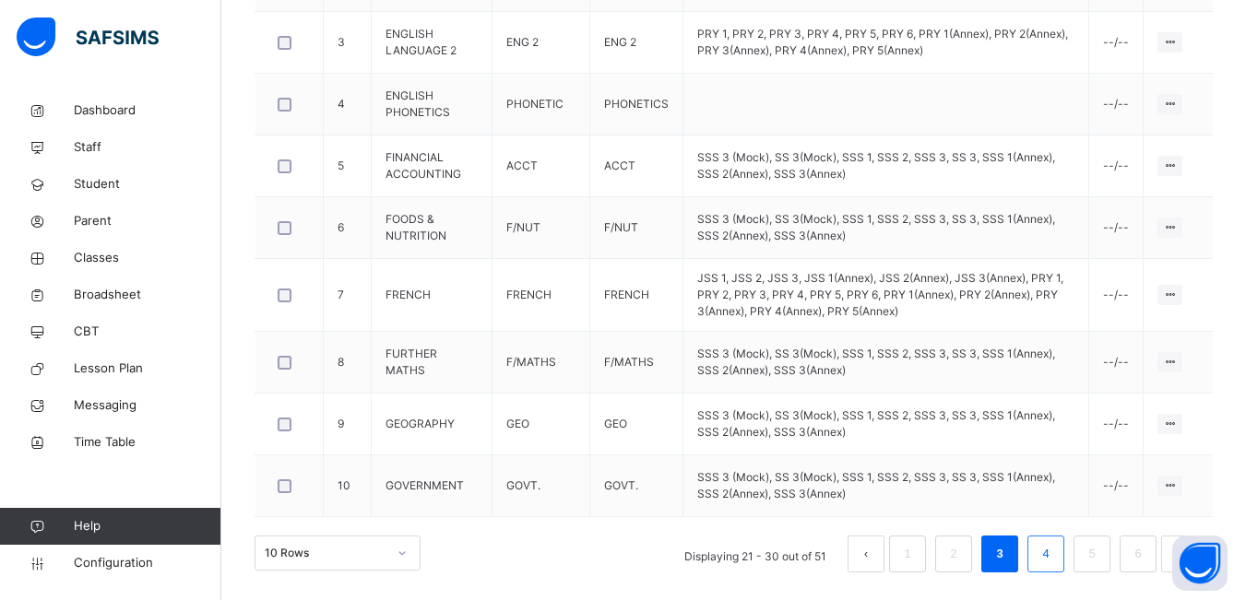
click at [1051, 557] on link "4" at bounding box center [1046, 554] width 18 height 24
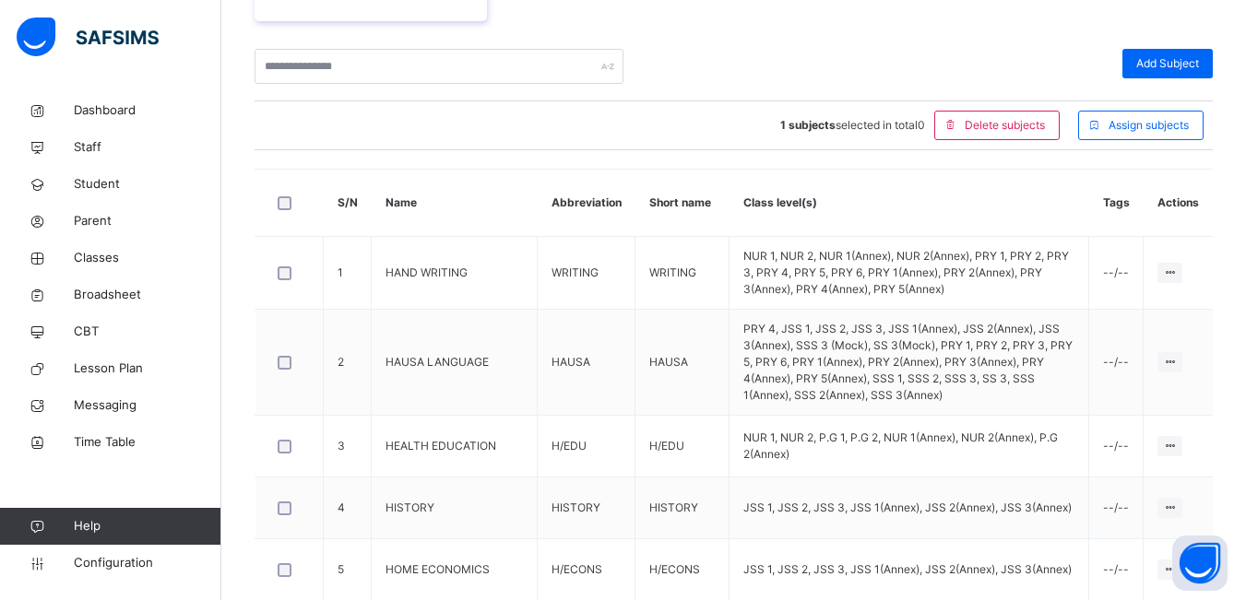
scroll to position [320, 0]
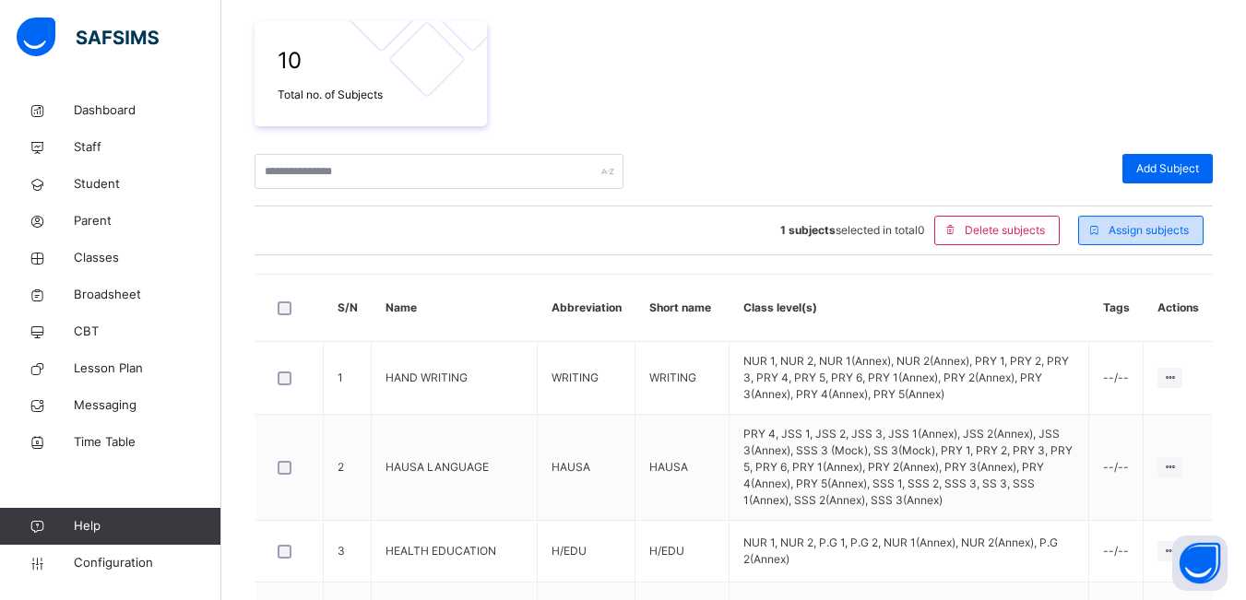
click at [1142, 227] on span "Assign subjects" at bounding box center [1148, 230] width 80 height 17
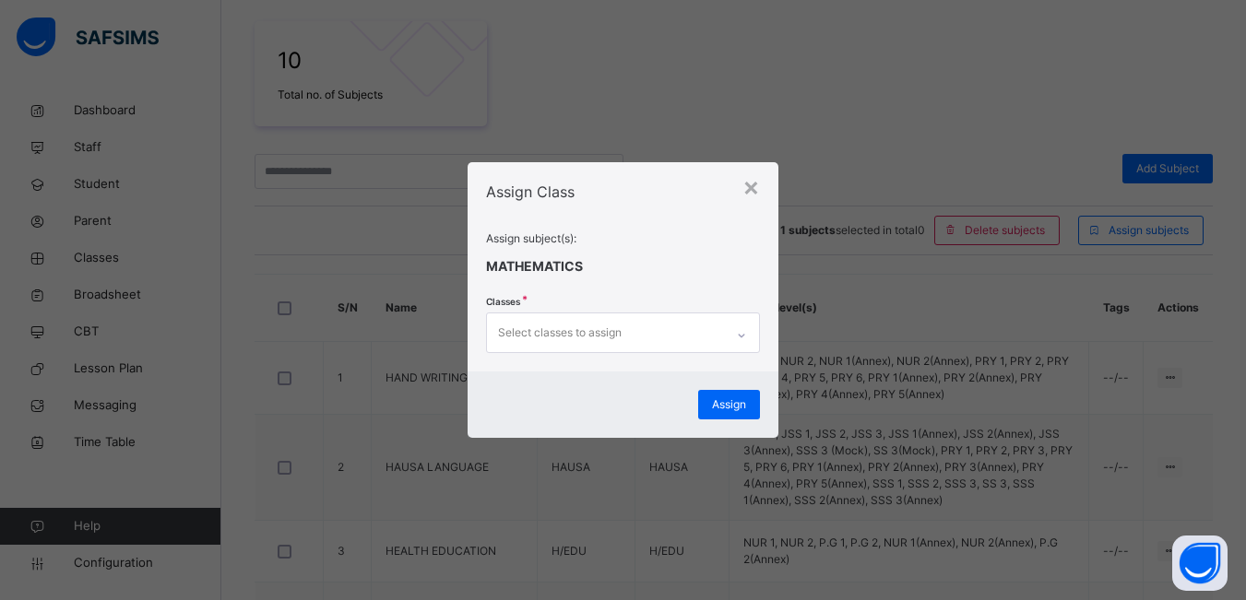
click at [619, 342] on div "Select classes to assign" at bounding box center [560, 332] width 124 height 35
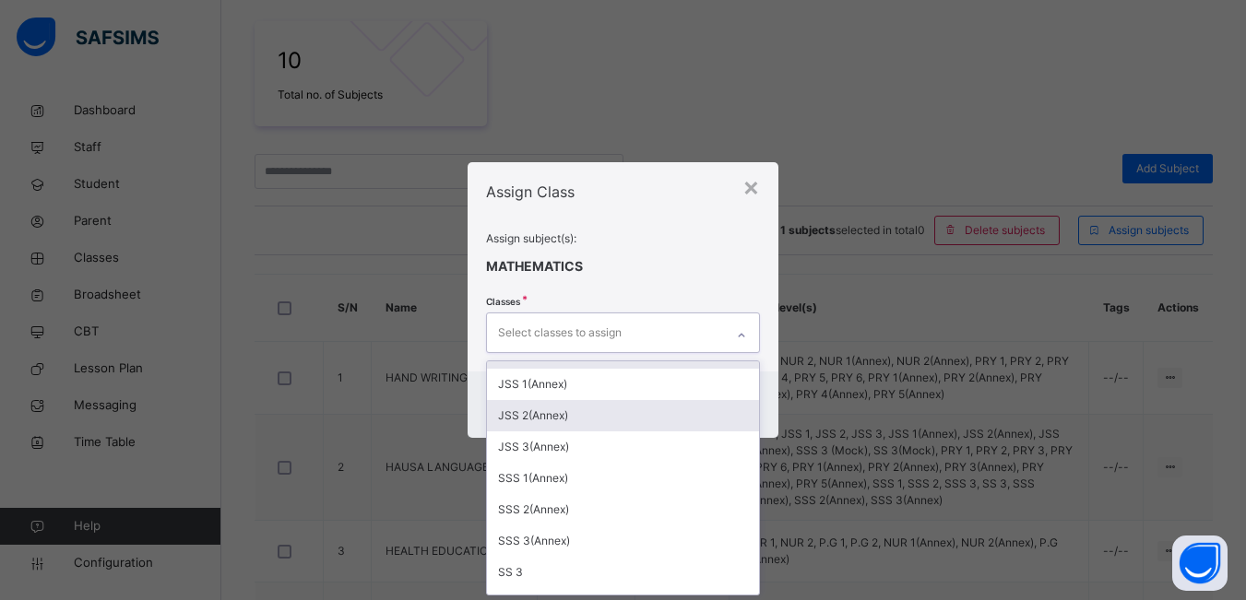
scroll to position [249, 0]
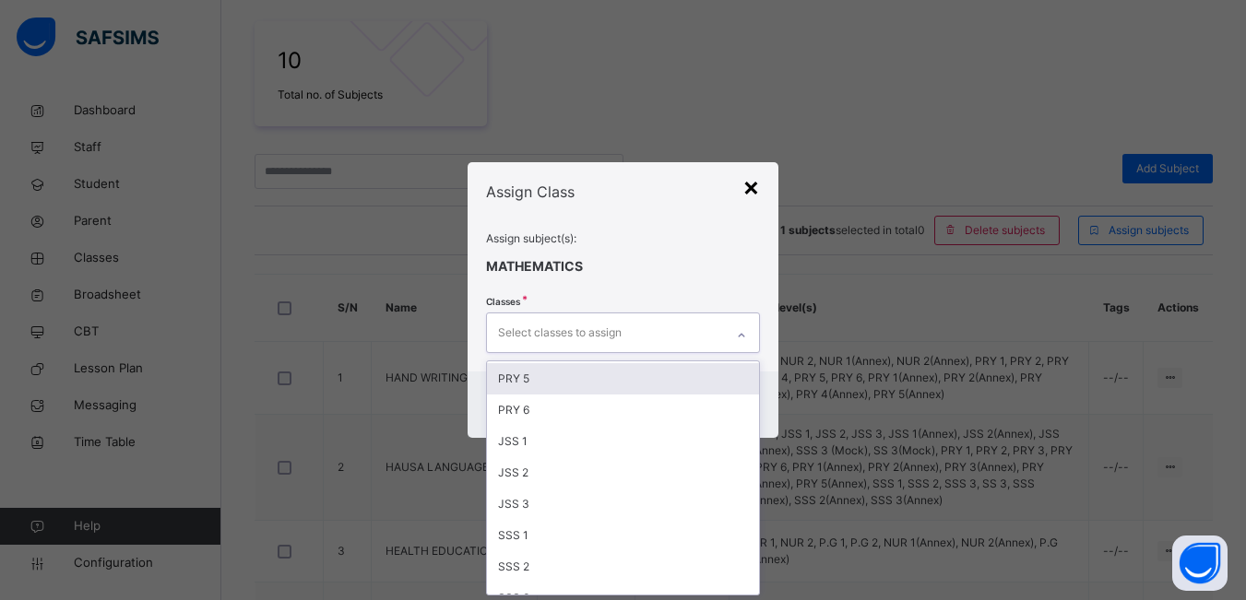
click at [748, 196] on div "×" at bounding box center [751, 186] width 18 height 39
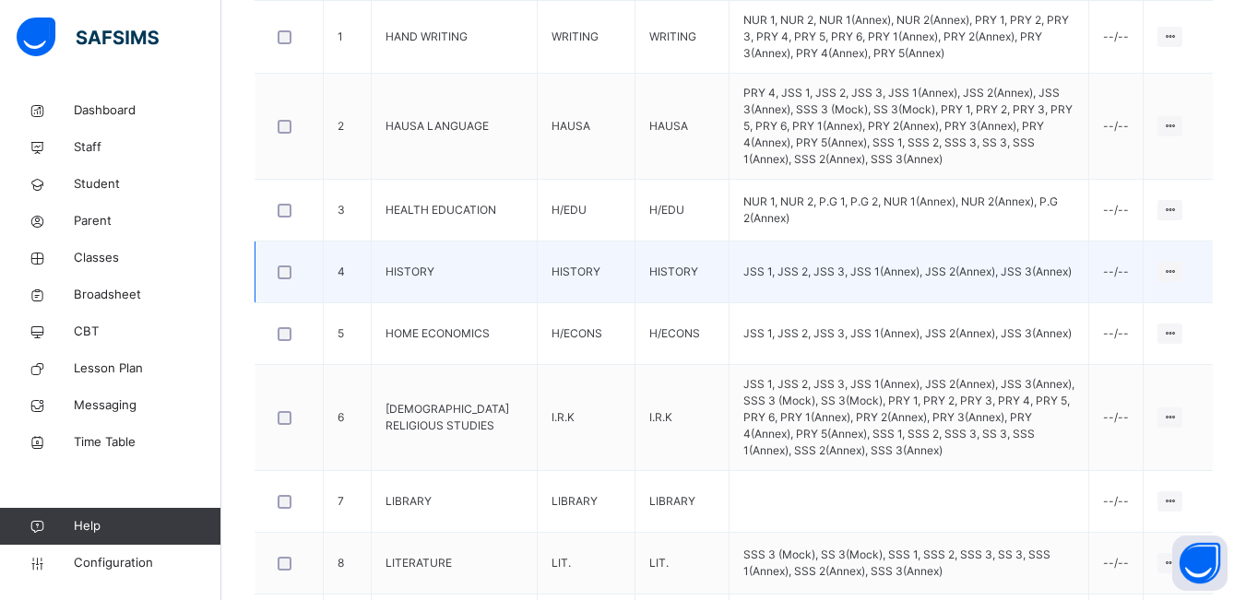
scroll to position [807, 0]
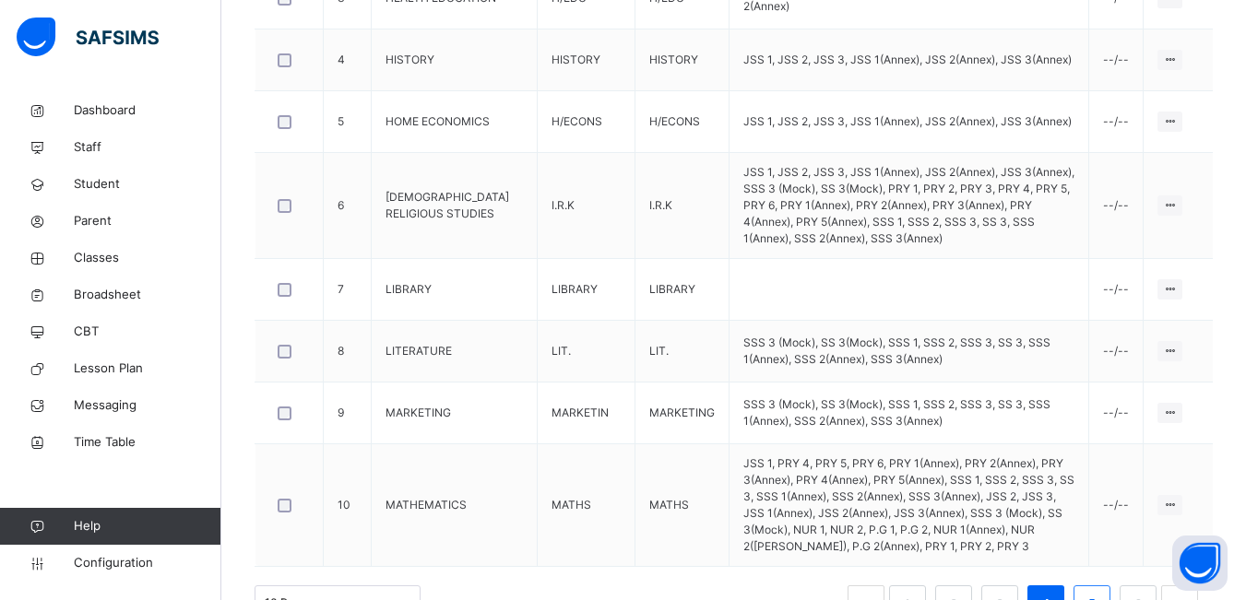
click at [1110, 586] on li "5" at bounding box center [1091, 604] width 37 height 37
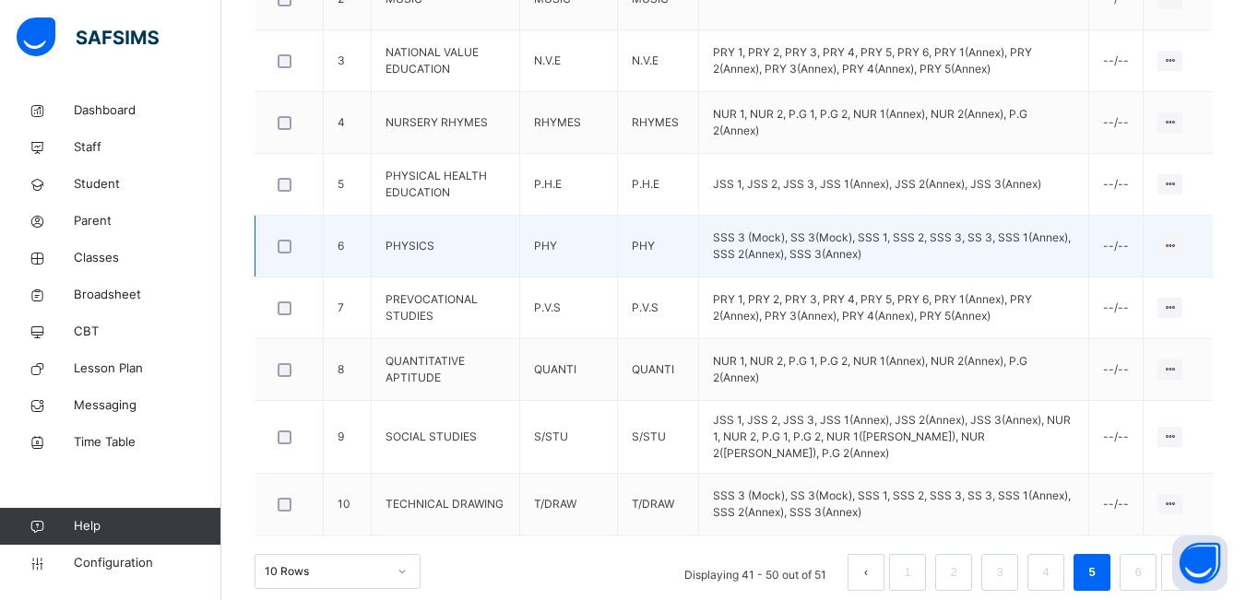
scroll to position [696, 0]
